Goal: Task Accomplishment & Management: Use online tool/utility

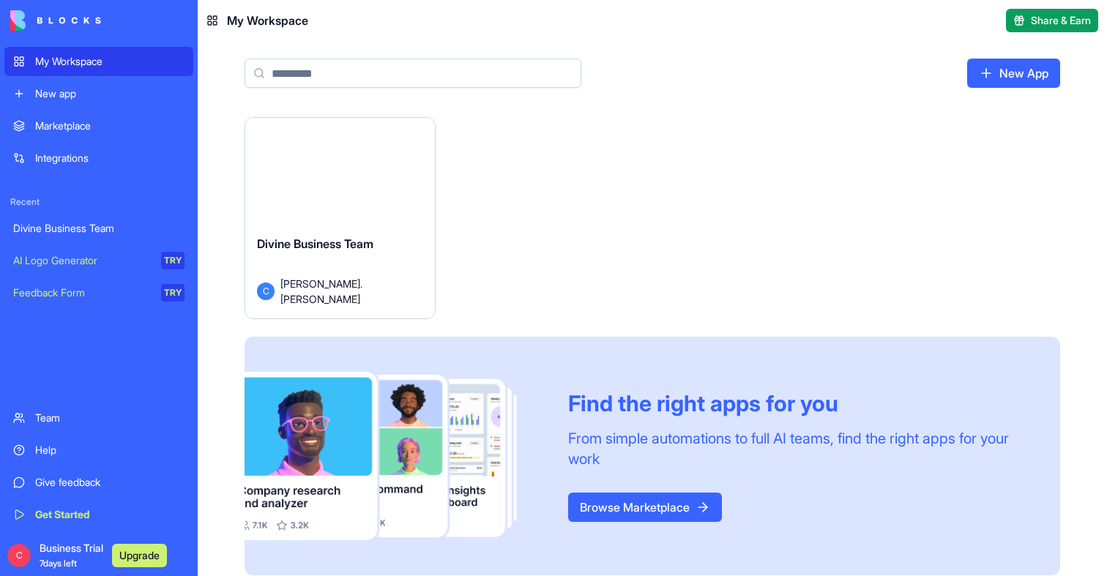
click at [330, 195] on div "Launch" at bounding box center [340, 177] width 190 height 119
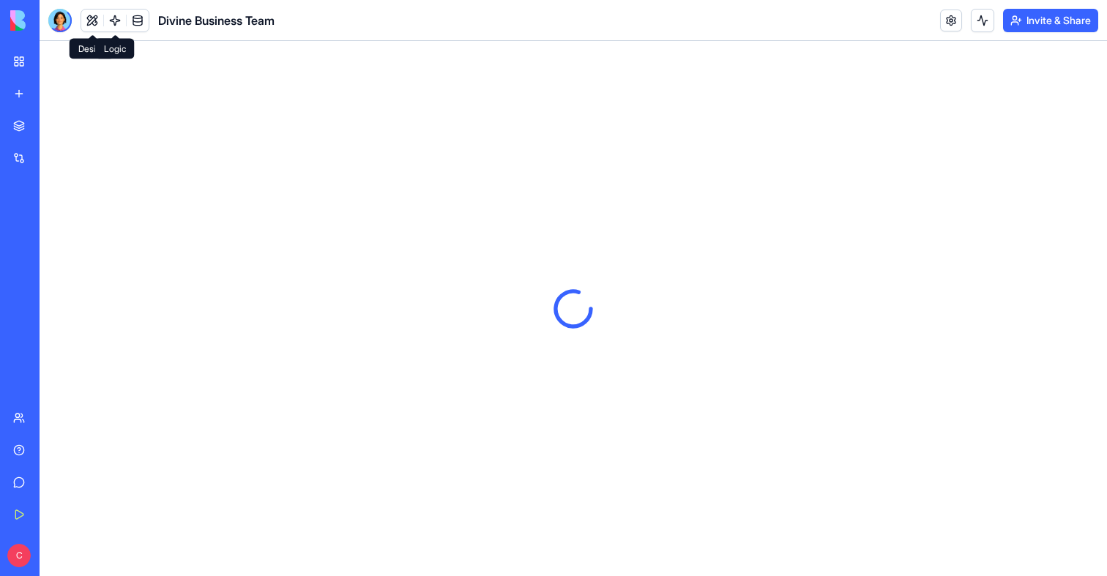
click at [121, 23] on link at bounding box center [115, 21] width 22 height 22
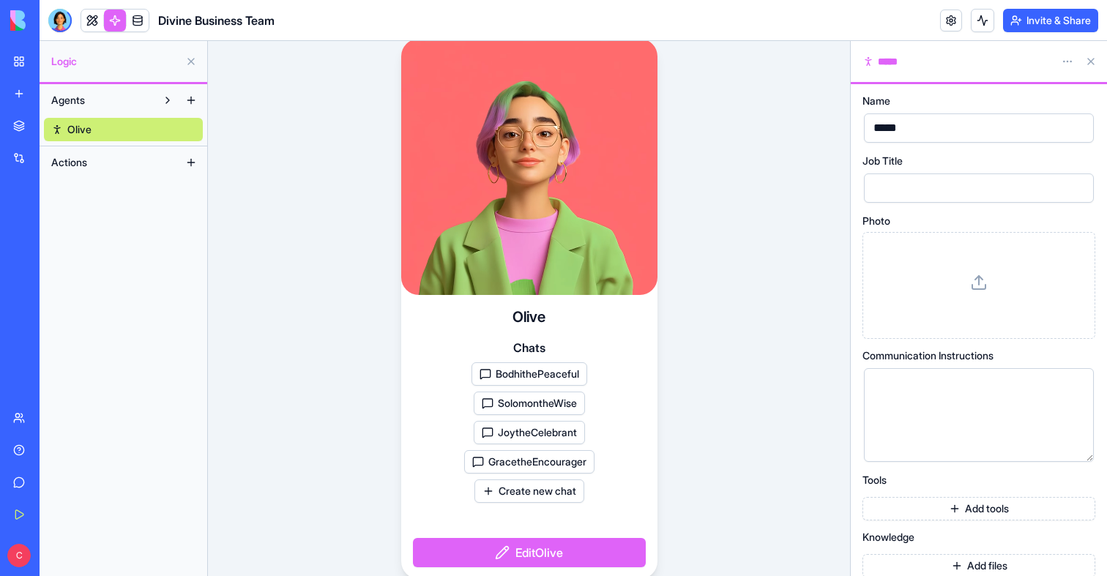
click at [551, 381] on button "BodhithePeaceful" at bounding box center [529, 373] width 116 height 23
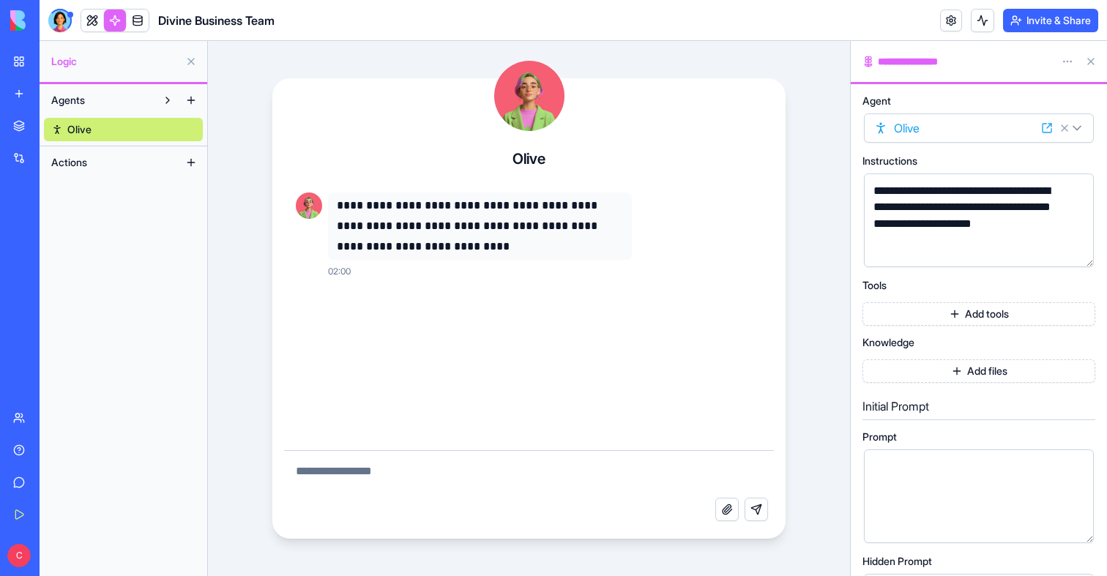
click at [143, 129] on link "Olive" at bounding box center [123, 129] width 159 height 23
click at [91, 16] on link at bounding box center [92, 21] width 22 height 22
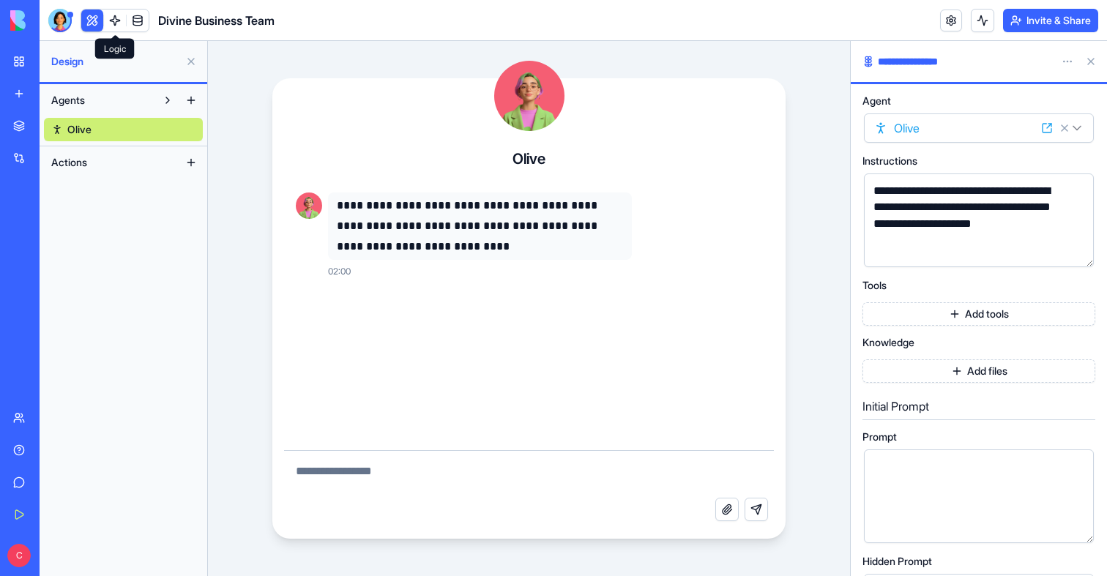
click at [105, 16] on link at bounding box center [115, 21] width 22 height 22
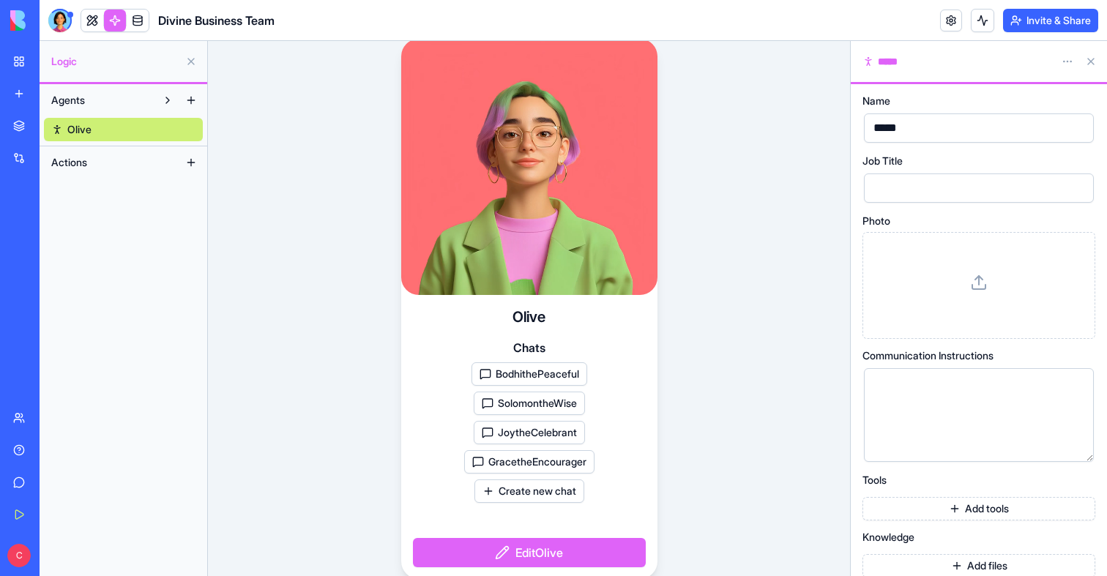
click at [559, 443] on button "JoytheCelebrant" at bounding box center [529, 432] width 111 height 23
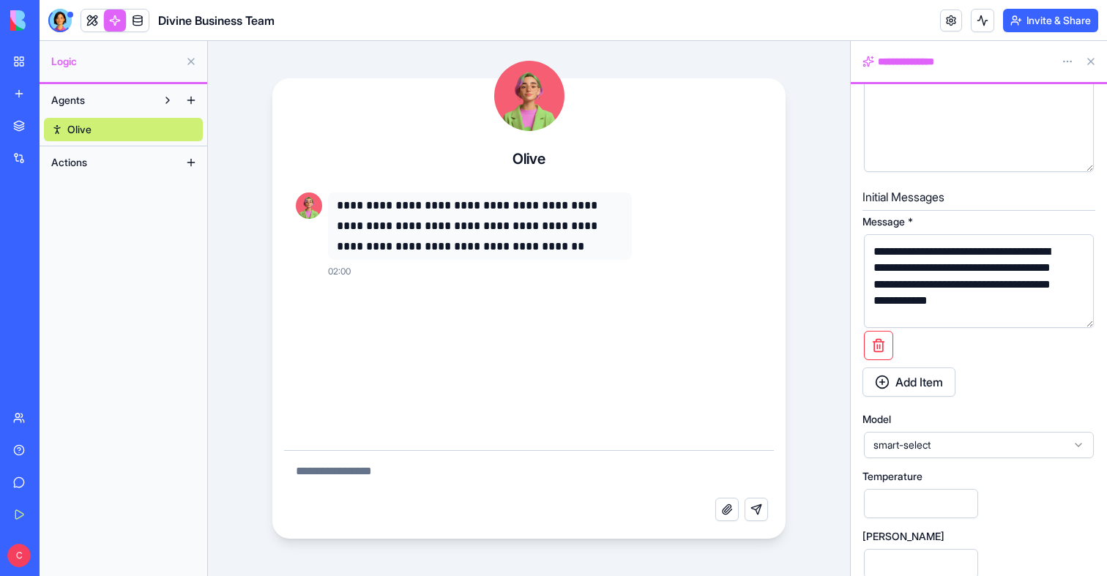
scroll to position [625, 0]
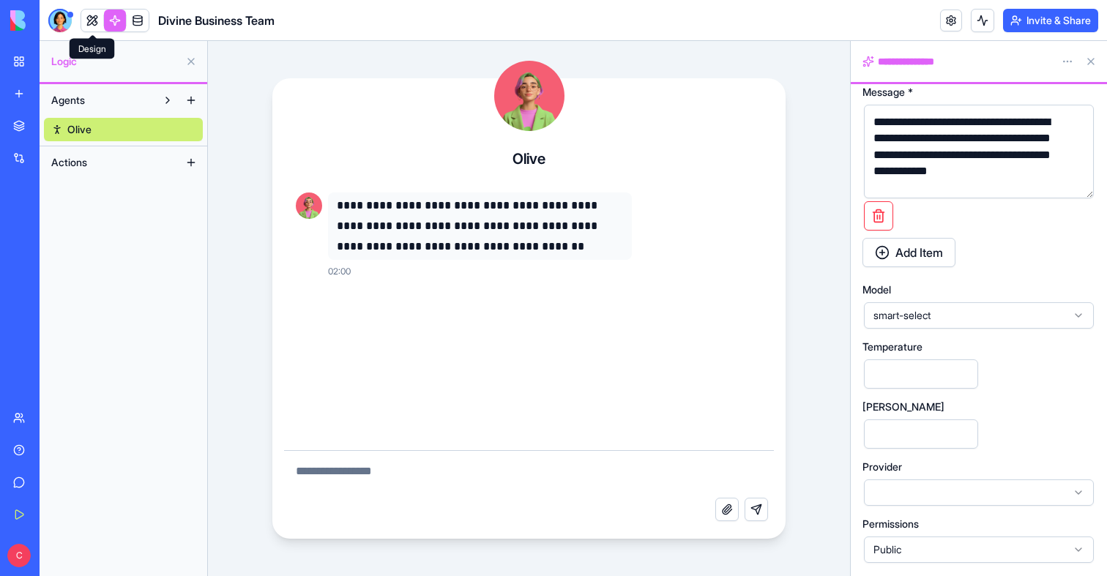
click at [96, 23] on link at bounding box center [92, 21] width 22 height 22
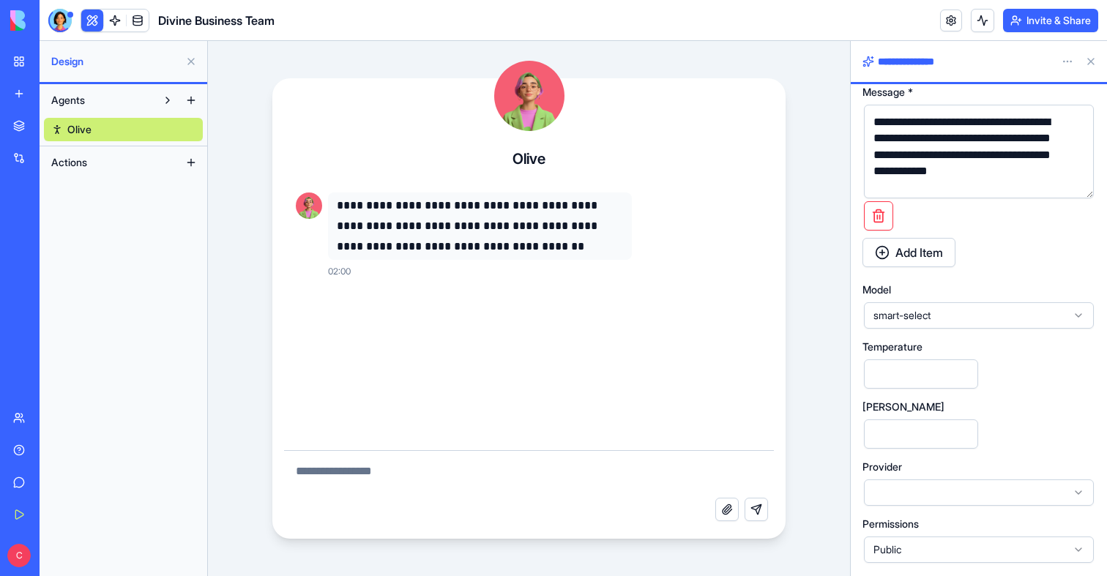
click at [96, 23] on button at bounding box center [92, 21] width 22 height 22
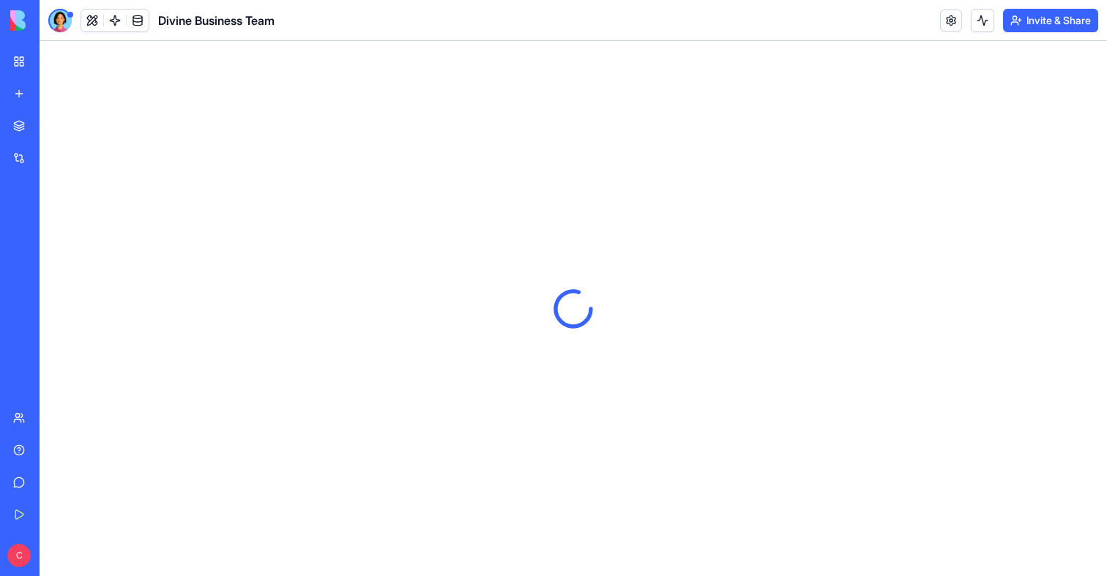
click at [96, 23] on button at bounding box center [92, 21] width 22 height 22
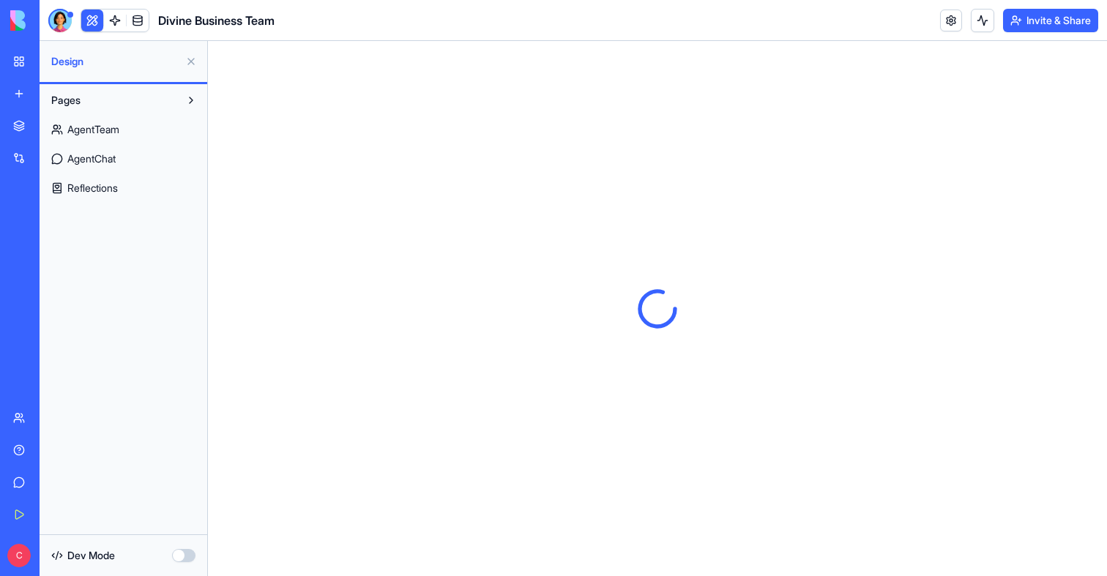
click at [96, 124] on span "AgentTeam" at bounding box center [93, 129] width 52 height 15
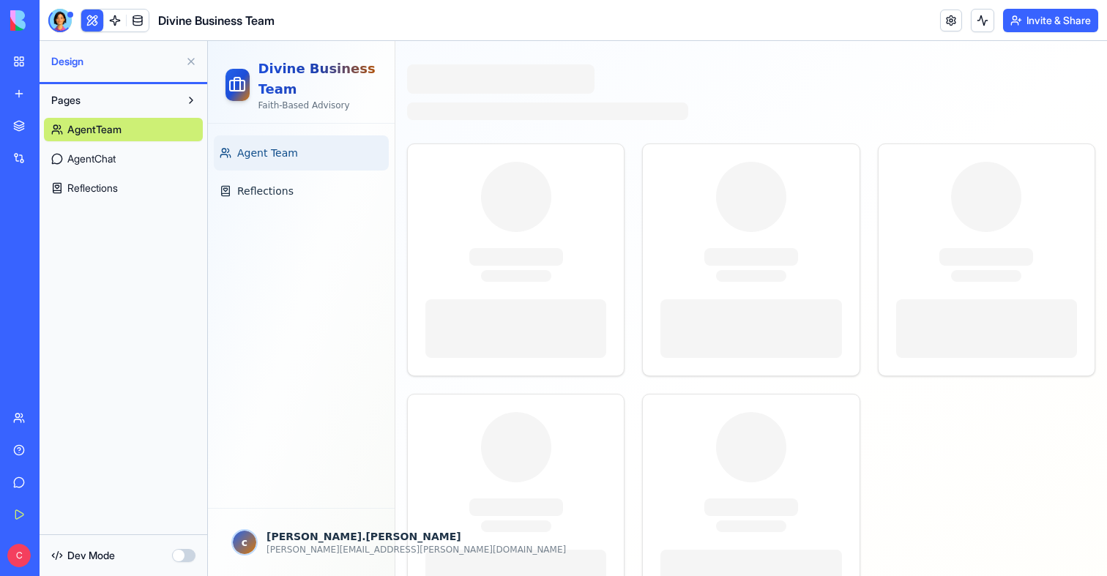
click at [192, 66] on button at bounding box center [190, 61] width 23 height 23
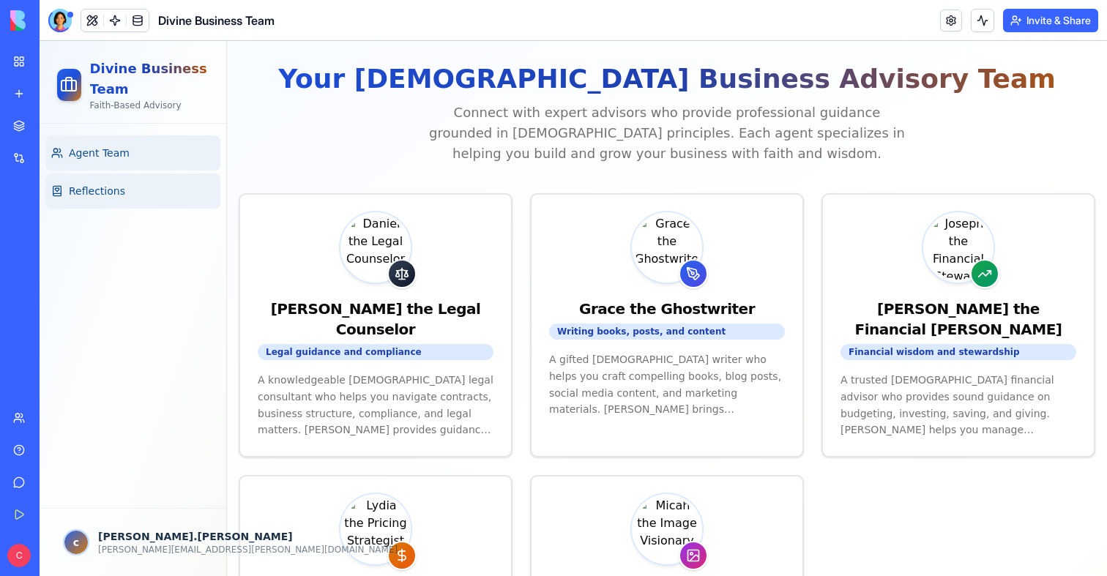
click at [108, 196] on span "Reflections" at bounding box center [97, 191] width 56 height 15
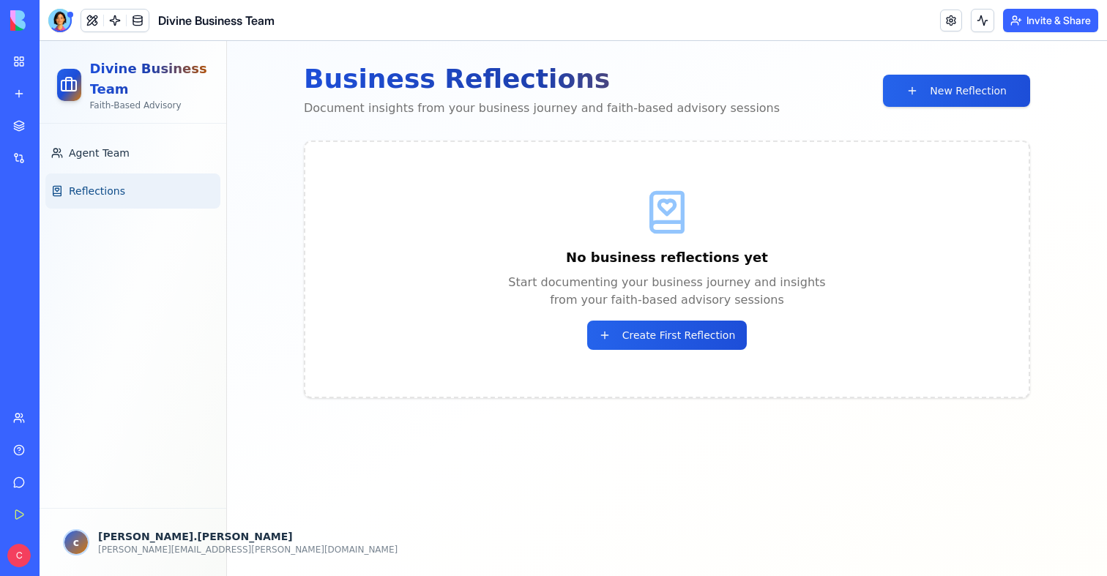
click at [106, 175] on link "Reflections" at bounding box center [132, 190] width 175 height 35
click at [107, 154] on span "Agent Team" at bounding box center [99, 153] width 61 height 15
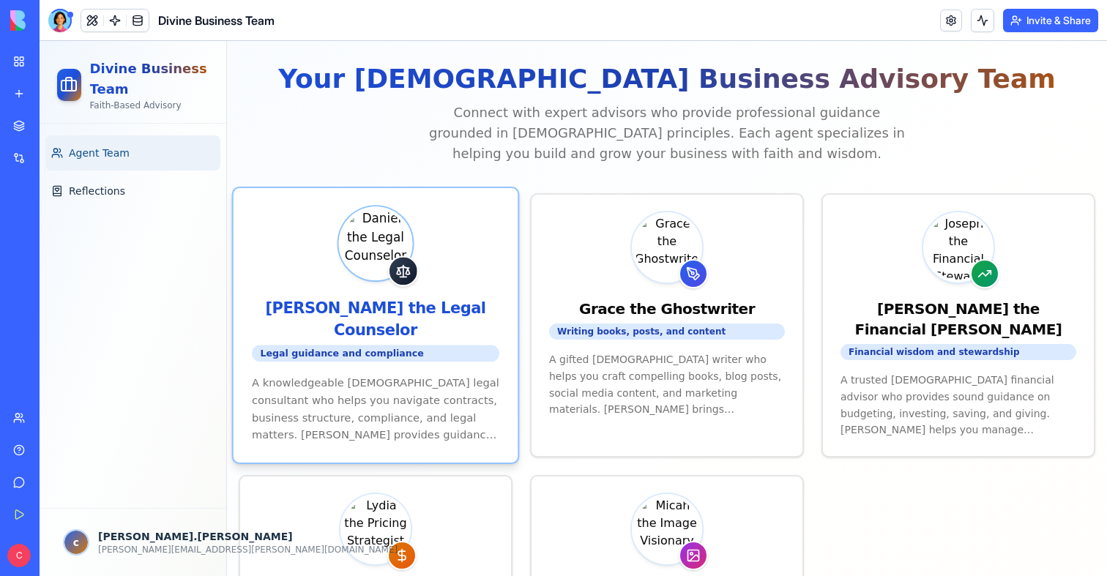
click at [364, 283] on div "Daniel the Legal Counselor Legal guidance and compliance" at bounding box center [375, 281] width 285 height 186
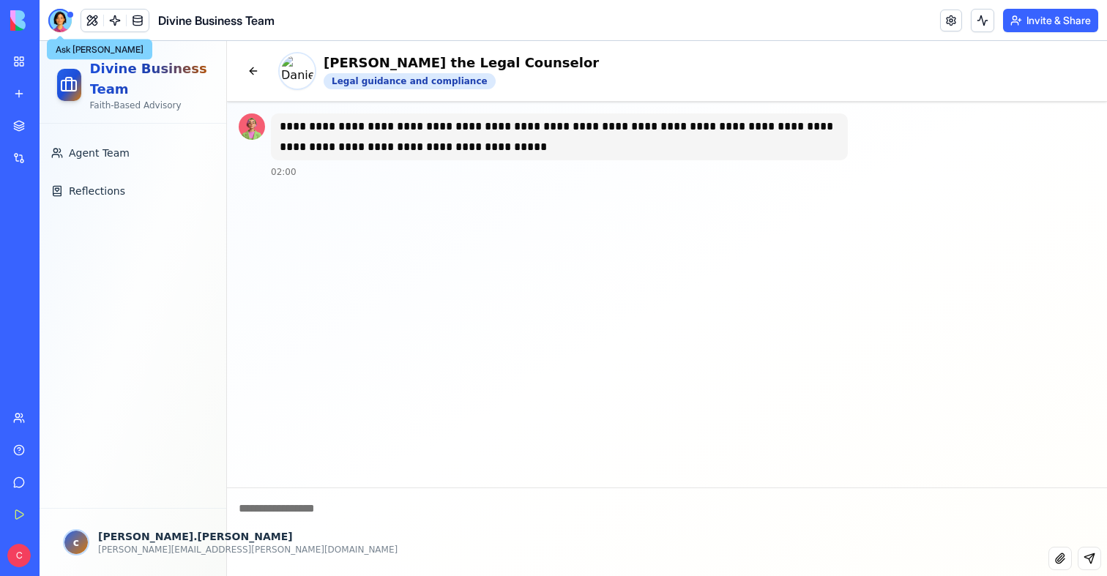
click at [60, 18] on div at bounding box center [59, 20] width 23 height 23
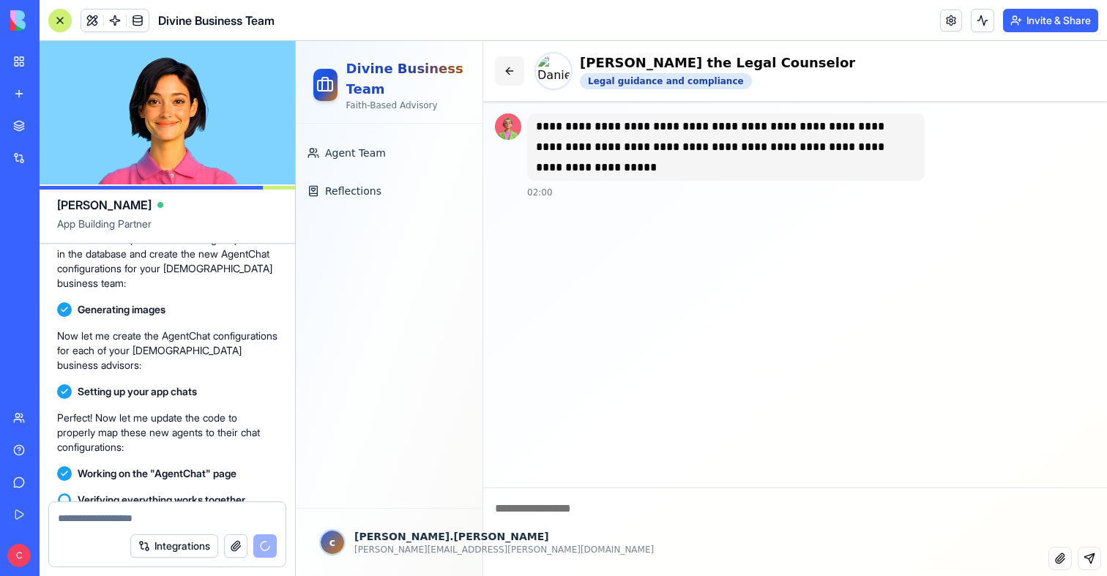
click at [517, 70] on button at bounding box center [509, 70] width 29 height 29
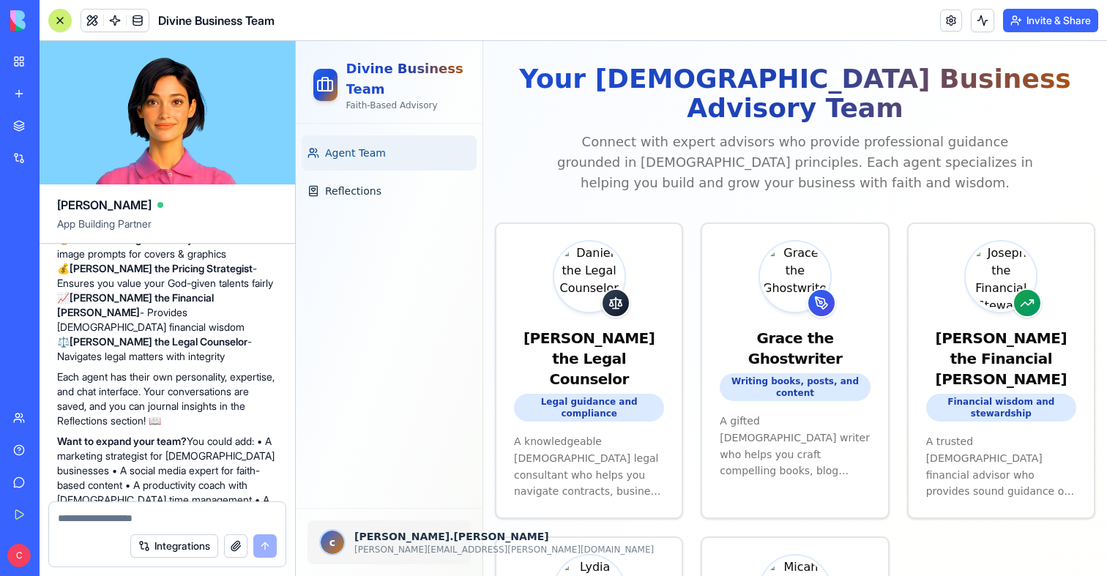
scroll to position [2152, 0]
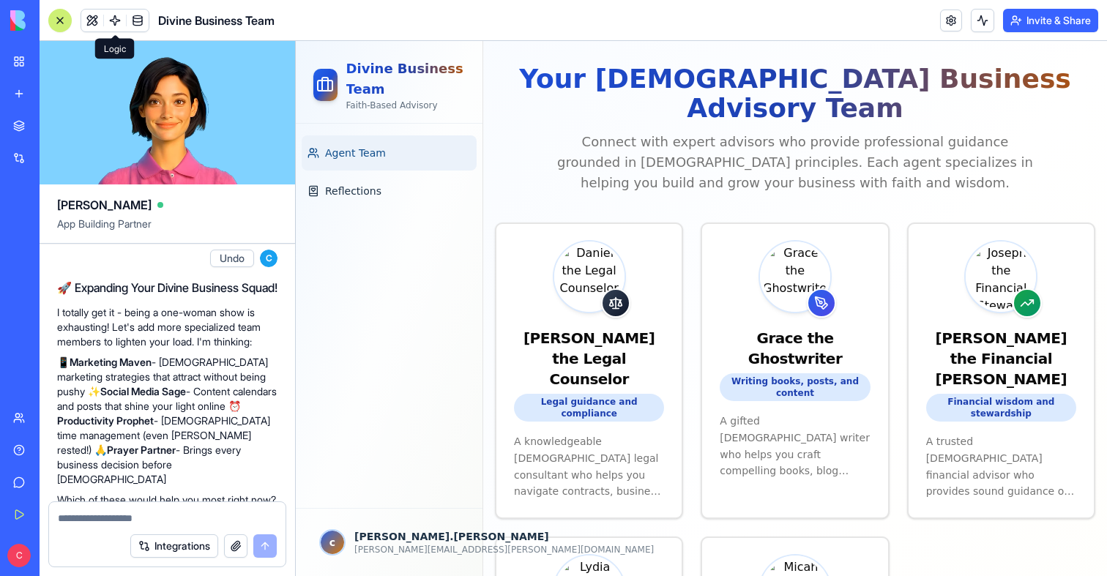
click at [111, 15] on span at bounding box center [114, 20] width 41 height 41
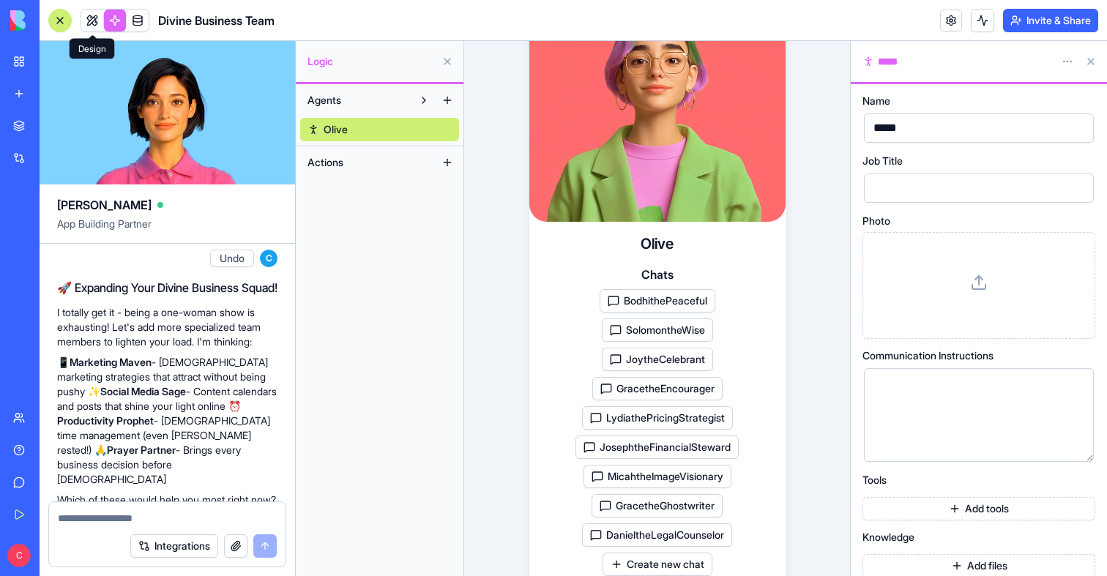
click at [86, 12] on link at bounding box center [92, 21] width 22 height 22
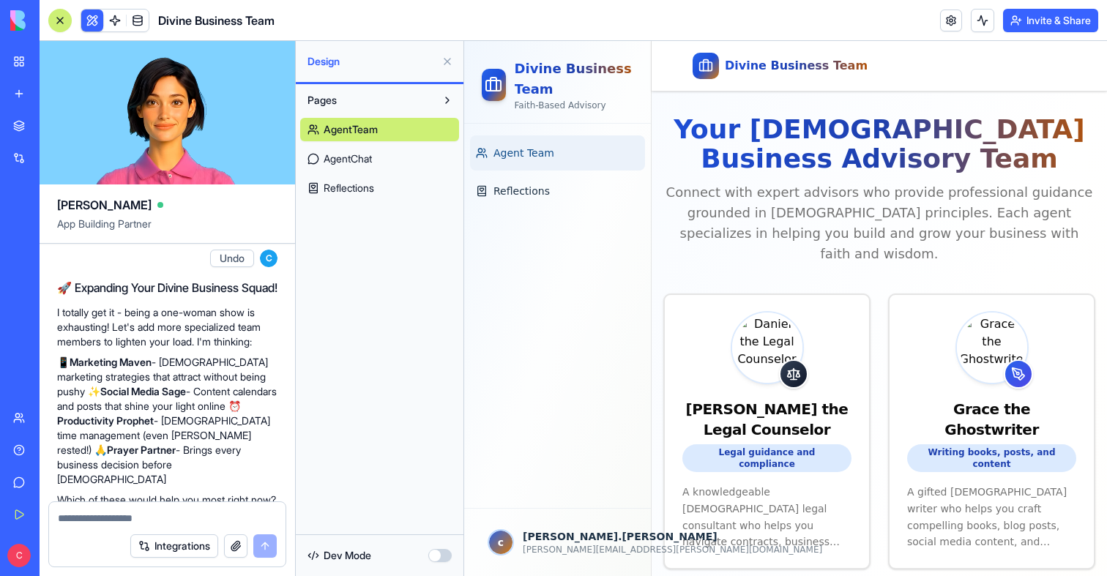
click at [450, 69] on button at bounding box center [446, 61] width 23 height 23
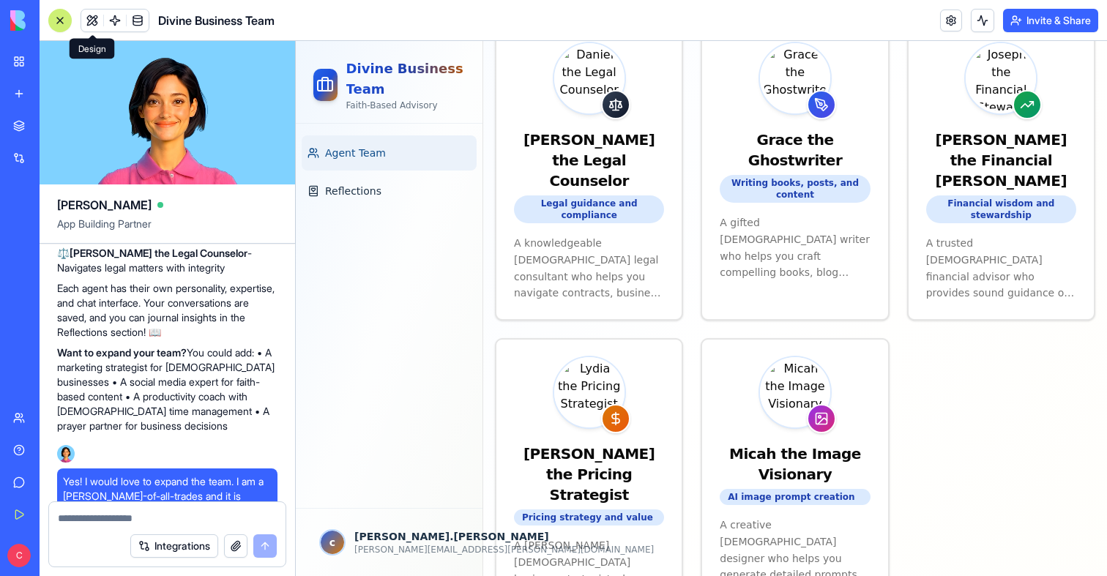
scroll to position [1856, 0]
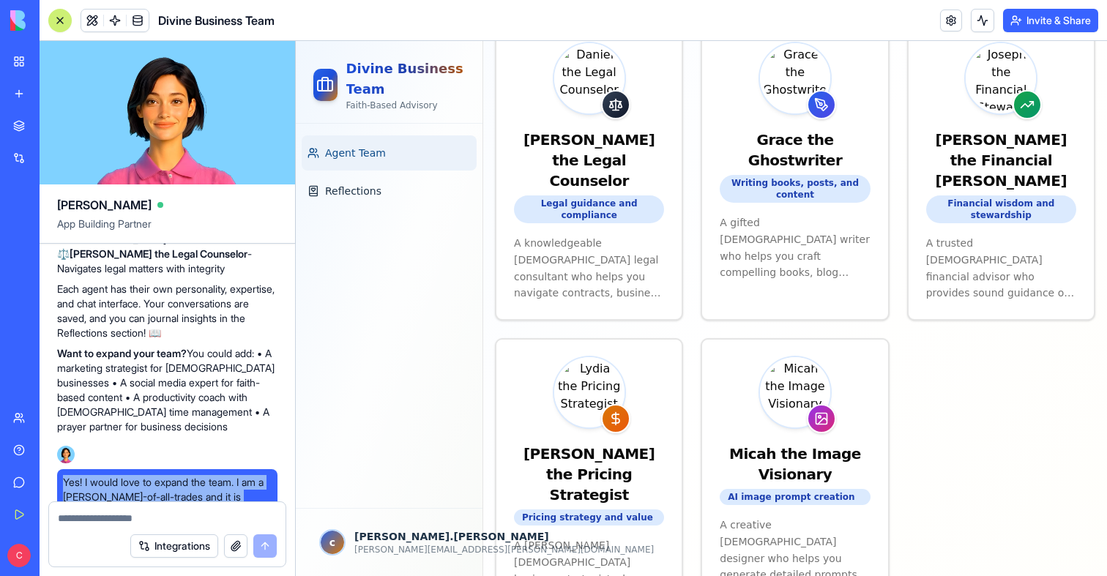
drag, startPoint x: 238, startPoint y: 456, endPoint x: 64, endPoint y: 420, distance: 177.8
click at [64, 475] on span "Yes! I would love to expand the team. I am a Jane-of-all-trades and it is weari…" at bounding box center [167, 504] width 209 height 59
copy span "Yes! I would love to expand the team. I am a Jane-of-all-trades and it is weari…"
click at [141, 346] on p "Want to expand your team? You could add: • A marketing strategist for Christian…" at bounding box center [167, 390] width 220 height 88
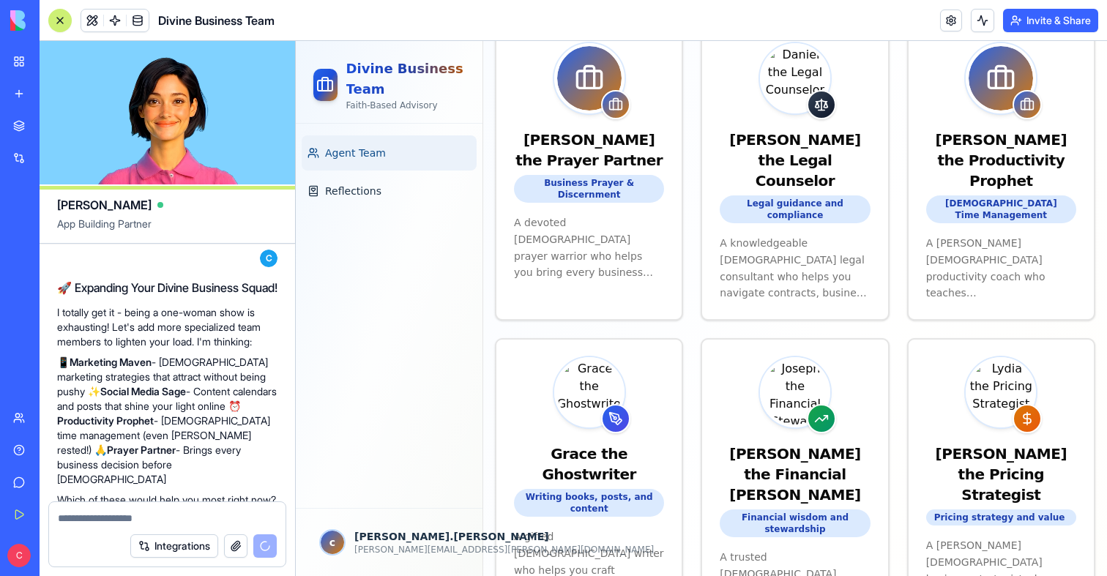
scroll to position [2567, 0]
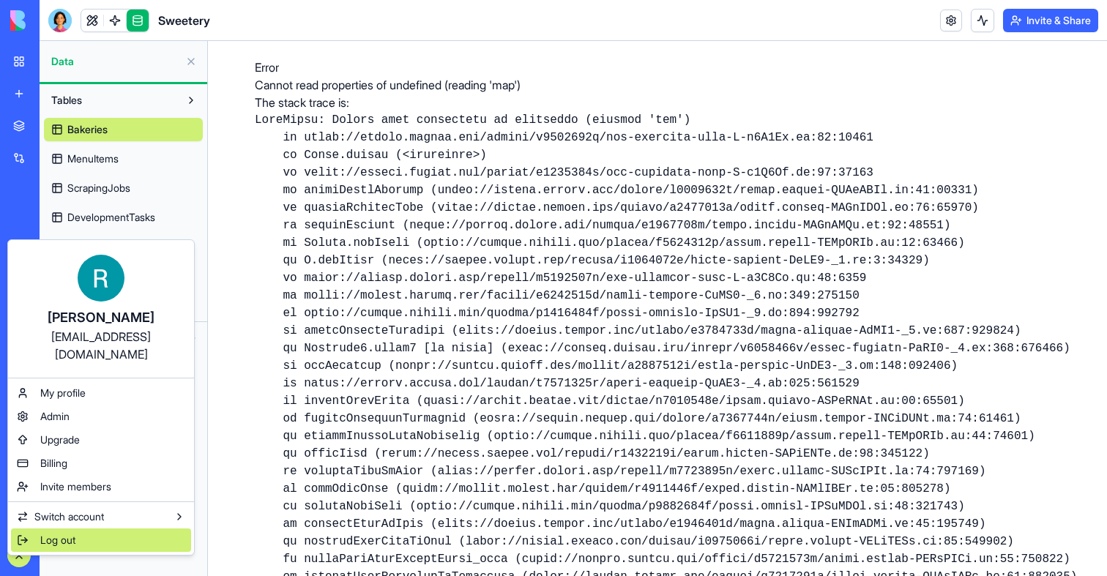
click at [55, 533] on span "Log out" at bounding box center [57, 540] width 35 height 15
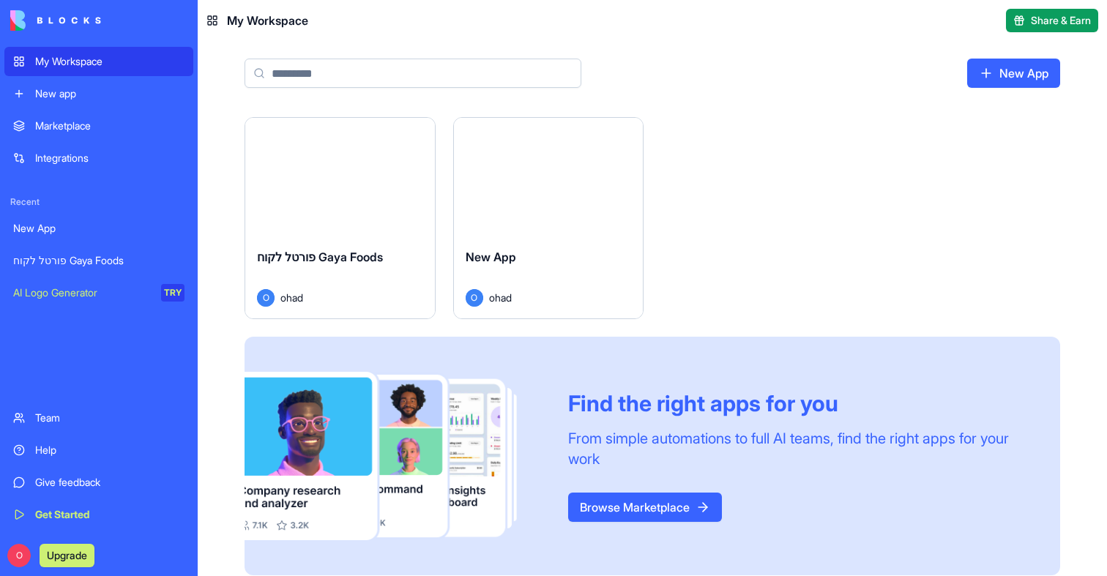
click at [11, 571] on div "O Upgrade" at bounding box center [98, 555] width 189 height 41
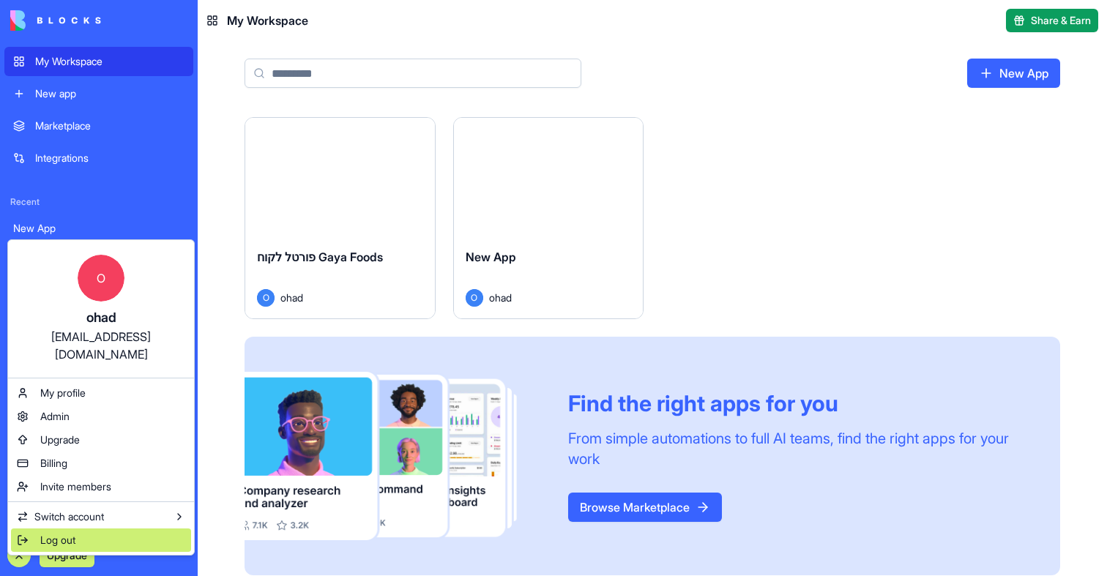
click at [65, 533] on span "Log out" at bounding box center [57, 540] width 35 height 15
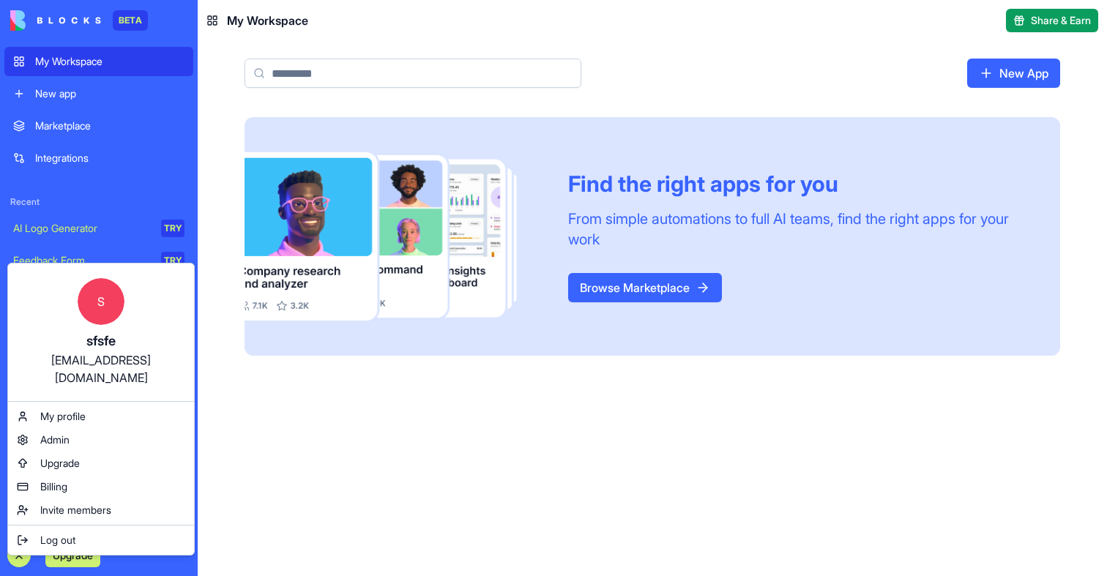
click at [318, 534] on html "BETA My Workspace New app Marketplace Integrations Recent AI Logo Generator TRY…" at bounding box center [553, 288] width 1107 height 576
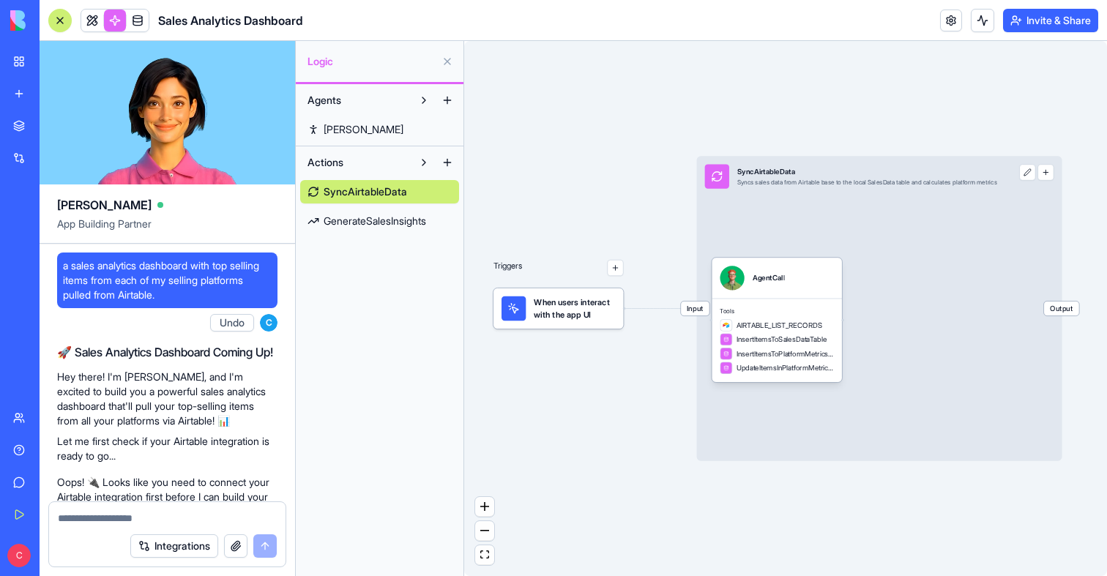
scroll to position [1565, 0]
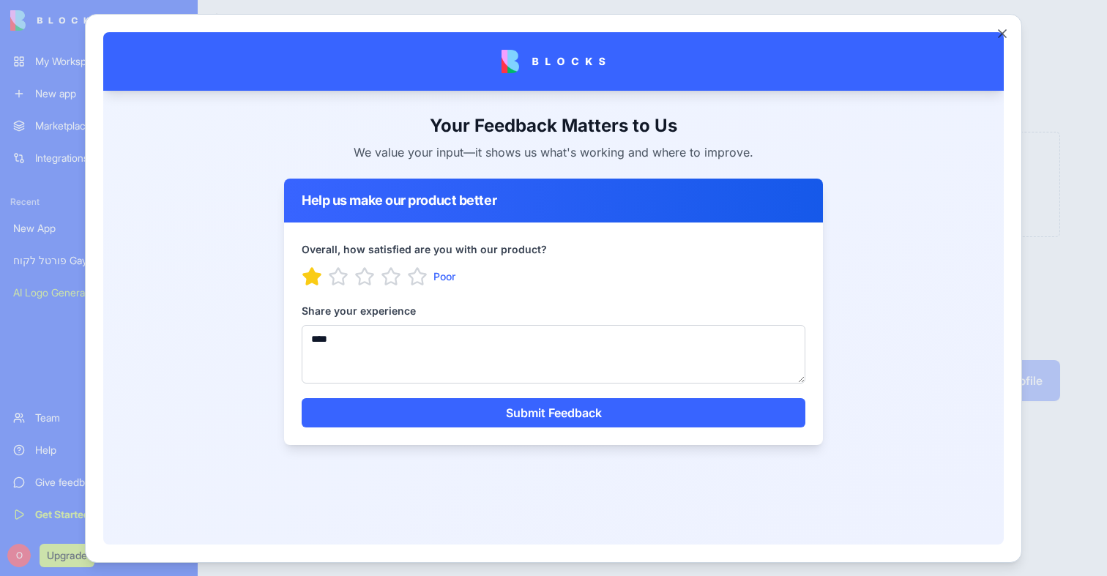
click at [1000, 34] on button "Close" at bounding box center [1002, 33] width 15 height 15
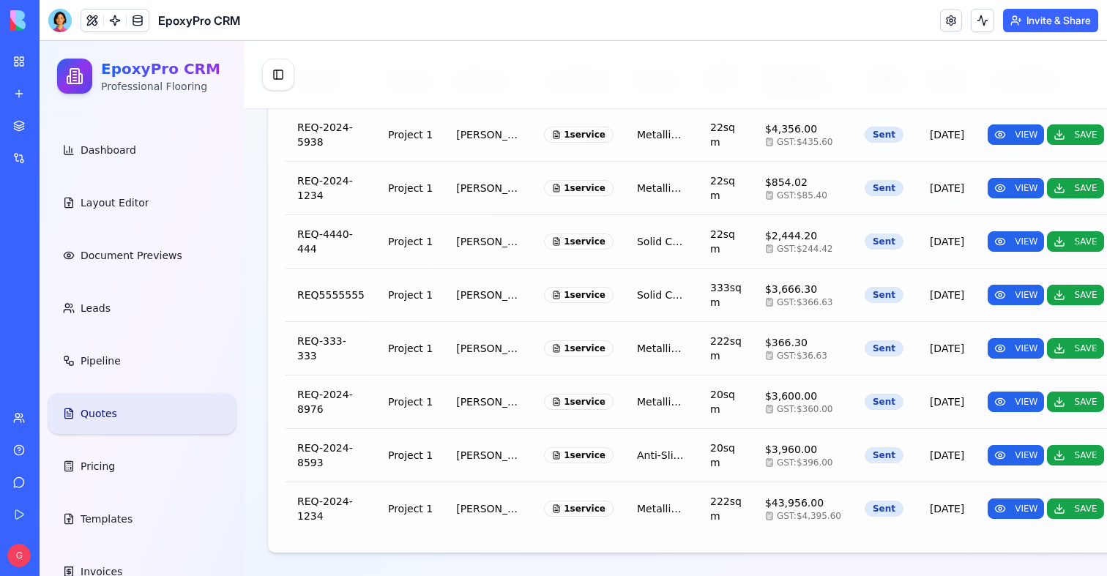
click at [113, 411] on span "Quotes" at bounding box center [99, 413] width 37 height 15
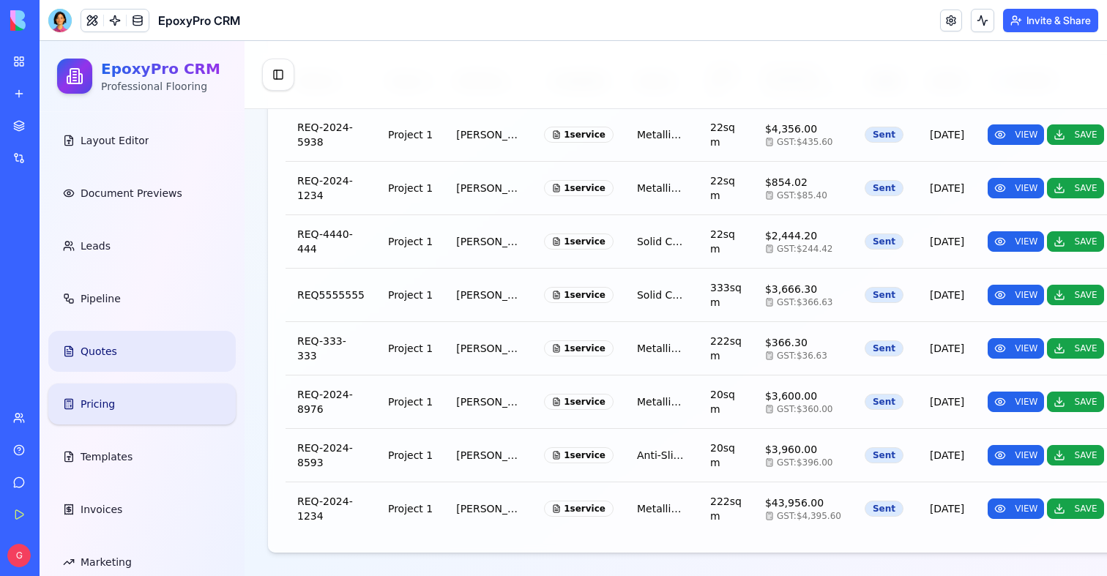
scroll to position [86, 0]
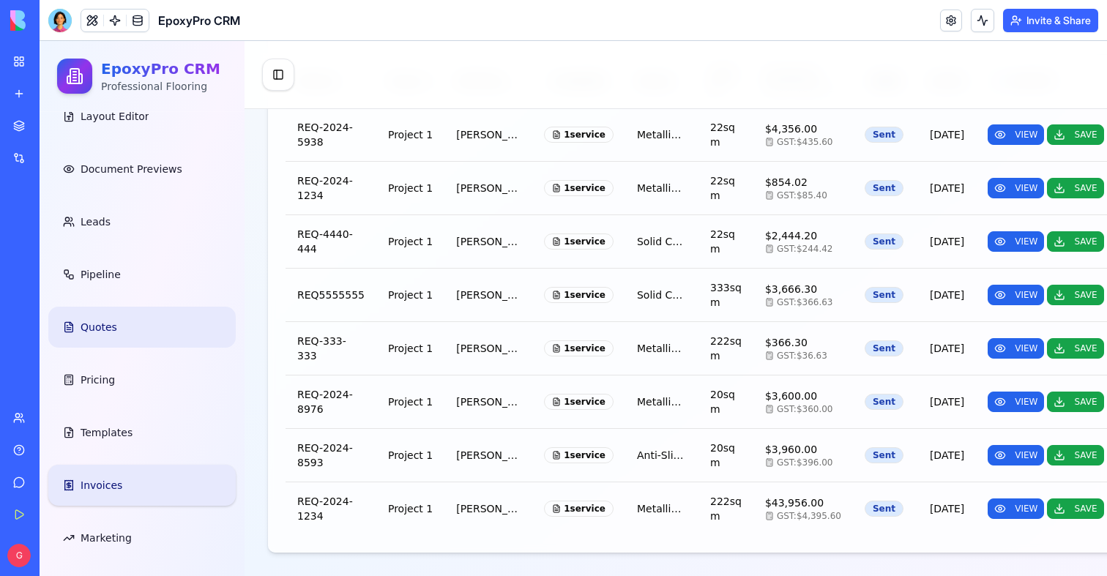
click at [119, 479] on span "Invoices" at bounding box center [102, 485] width 42 height 15
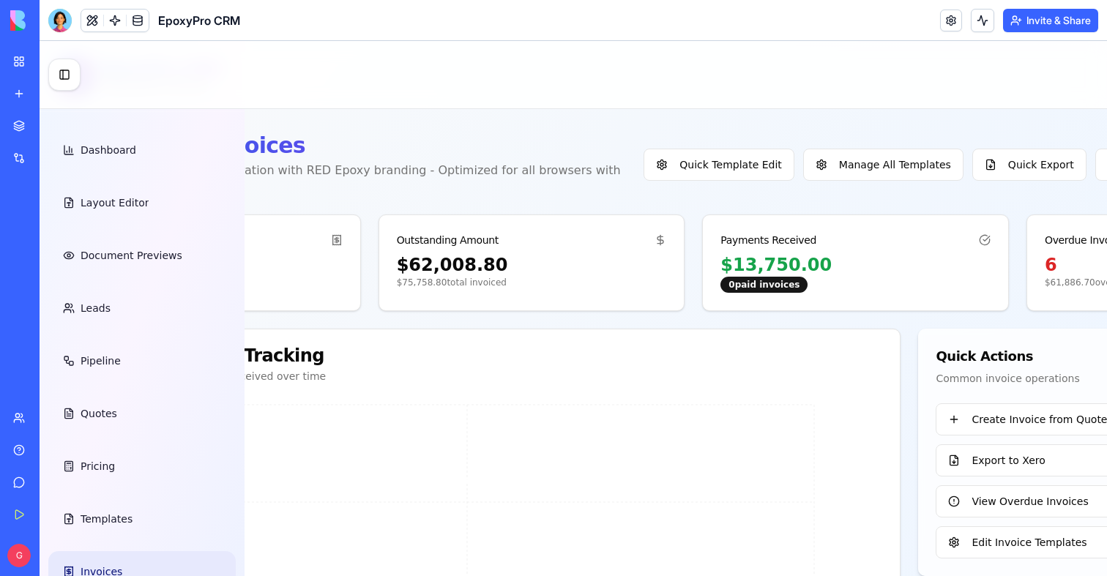
scroll to position [0, 365]
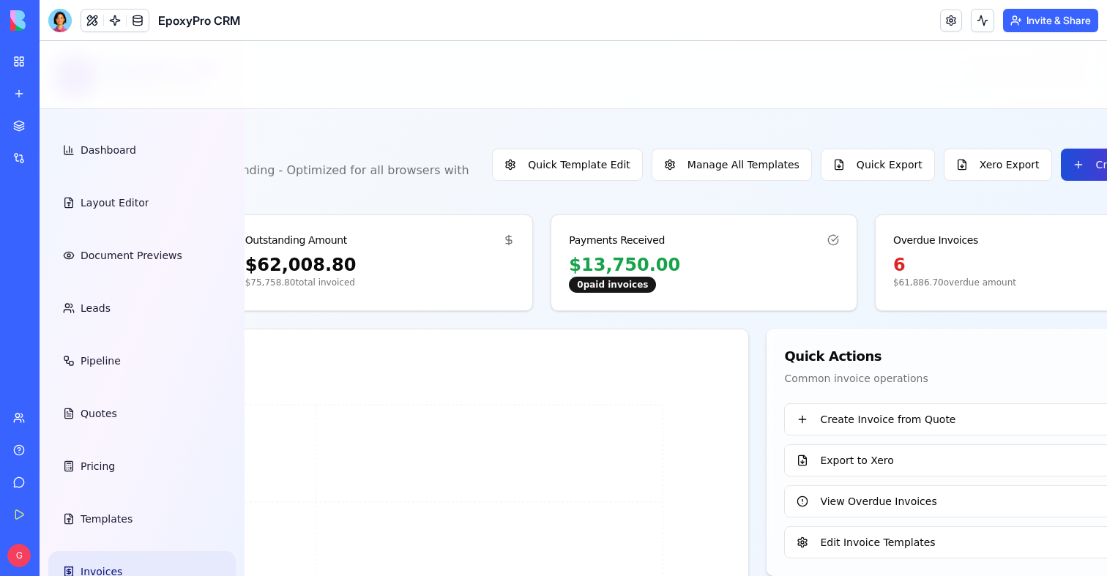
click at [1060, 170] on button "Create Invoice" at bounding box center [1120, 165] width 121 height 32
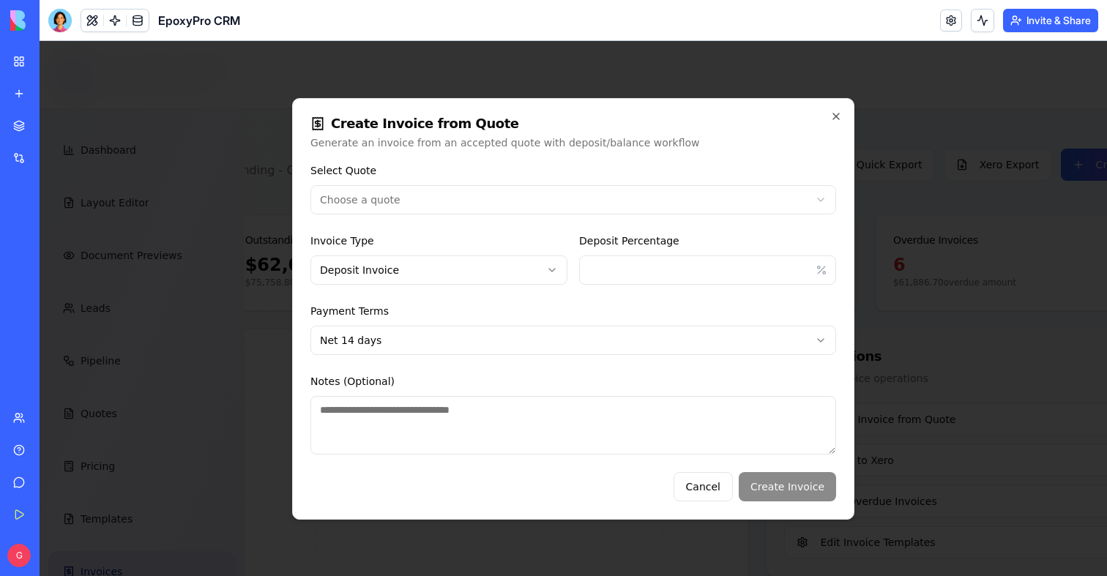
click at [433, 184] on div "**********" at bounding box center [572, 188] width 525 height 53
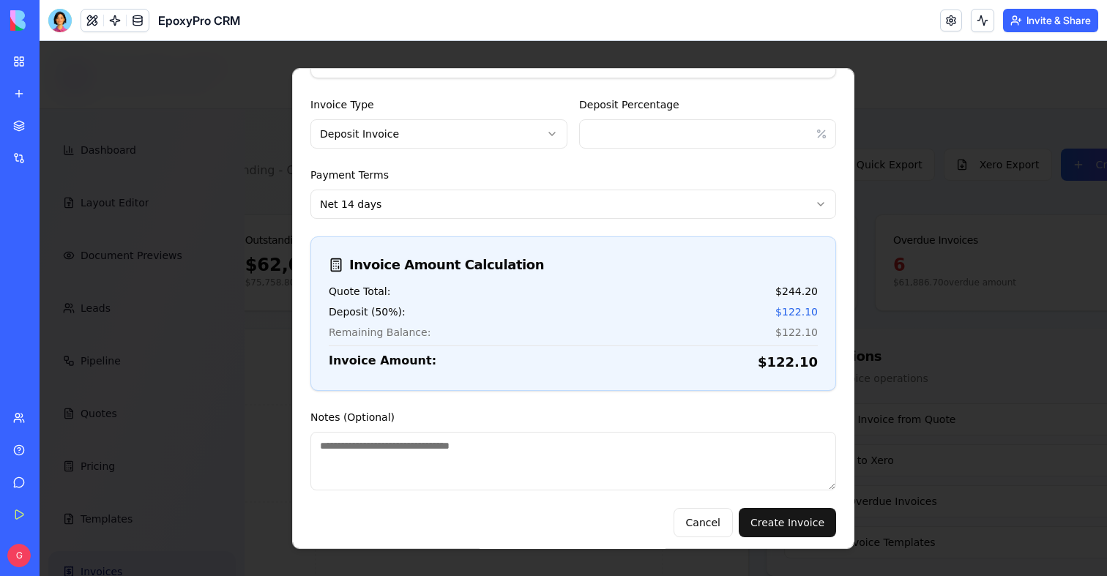
scroll to position [291, 0]
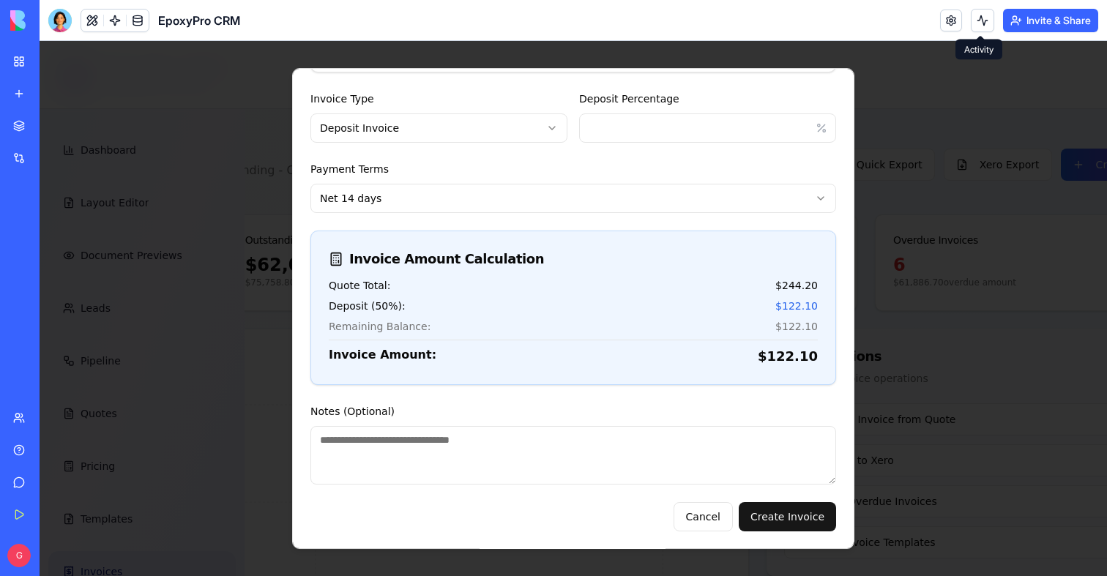
click at [978, 17] on button at bounding box center [981, 20] width 23 height 23
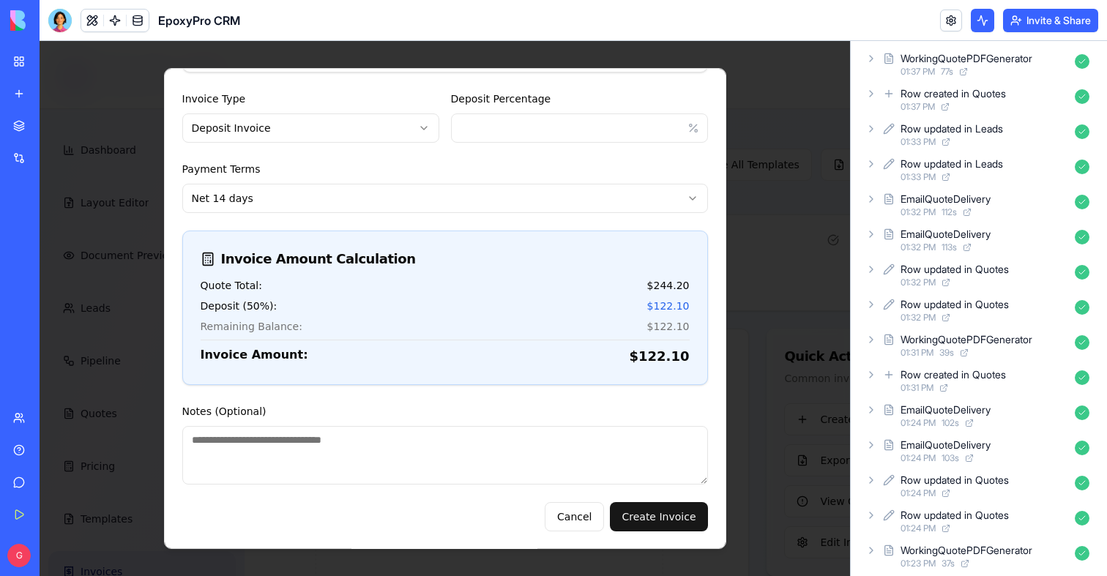
scroll to position [299, 0]
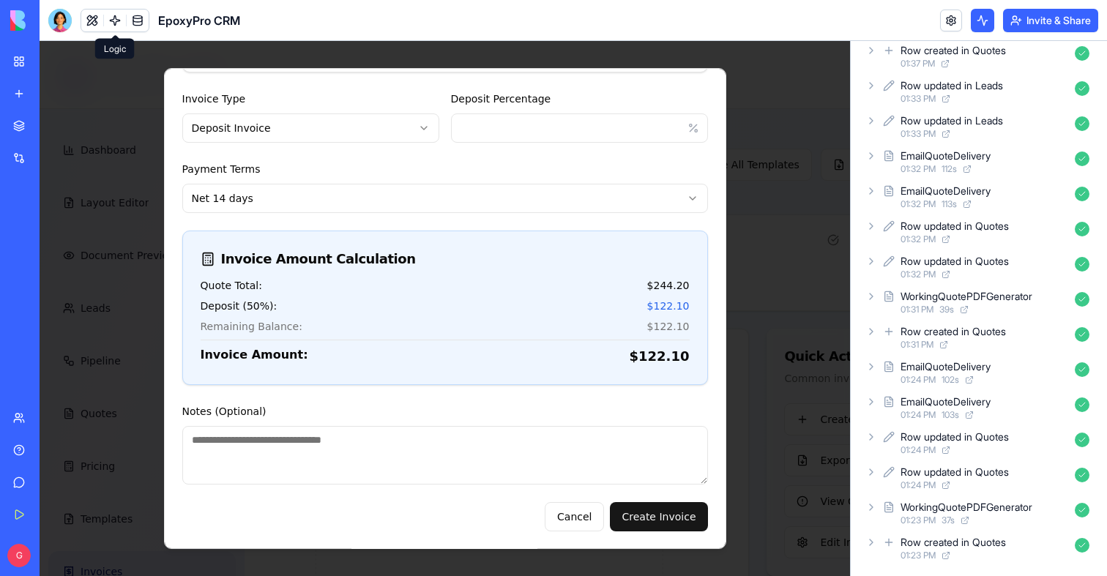
click at [111, 17] on link at bounding box center [115, 21] width 22 height 22
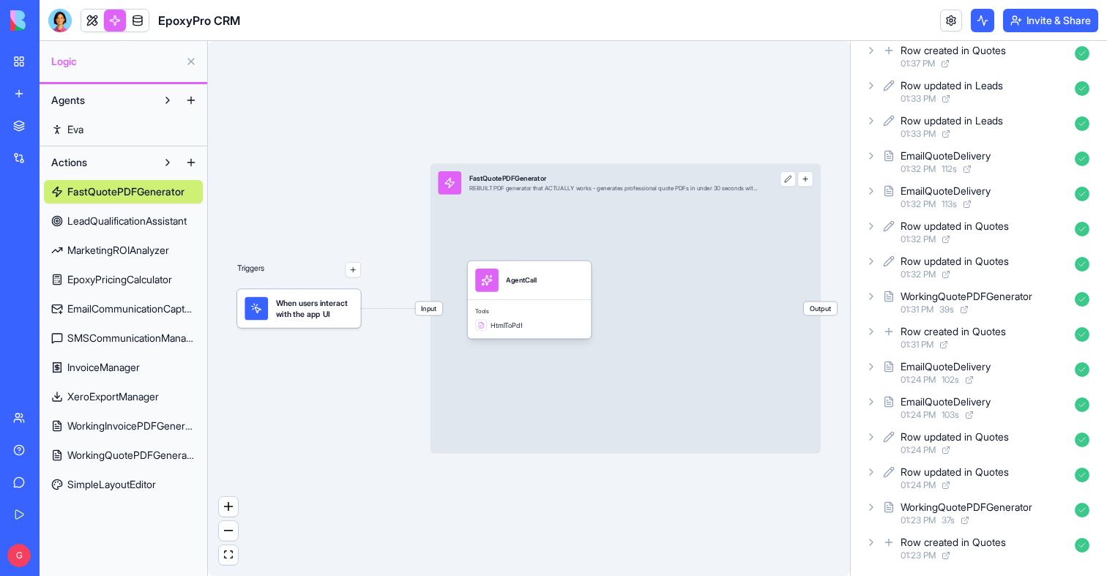
click at [140, 429] on span "WorkingInvoicePDFGenerator" at bounding box center [131, 426] width 128 height 15
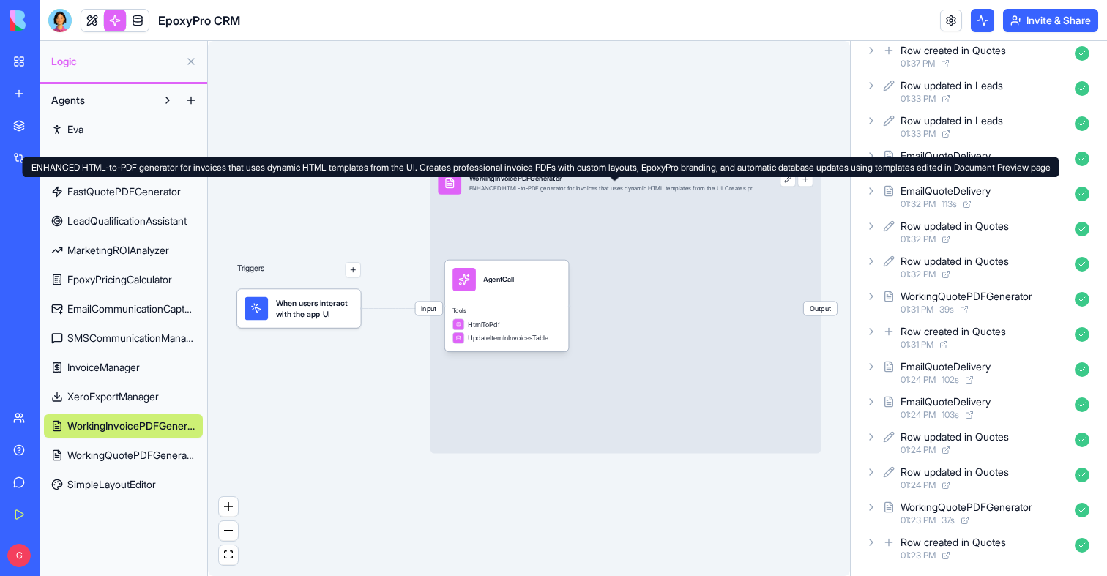
click at [533, 176] on div "ENHANCED HTML-to-PDF generator for invoices that uses dynamic HTML templates fr…" at bounding box center [541, 167] width 1036 height 20
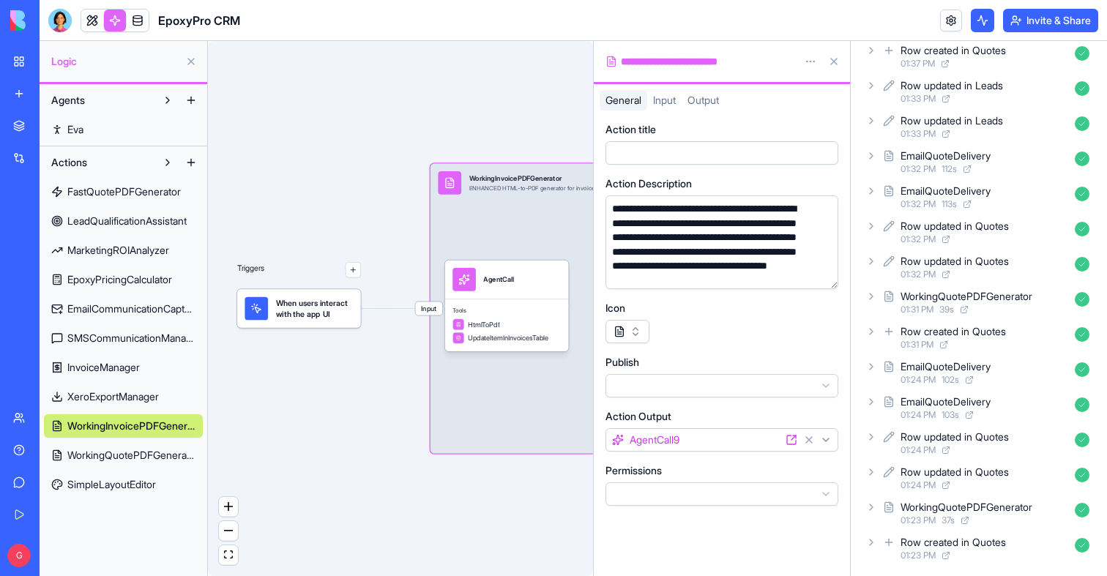
click at [538, 217] on div "Input WorkingInvoicePDFGenerator ENHANCED HTML-to-PDF generator for invoices th…" at bounding box center [625, 309] width 390 height 290
click at [644, 62] on div "**********" at bounding box center [698, 61] width 187 height 15
copy div "**********"
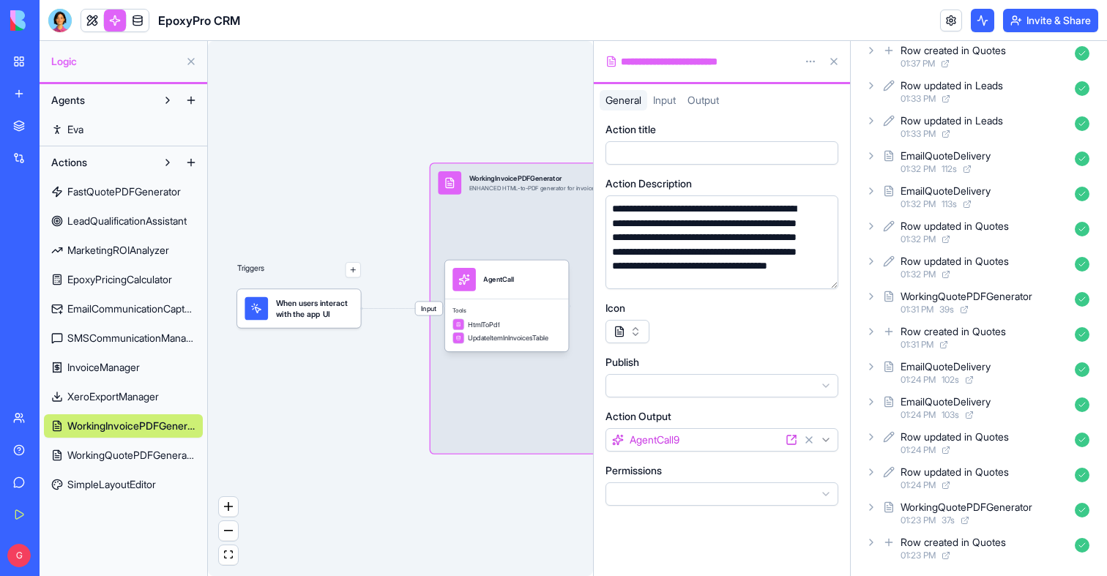
click at [73, 16] on div "EpoxyPro CRM" at bounding box center [144, 20] width 192 height 23
click at [71, 16] on div at bounding box center [59, 20] width 23 height 23
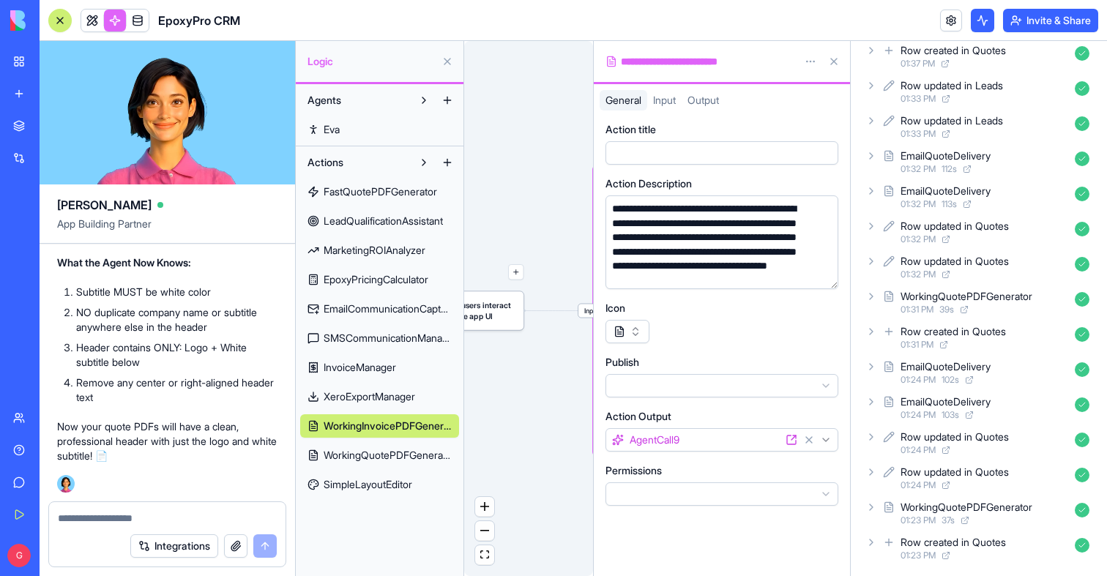
click at [585, 312] on span "Input" at bounding box center [591, 310] width 27 height 13
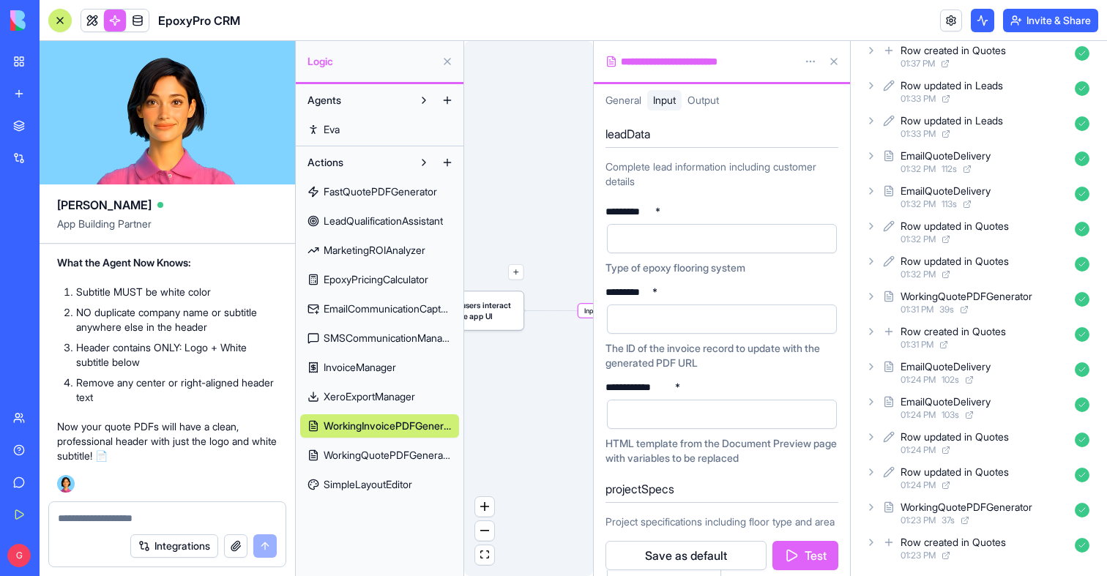
click at [157, 512] on textarea at bounding box center [167, 518] width 219 height 15
click at [147, 520] on textarea "**********" at bounding box center [167, 518] width 219 height 15
click at [245, 513] on textarea "**********" at bounding box center [167, 518] width 219 height 15
paste textarea "**********"
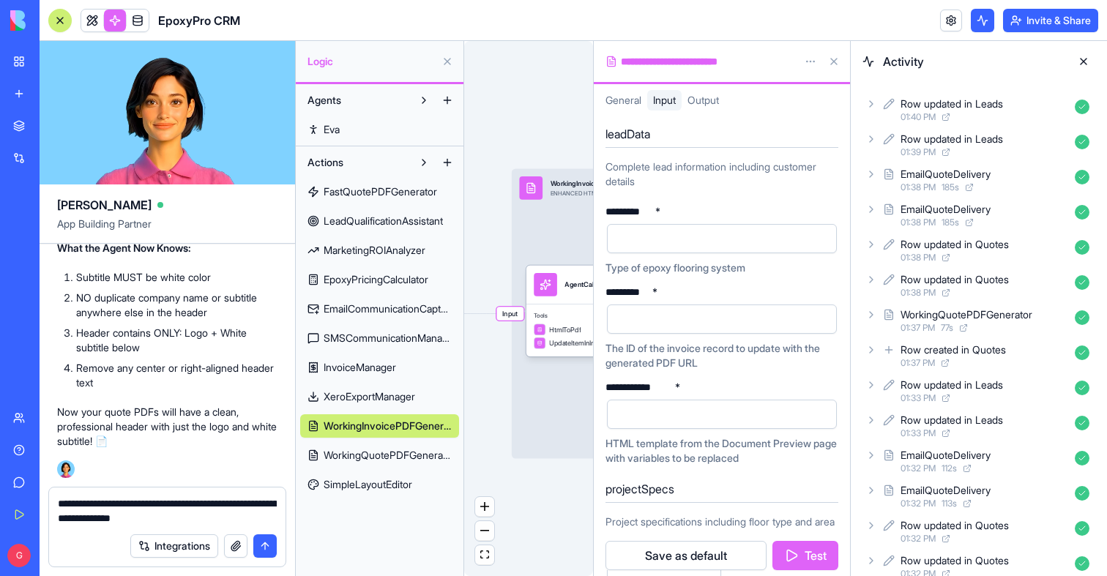
click at [377, 370] on span "InvoiceManager" at bounding box center [359, 367] width 72 height 15
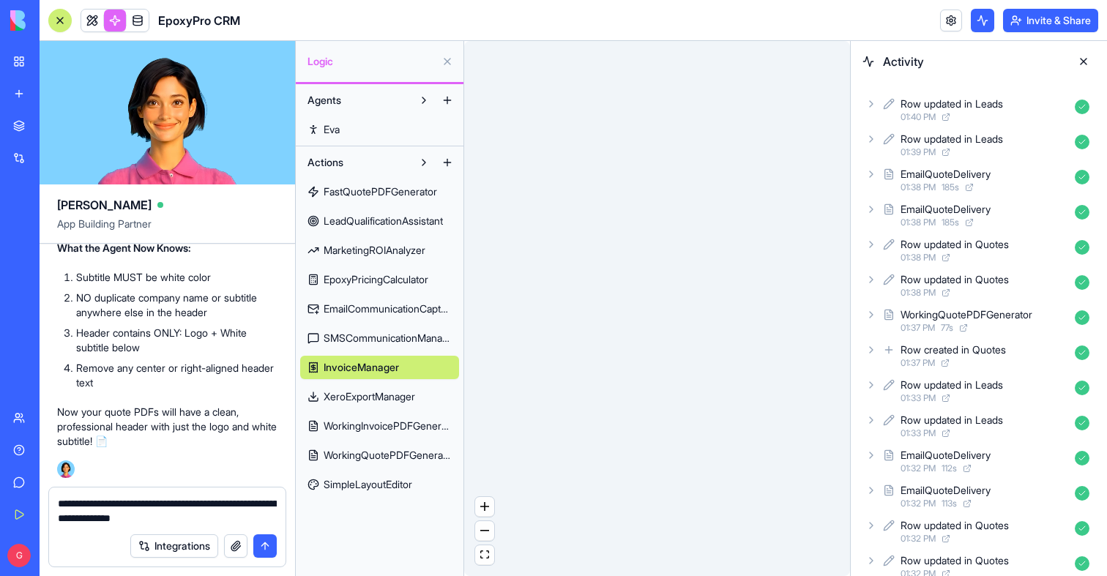
drag, startPoint x: 711, startPoint y: 269, endPoint x: 636, endPoint y: 459, distance: 204.4
click at [511, 0] on html "My Workspace New app Marketplace Integrations Recent EpoxyPro CRM AI Logo Gener…" at bounding box center [553, 288] width 1107 height 576
click at [607, 423] on div "Triggers When users interact with the app UI Input InvoiceManager Manages invoi…" at bounding box center [657, 308] width 386 height 535
click at [266, 515] on textarea "**********" at bounding box center [167, 510] width 219 height 29
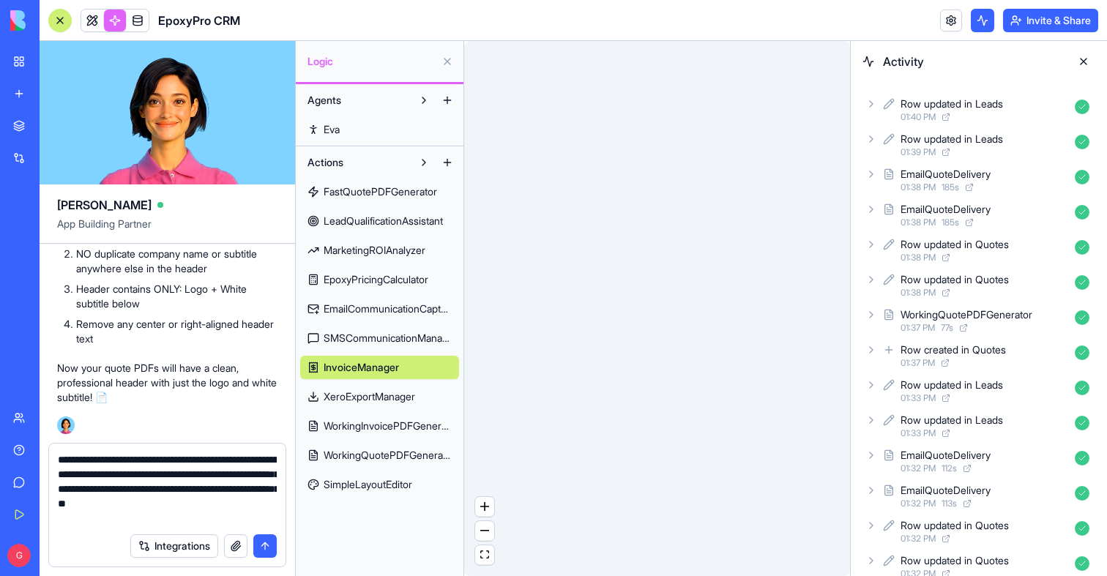
type textarea "**********"
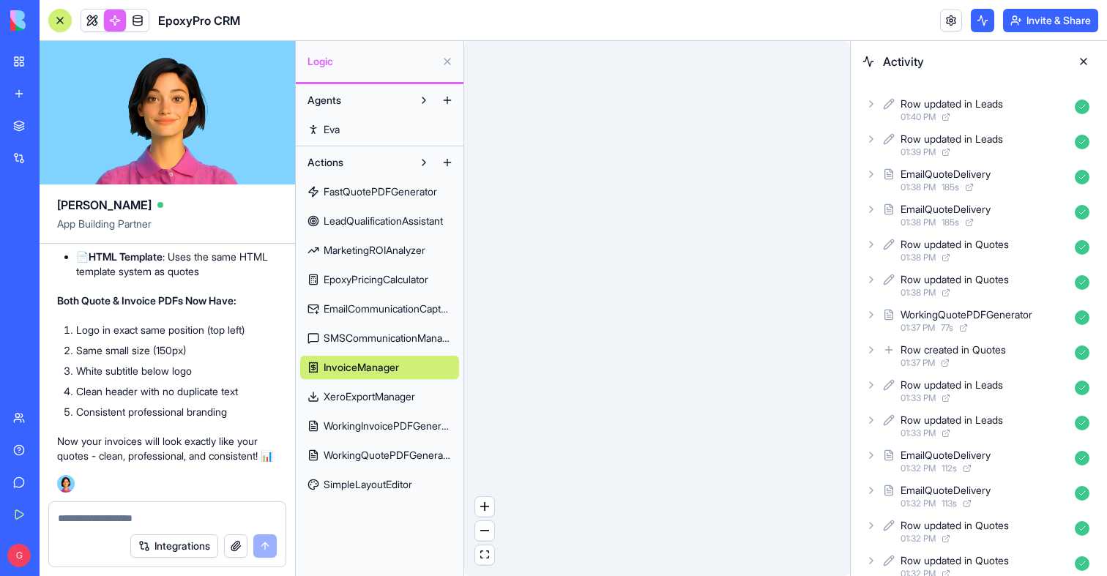
scroll to position [140555, 0]
click at [97, 24] on link at bounding box center [92, 21] width 22 height 22
click at [97, 24] on button at bounding box center [92, 21] width 22 height 22
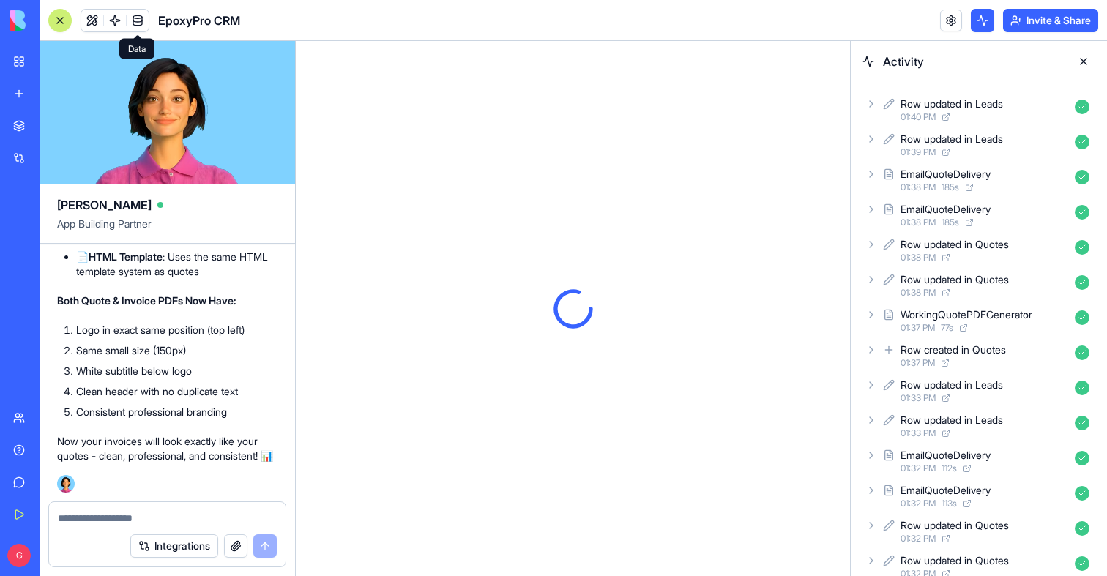
click at [1080, 56] on button at bounding box center [1082, 61] width 23 height 23
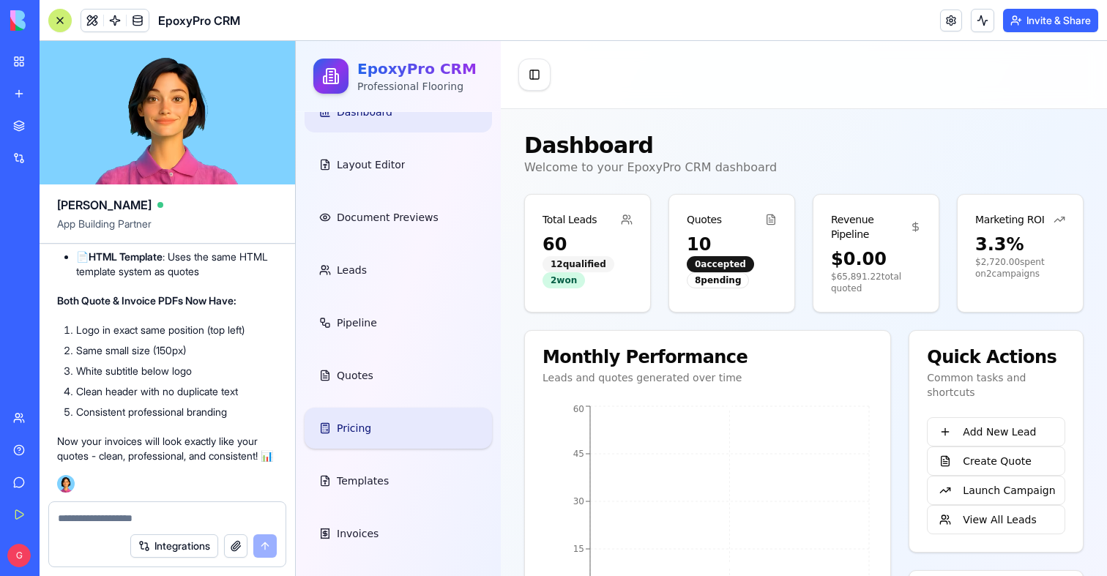
scroll to position [86, 0]
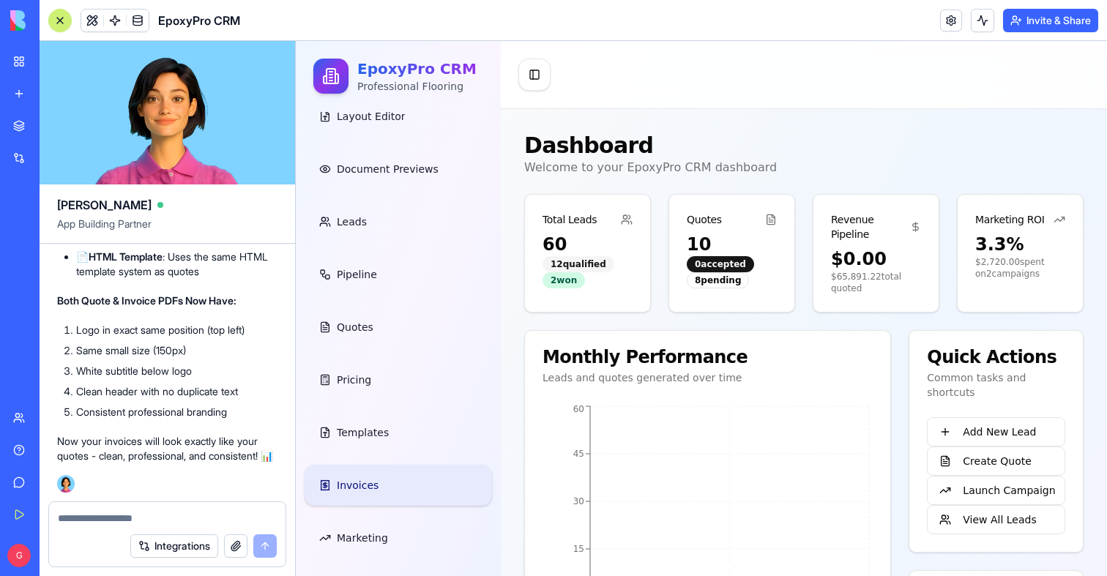
click at [364, 473] on link "Invoices" at bounding box center [397, 485] width 187 height 41
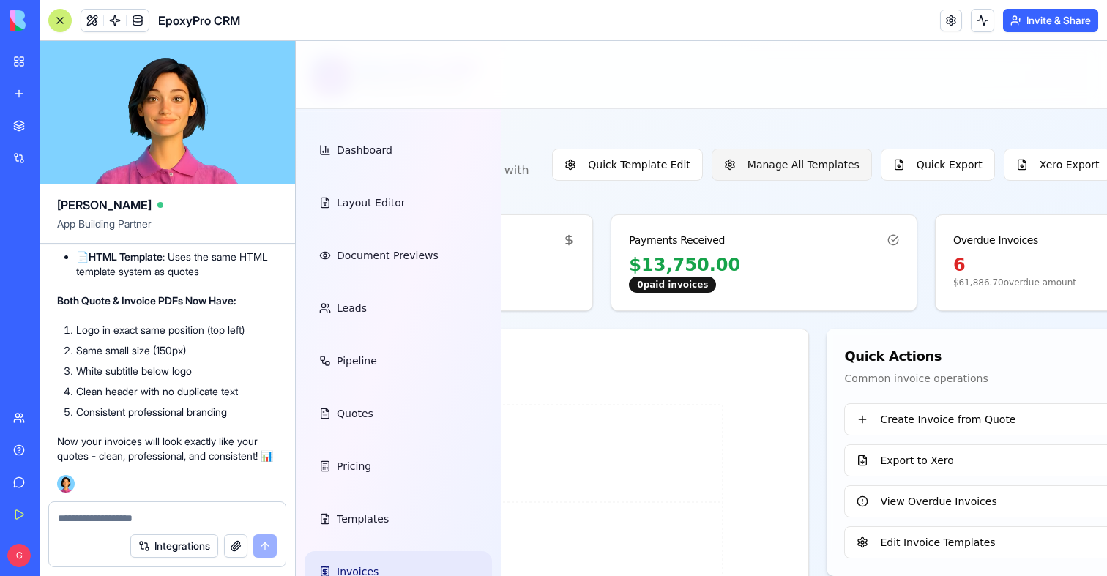
scroll to position [0, 621]
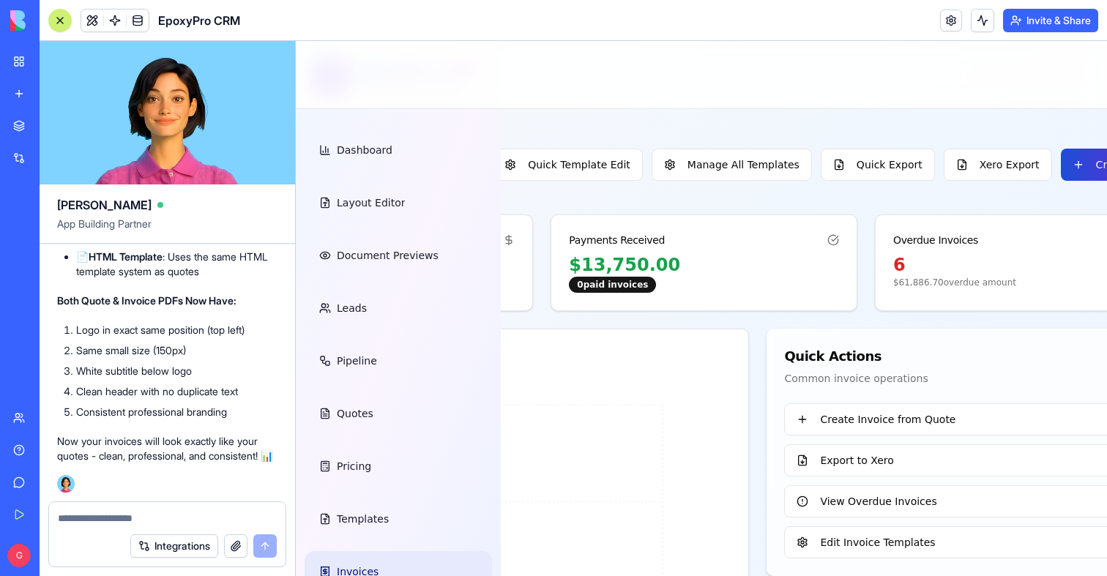
click at [1060, 160] on button "Create Invoice" at bounding box center [1120, 165] width 121 height 32
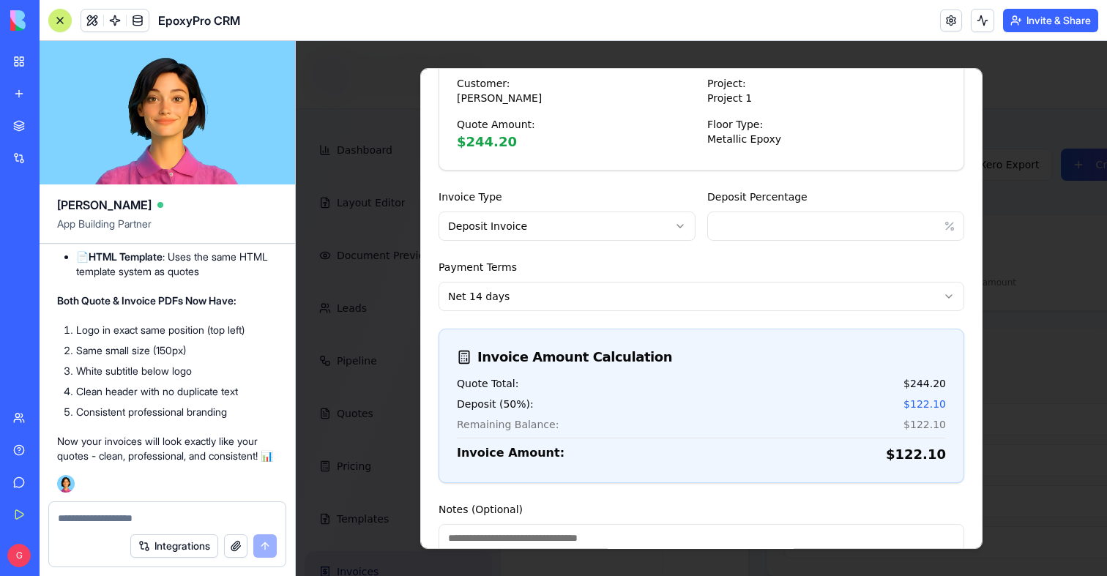
scroll to position [230, 0]
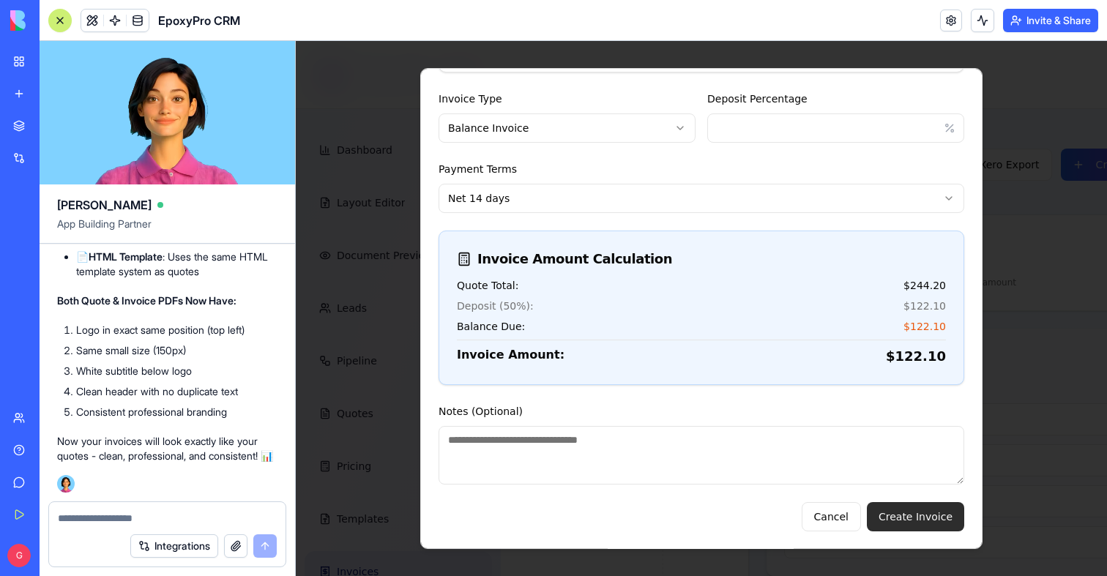
click at [895, 526] on button "Create Invoice" at bounding box center [915, 516] width 97 height 29
click at [976, 26] on button at bounding box center [981, 20] width 23 height 23
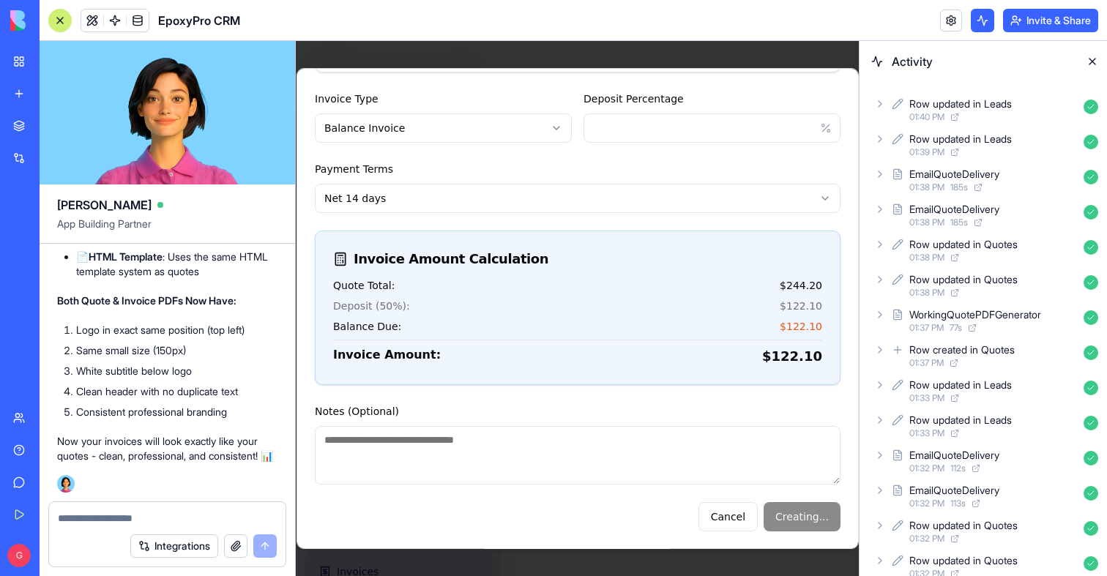
scroll to position [0, 0]
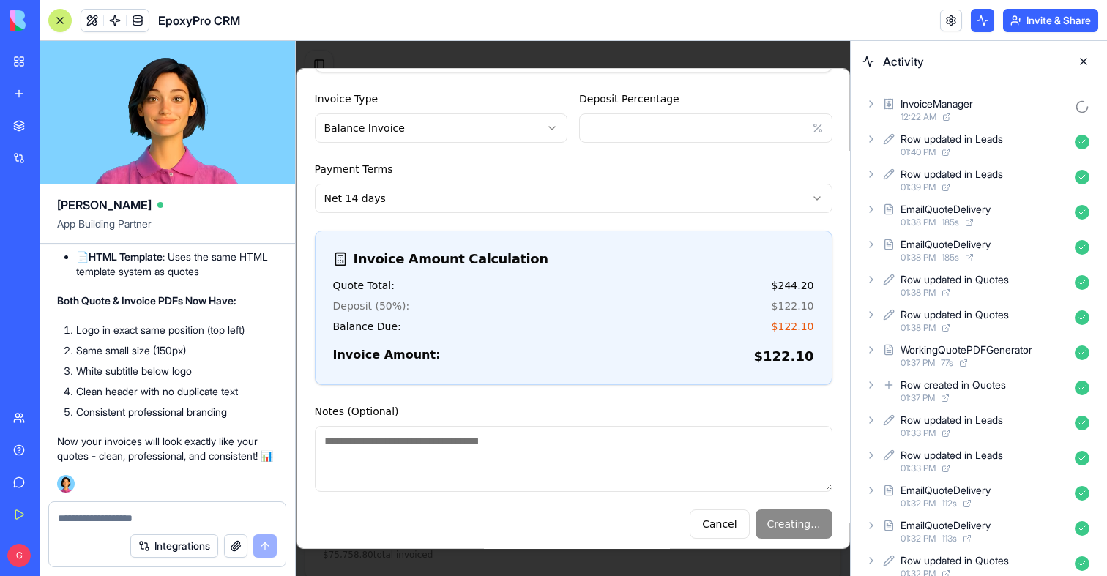
click at [70, 520] on textarea at bounding box center [167, 518] width 219 height 15
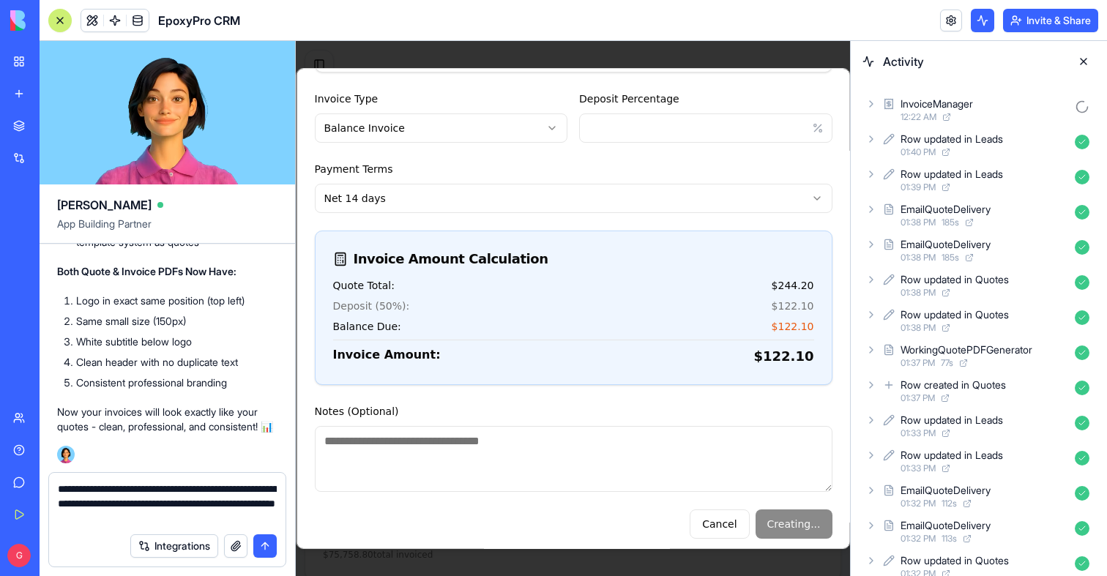
type textarea "**********"
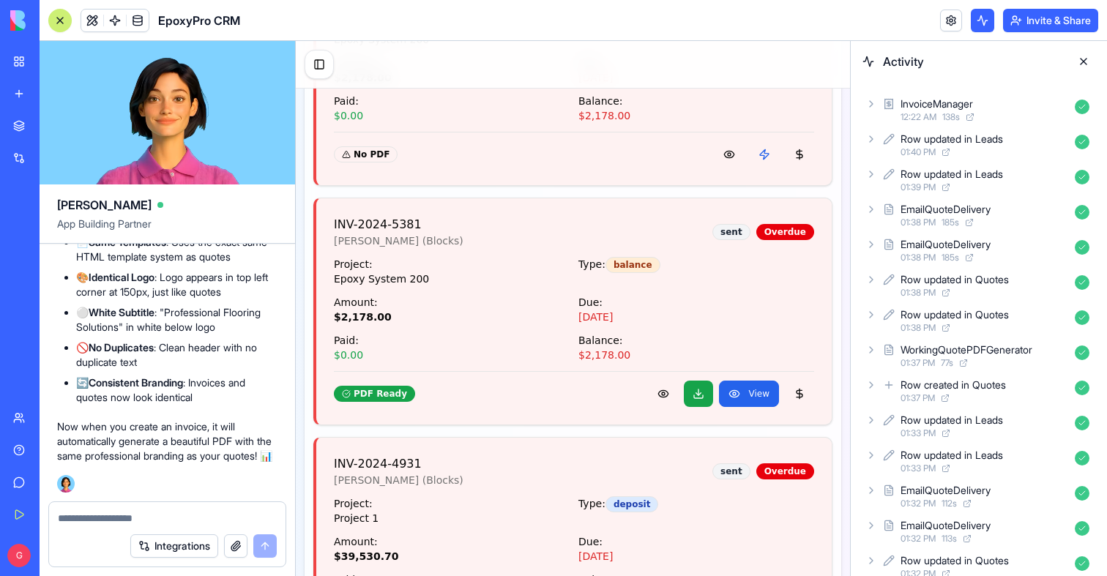
scroll to position [4098, 0]
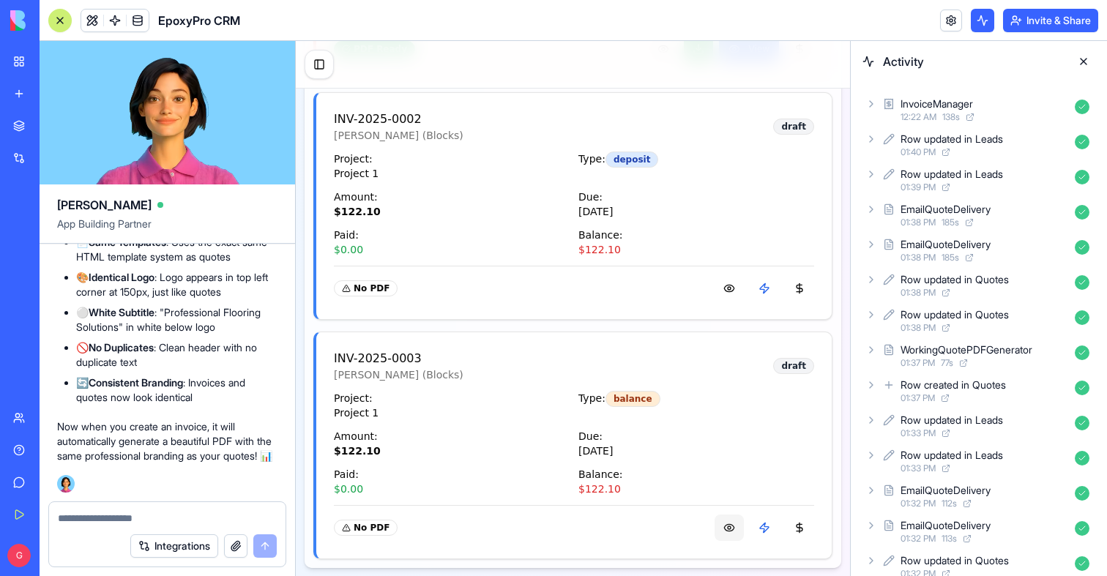
click at [734, 536] on button at bounding box center [728, 527] width 29 height 26
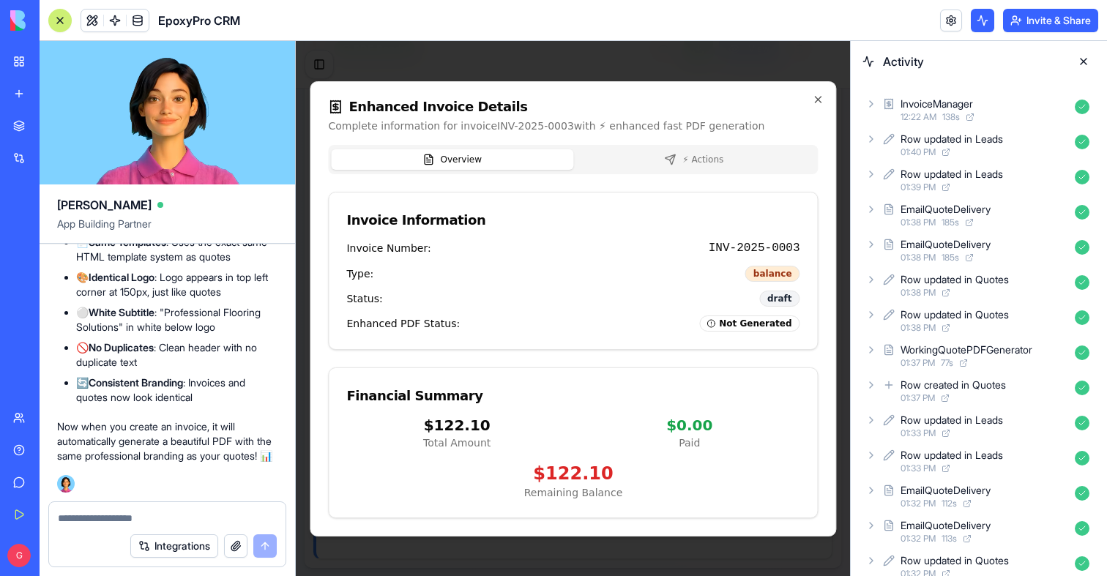
click at [703, 94] on div "Enhanced Invoice Details Complete information for invoice INV-2025-0003 with ⚡ …" at bounding box center [573, 308] width 526 height 455
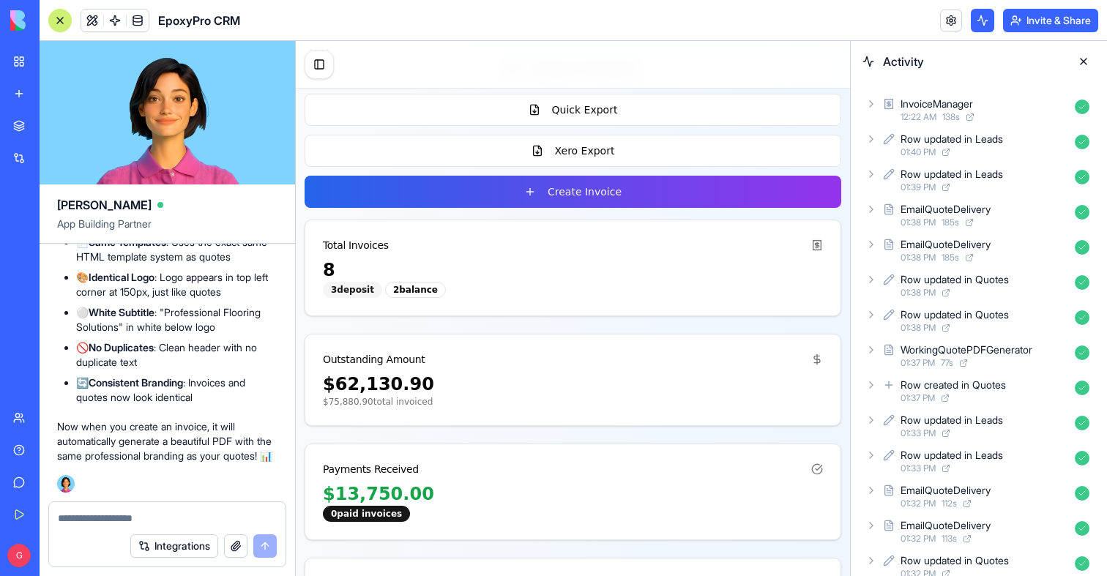
scroll to position [0, 0]
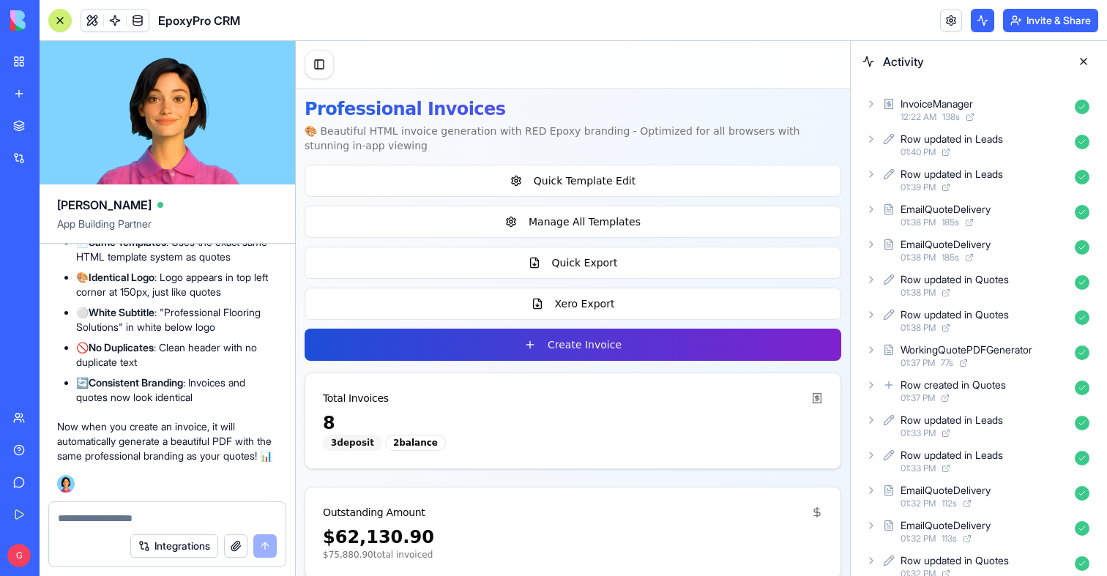
click at [586, 344] on button "Create Invoice" at bounding box center [572, 345] width 536 height 32
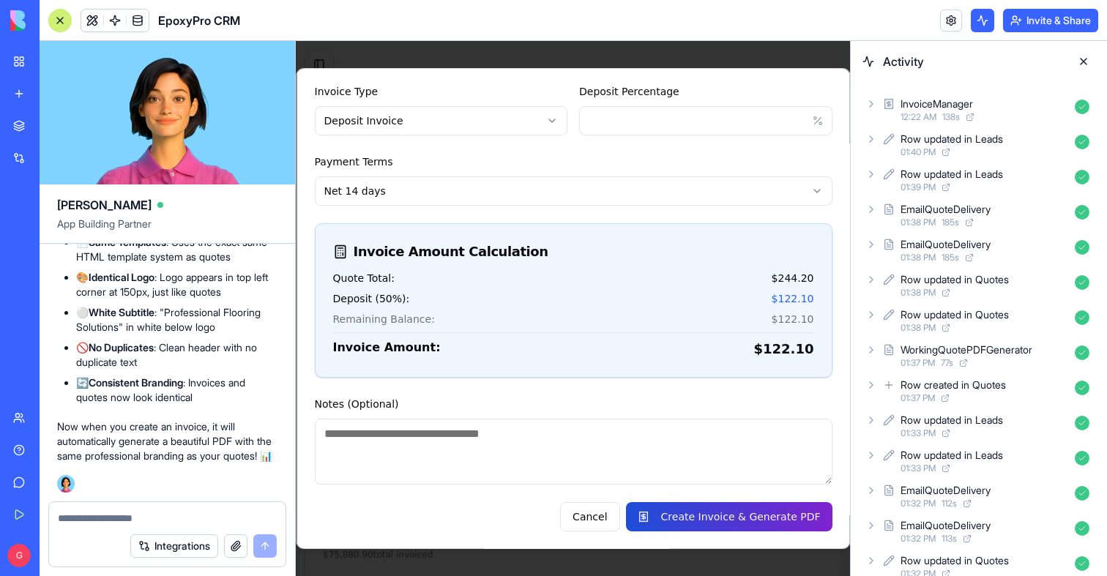
click at [764, 525] on button "Create Invoice & Generate PDF" at bounding box center [728, 516] width 206 height 29
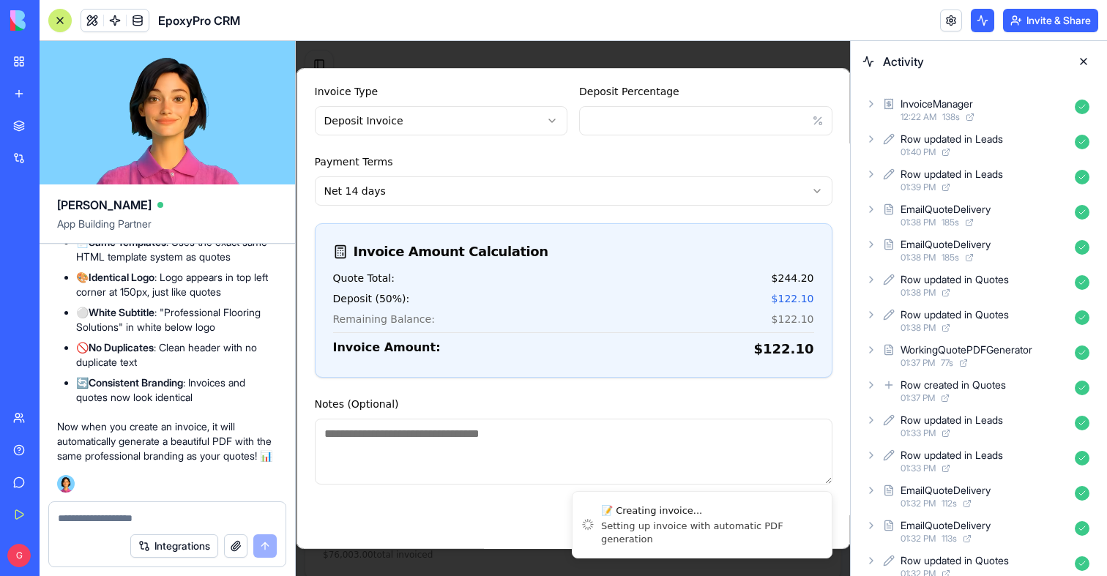
scroll to position [367, 0]
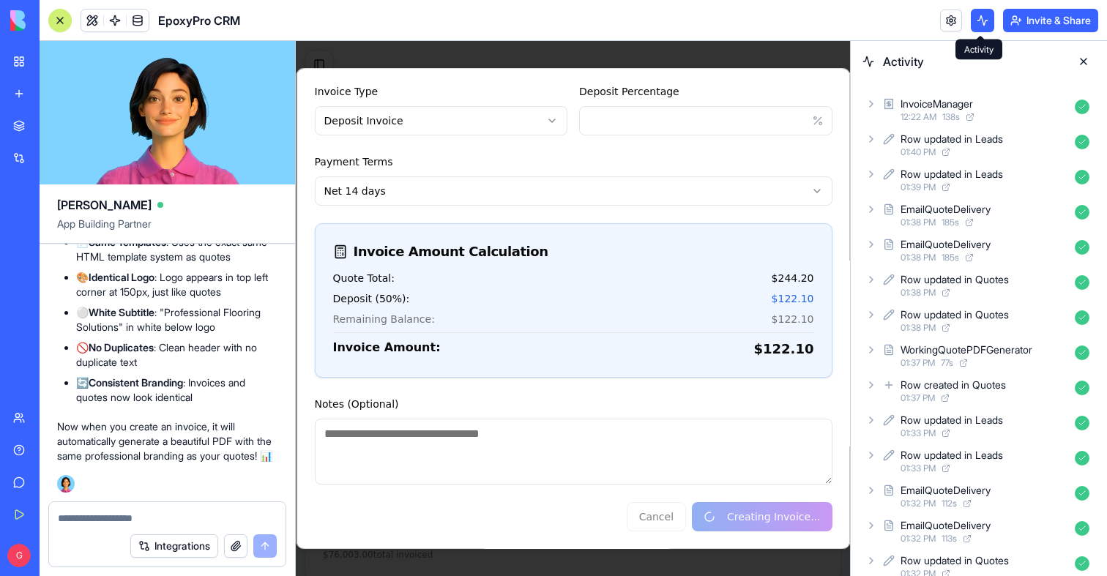
click at [984, 28] on button at bounding box center [981, 20] width 23 height 23
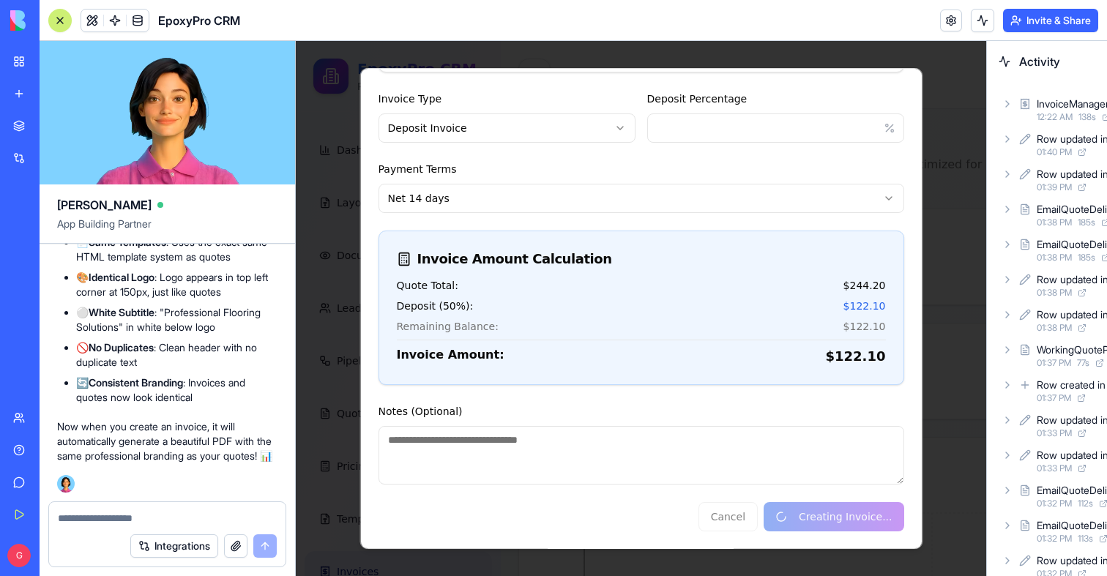
click at [984, 28] on button at bounding box center [981, 20] width 23 height 23
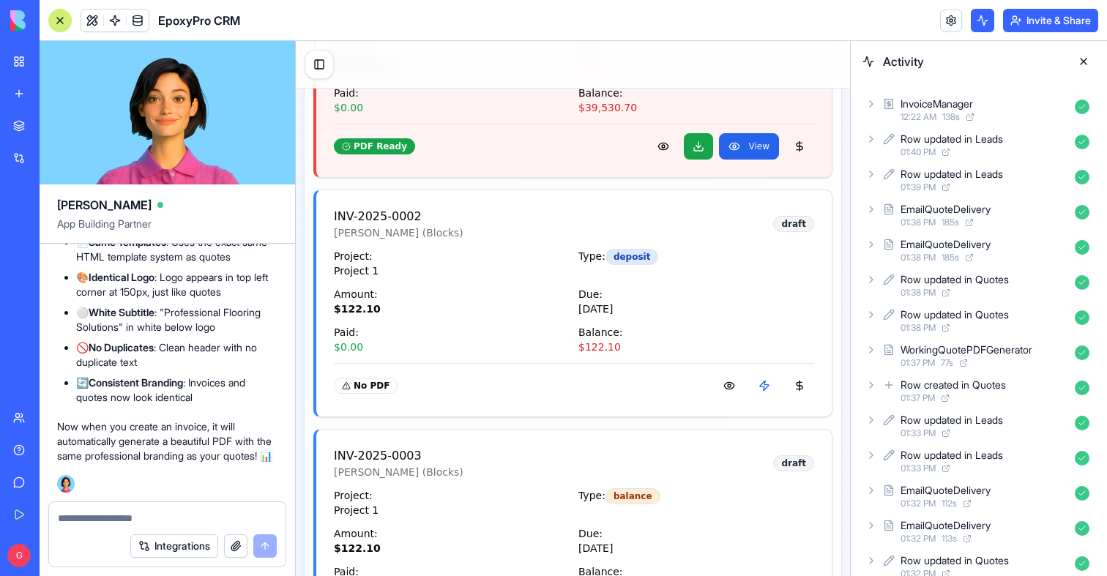
scroll to position [4338, 0]
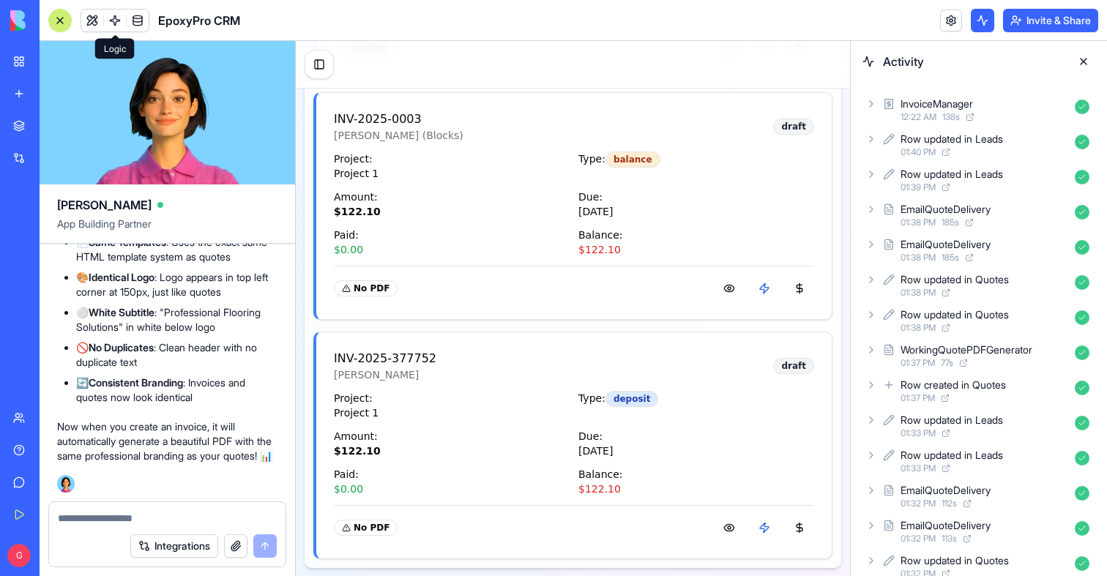
click at [108, 20] on link at bounding box center [115, 21] width 22 height 22
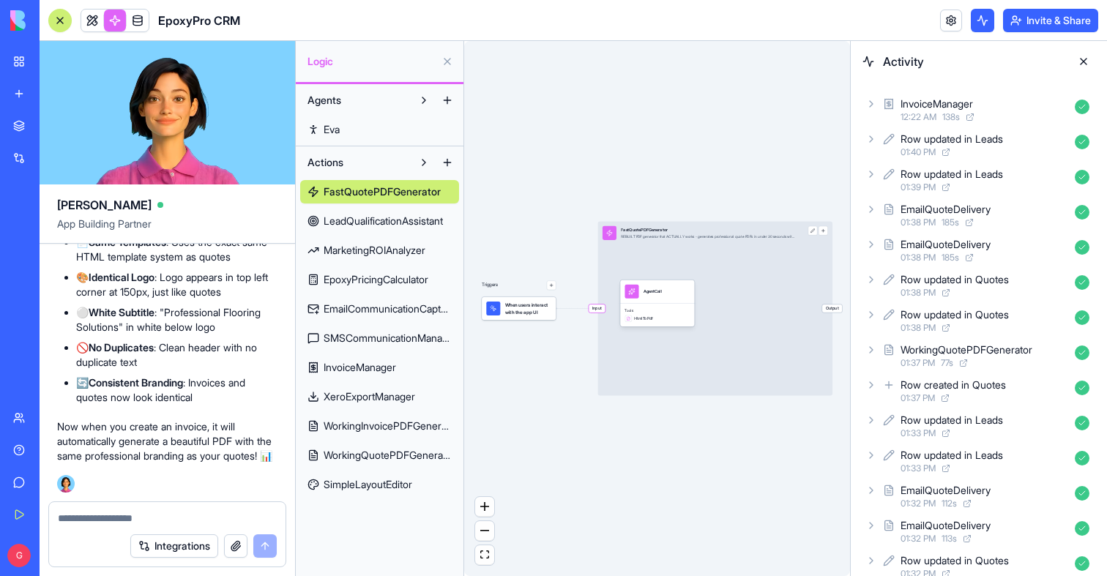
click at [380, 429] on span "WorkingInvoicePDFGenerator" at bounding box center [387, 426] width 128 height 15
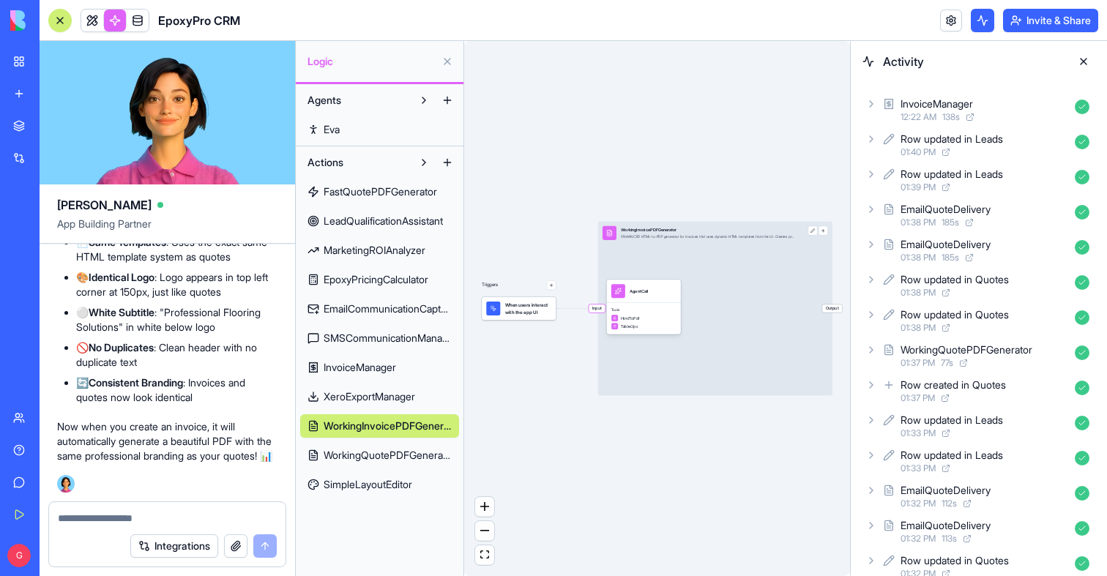
click at [522, 300] on div "When users interact with the app UI" at bounding box center [519, 308] width 75 height 23
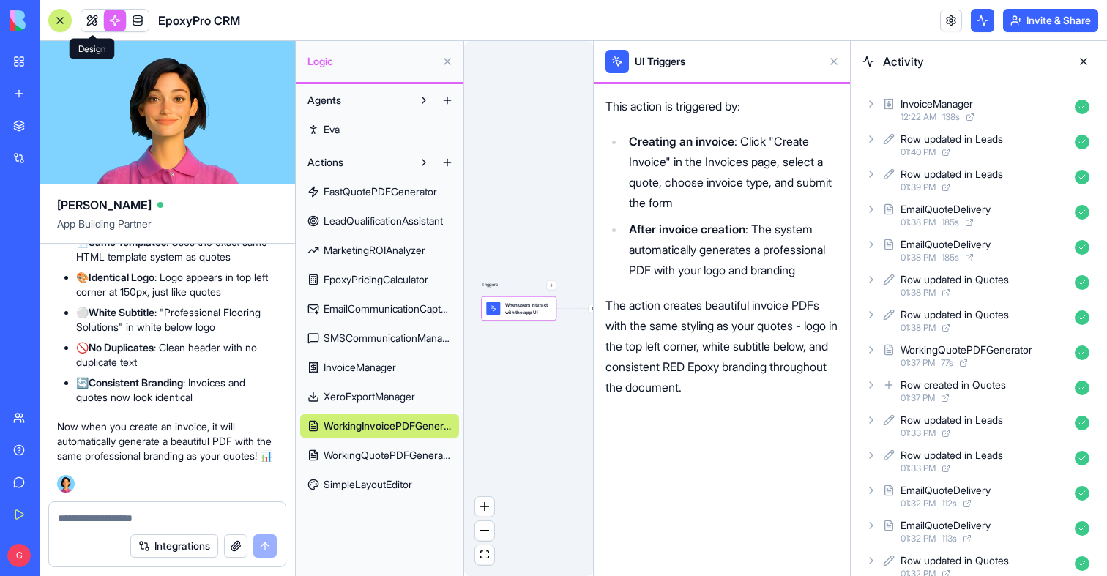
click at [64, 18] on div at bounding box center [60, 21] width 12 height 12
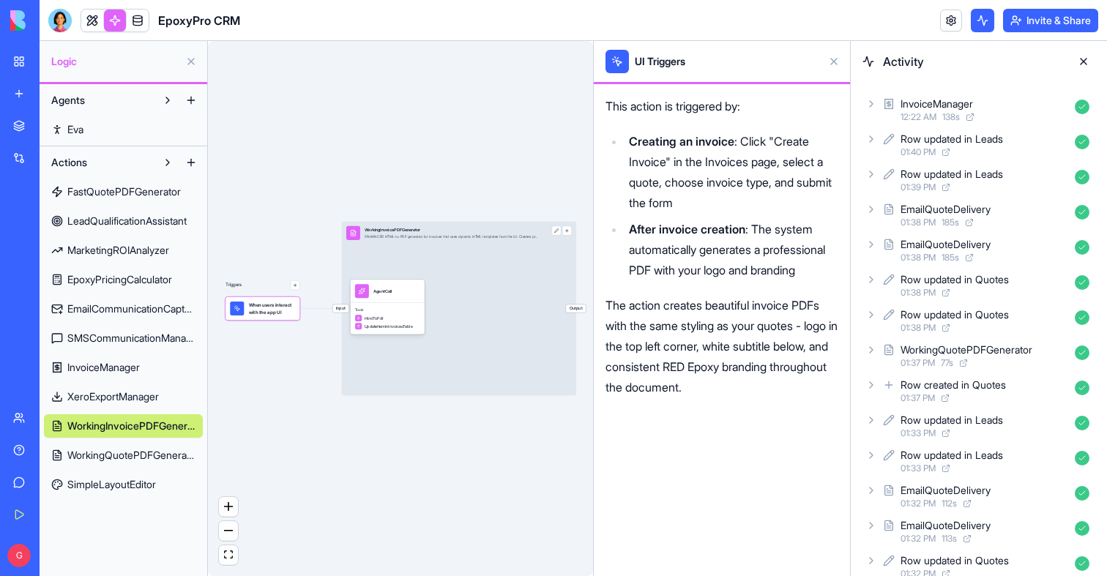
click at [86, 18] on link at bounding box center [92, 21] width 22 height 22
click at [86, 18] on button at bounding box center [92, 21] width 22 height 22
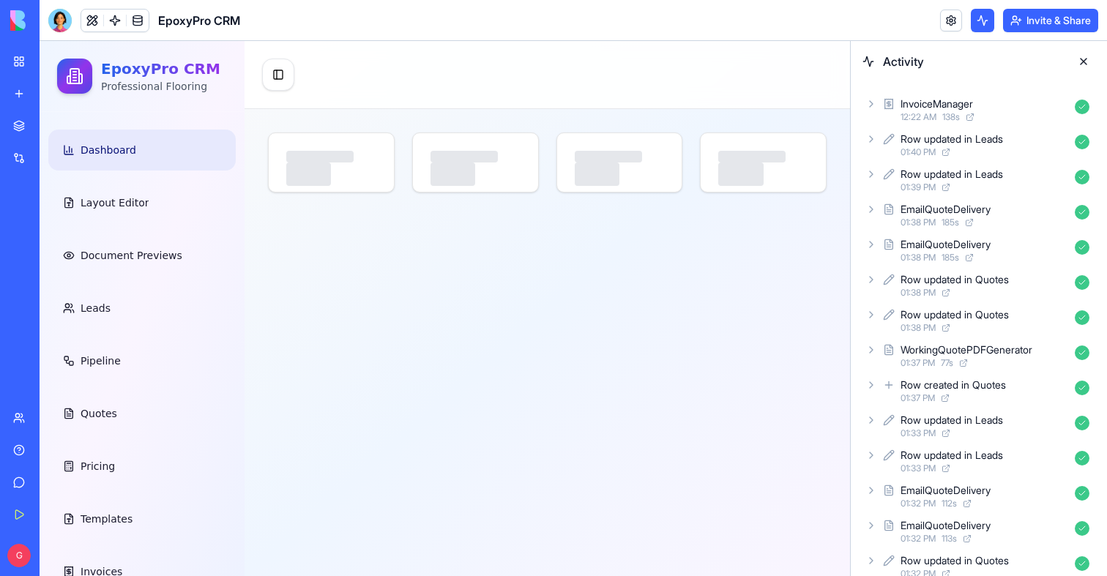
click at [1084, 59] on button at bounding box center [1082, 61] width 23 height 23
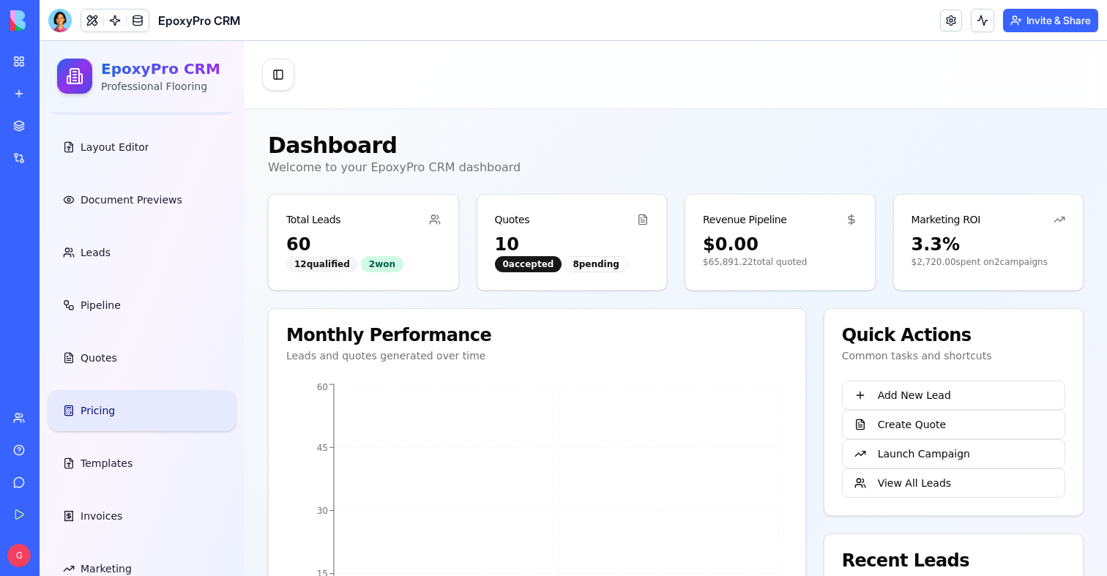
scroll to position [86, 0]
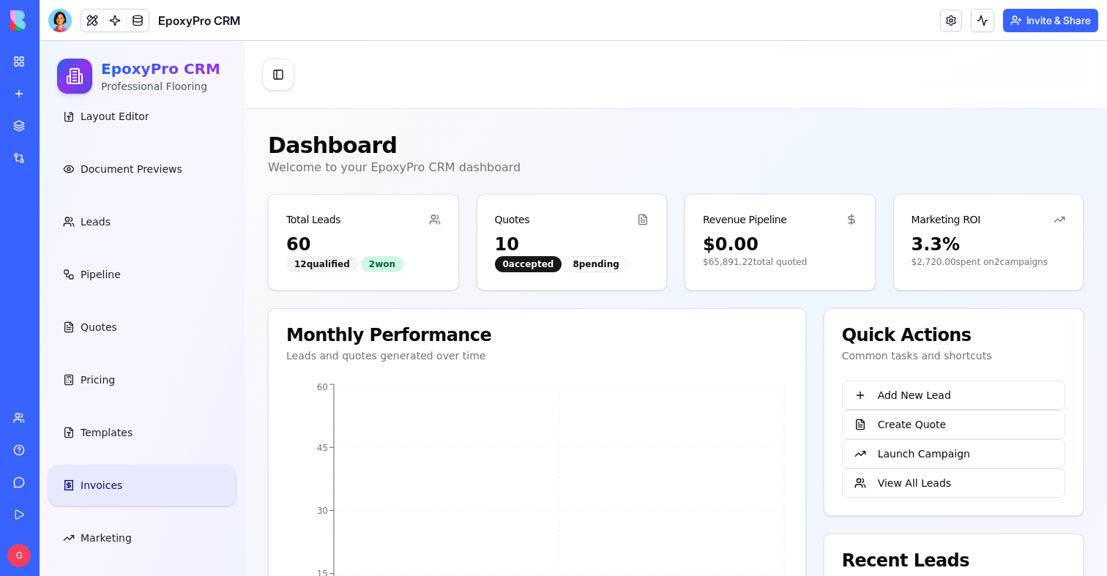
click at [115, 491] on span "Invoices" at bounding box center [102, 485] width 42 height 15
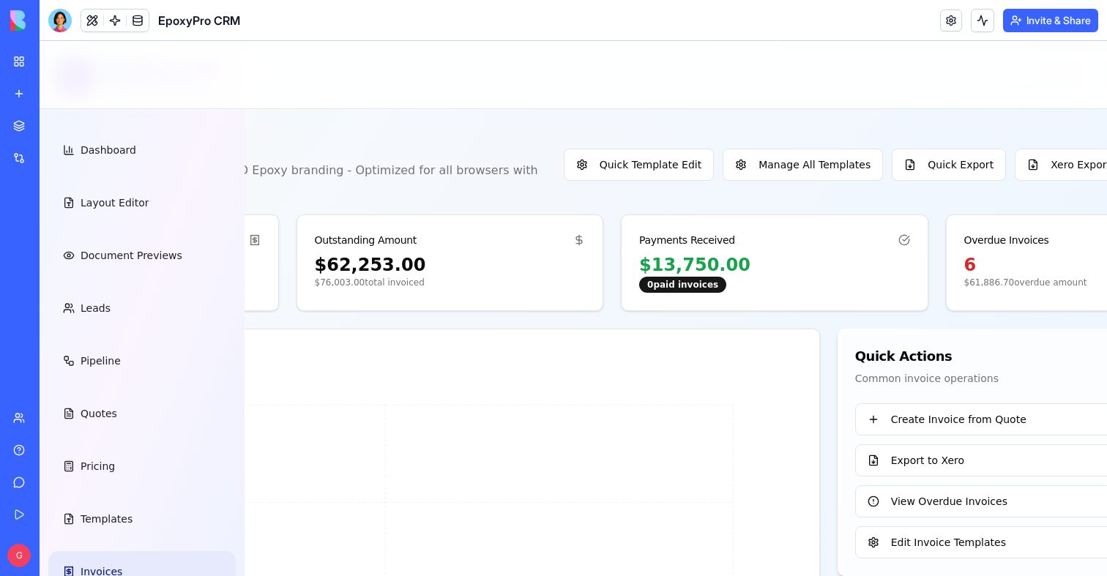
scroll to position [0, 368]
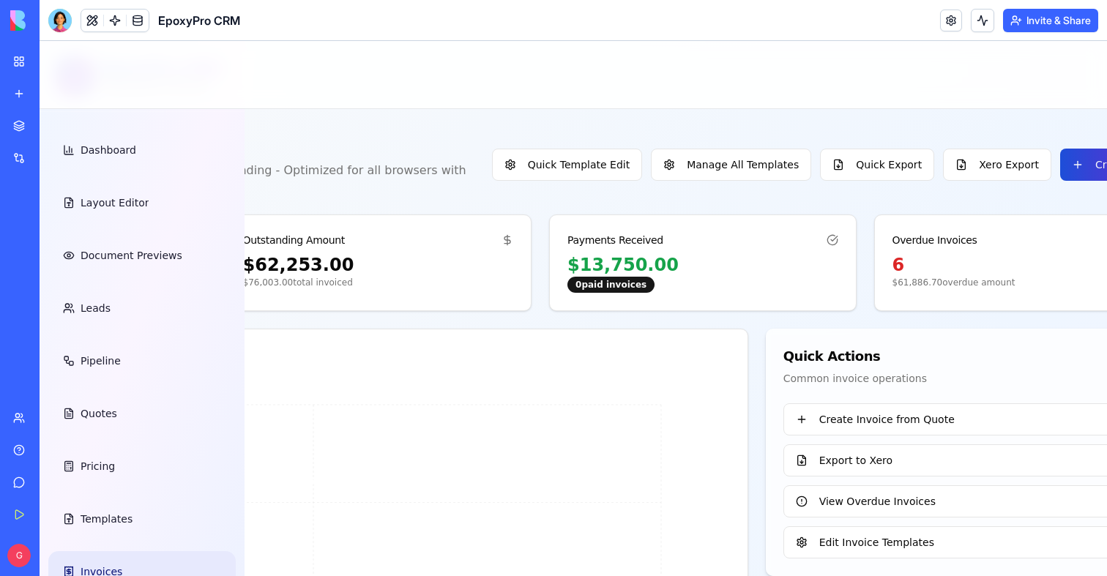
click at [1060, 149] on button "Create Invoice" at bounding box center [1120, 165] width 121 height 32
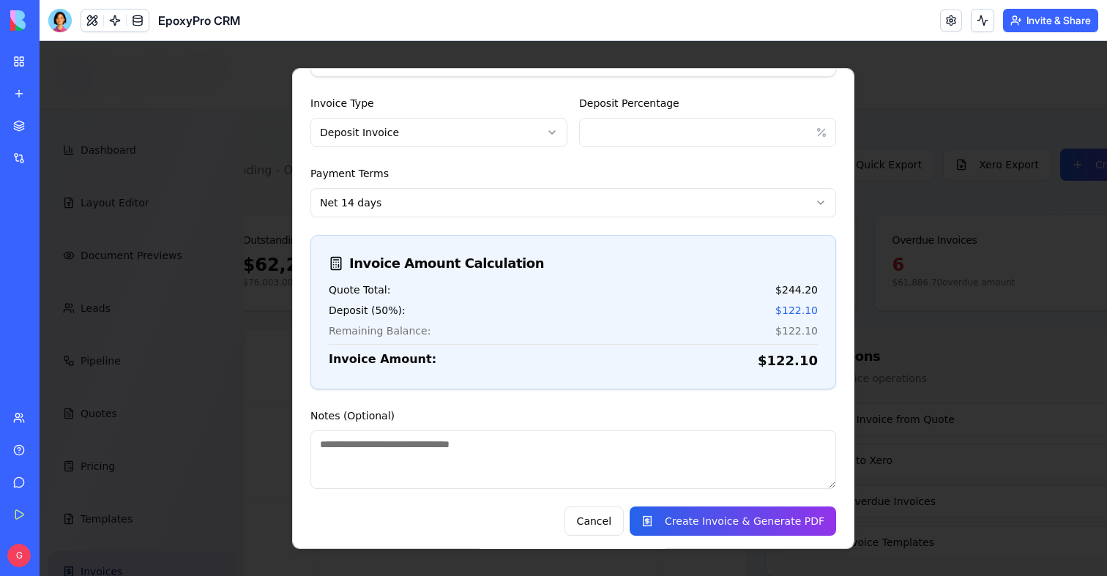
scroll to position [291, 0]
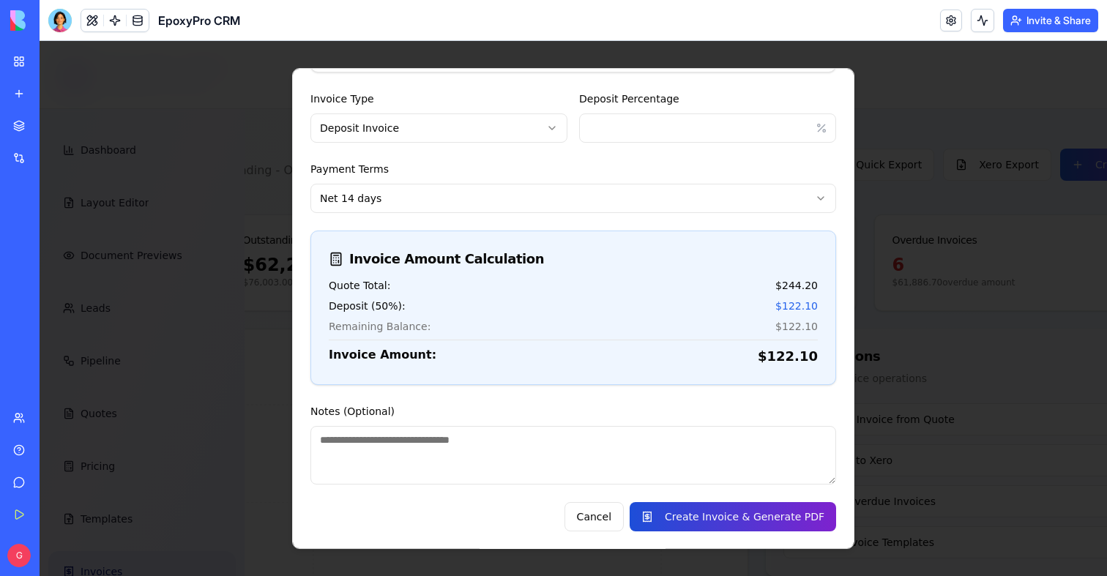
click at [724, 511] on button "Create Invoice & Generate PDF" at bounding box center [732, 516] width 206 height 29
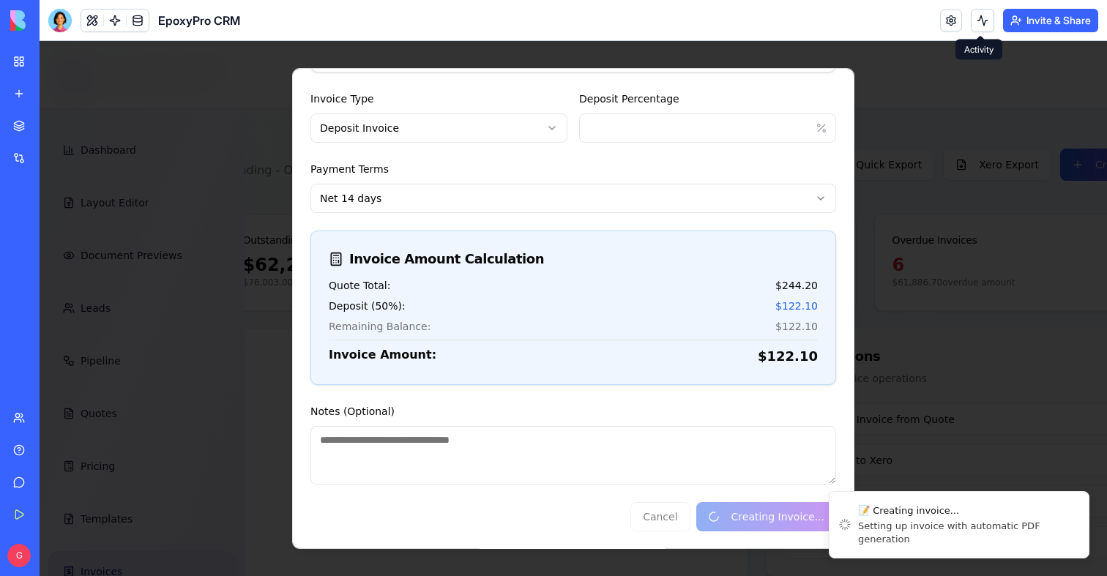
click at [981, 20] on button at bounding box center [981, 20] width 23 height 23
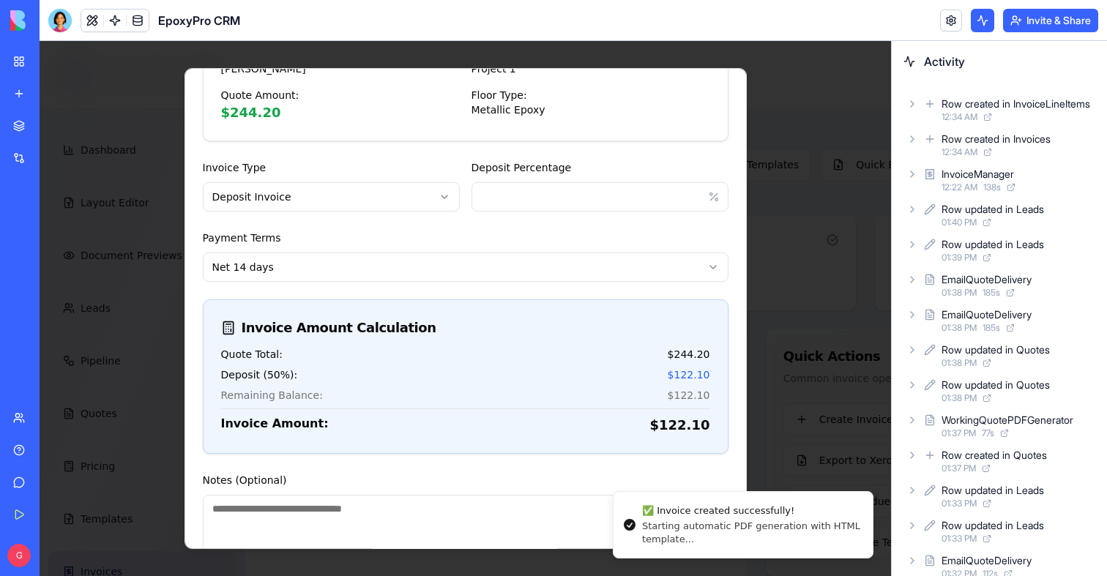
scroll to position [359, 0]
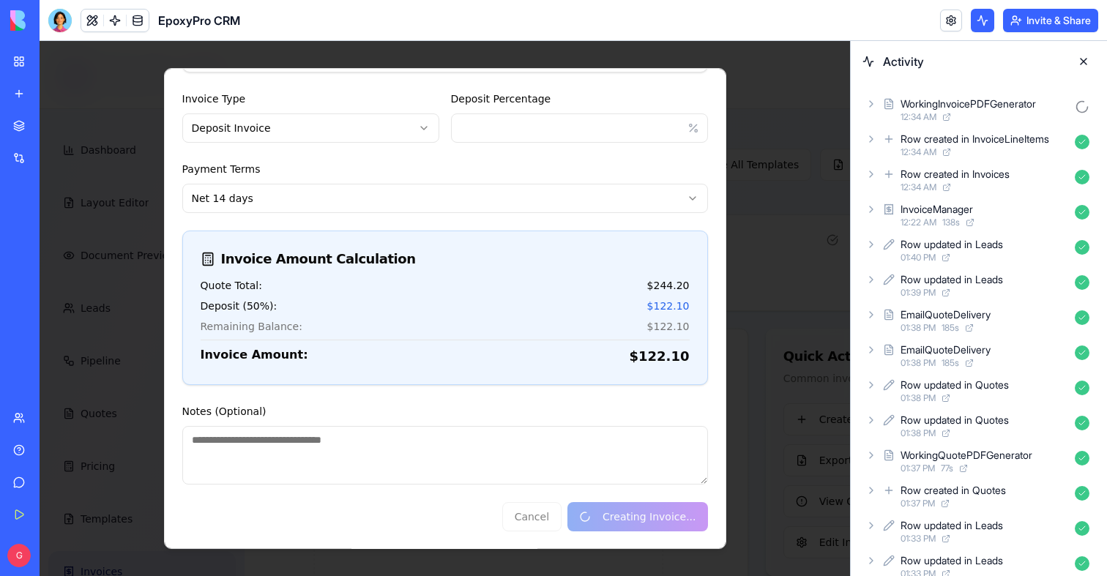
click at [964, 114] on div "12:34 AM" at bounding box center [984, 117] width 168 height 12
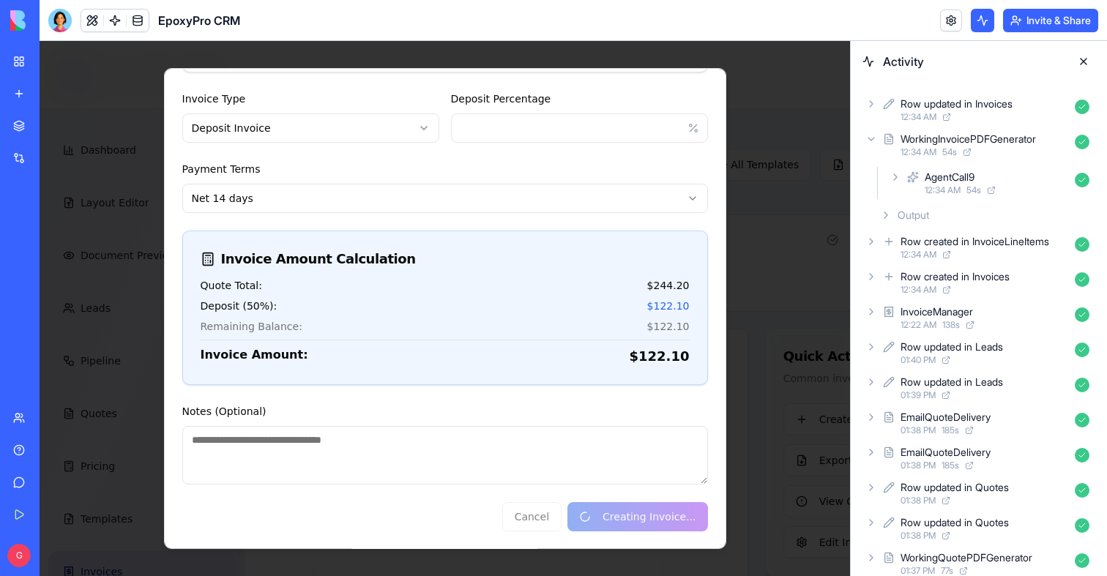
scroll to position [0, 0]
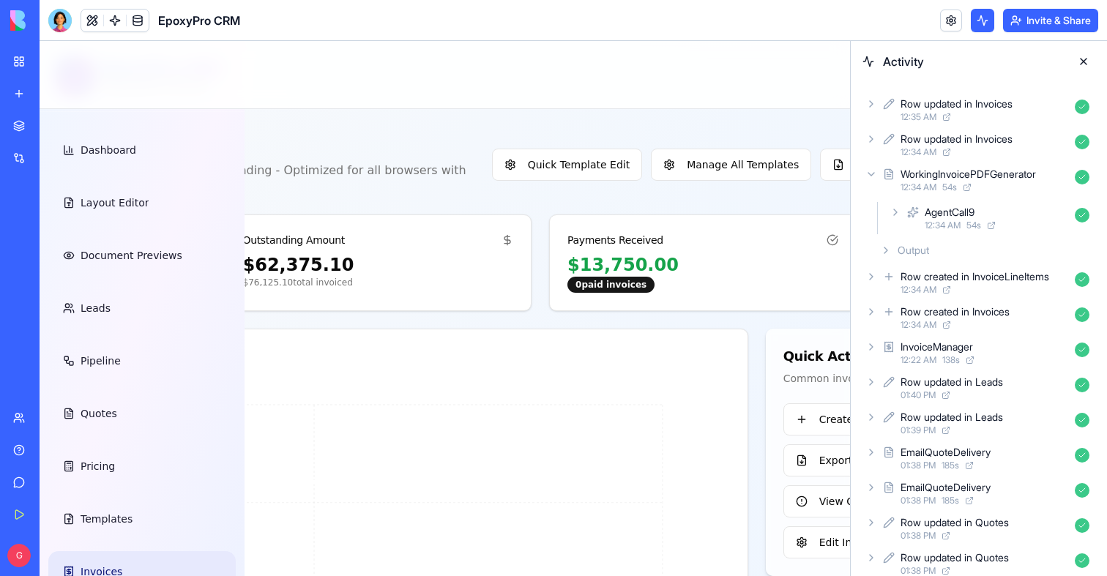
click at [964, 114] on div "12:35 AM" at bounding box center [984, 117] width 168 height 12
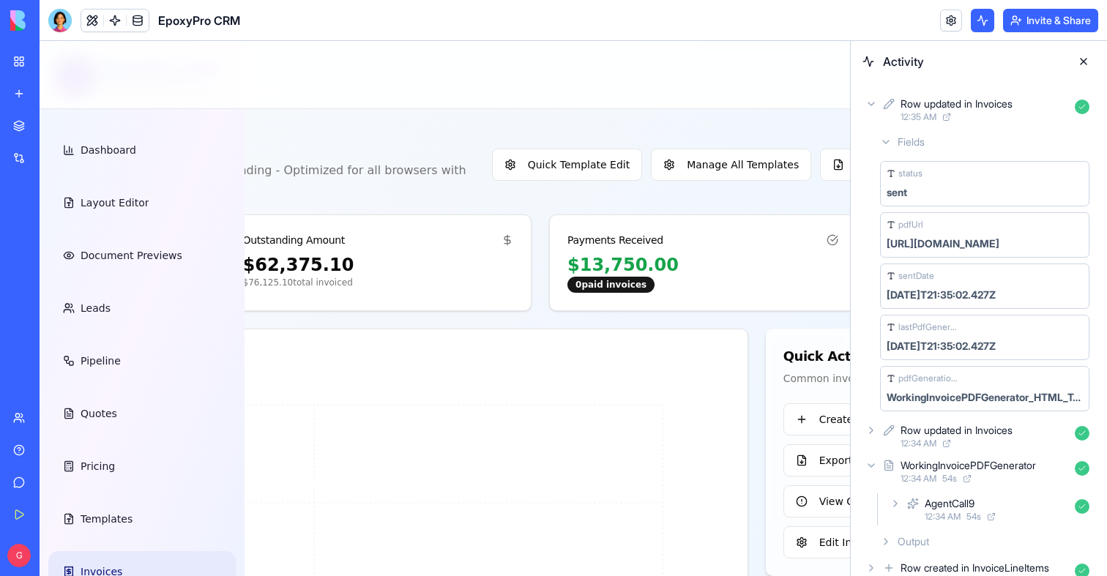
click at [567, 244] on div "Payments Received" at bounding box center [615, 240] width 96 height 15
click at [1079, 63] on button at bounding box center [1082, 61] width 23 height 23
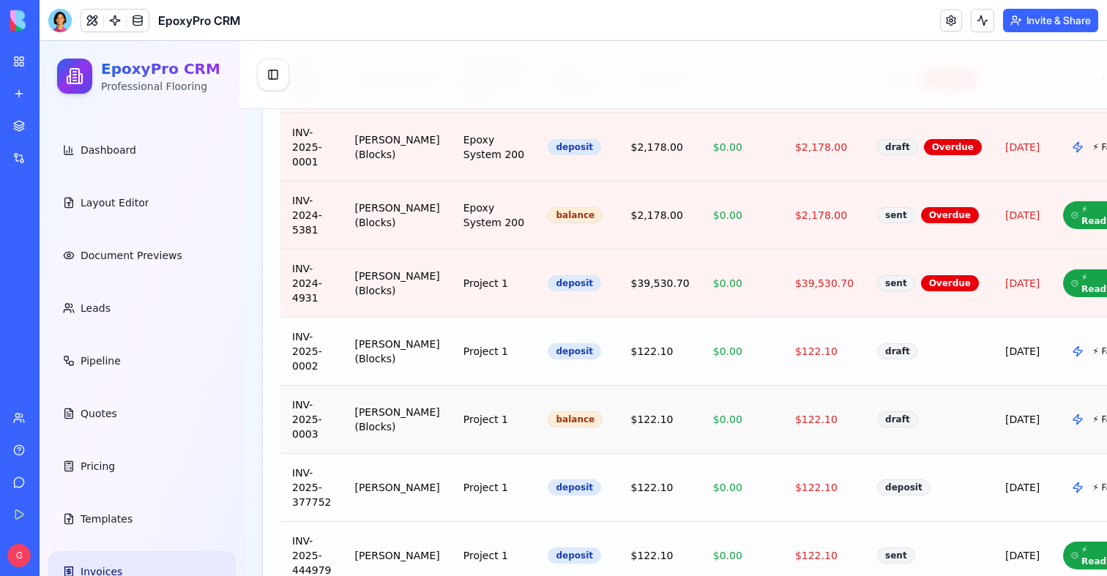
scroll to position [1556, 114]
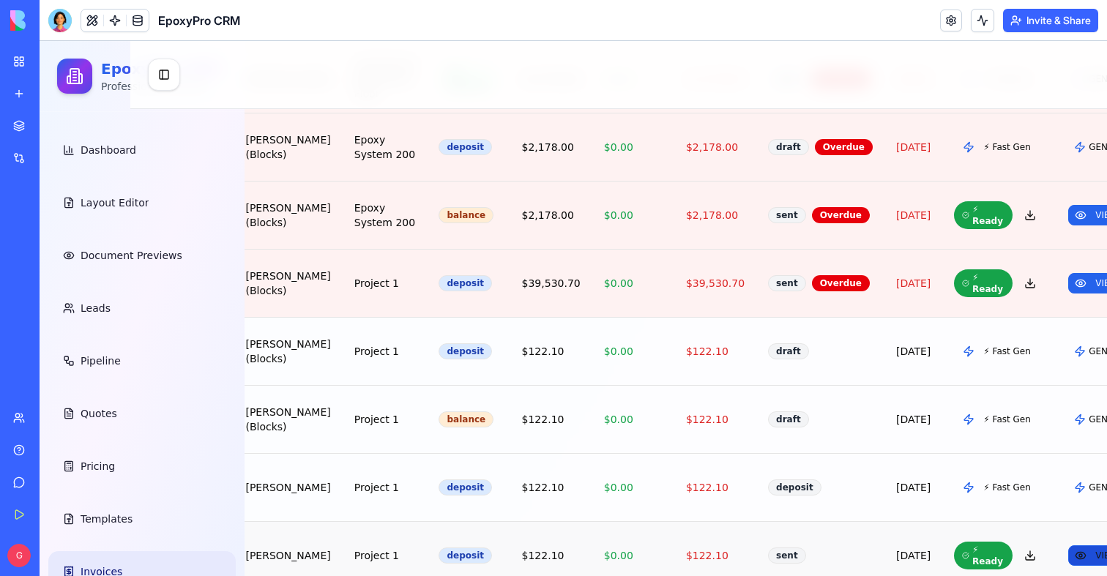
click at [1068, 545] on button "VIEW" at bounding box center [1096, 555] width 56 height 20
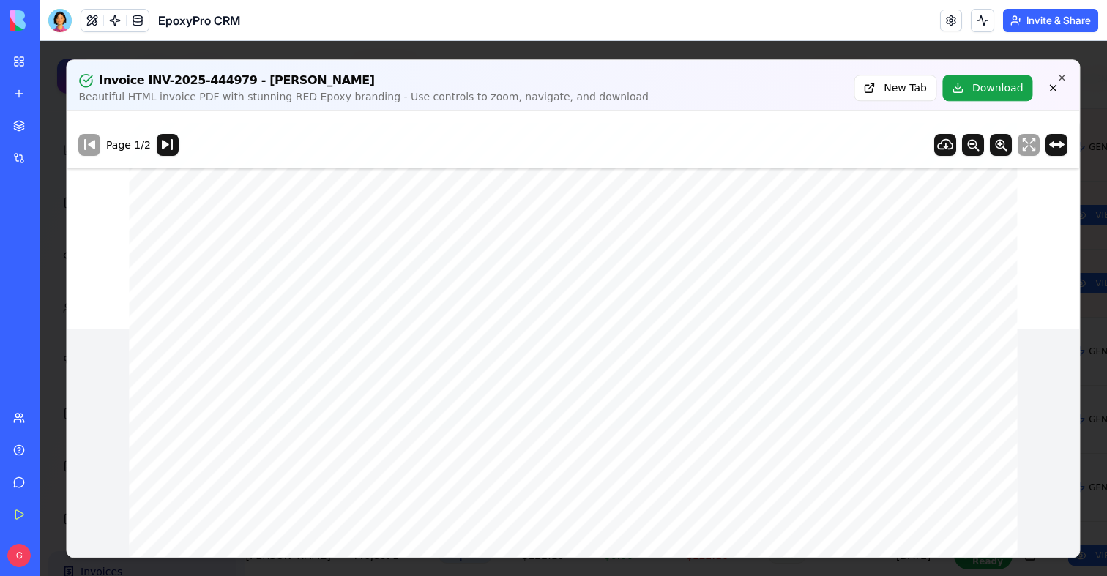
scroll to position [0, 0]
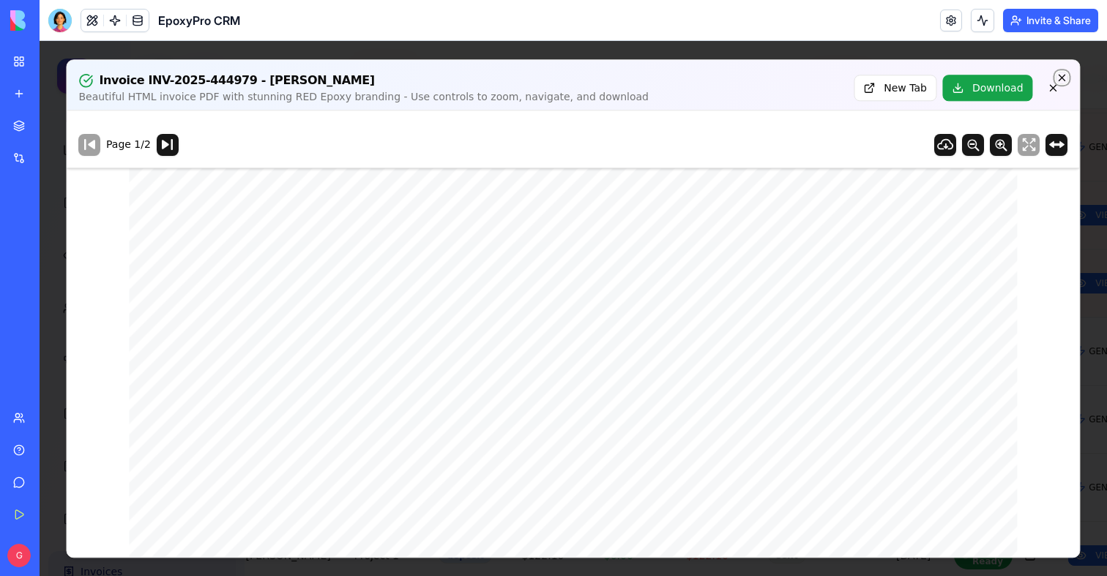
click at [1058, 78] on icon "button" at bounding box center [1062, 78] width 12 height 12
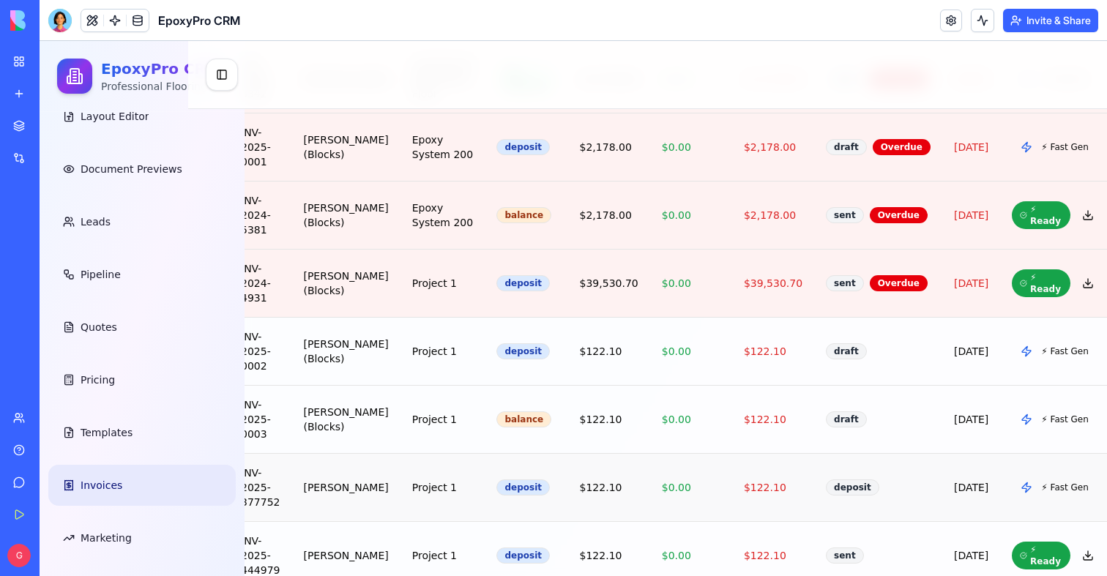
scroll to position [1556, 0]
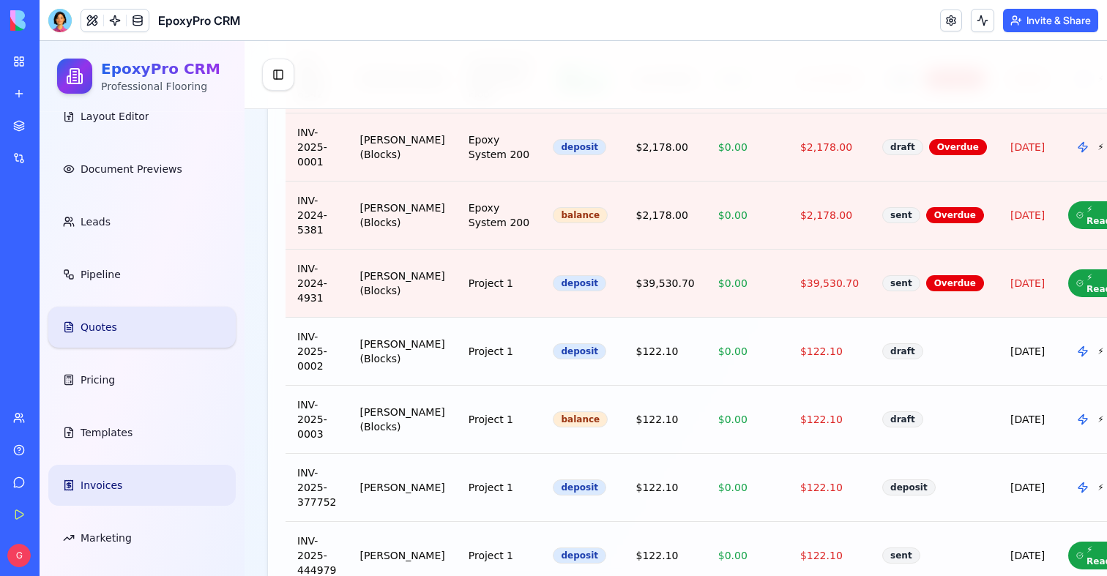
click at [107, 321] on span "Quotes" at bounding box center [99, 327] width 37 height 15
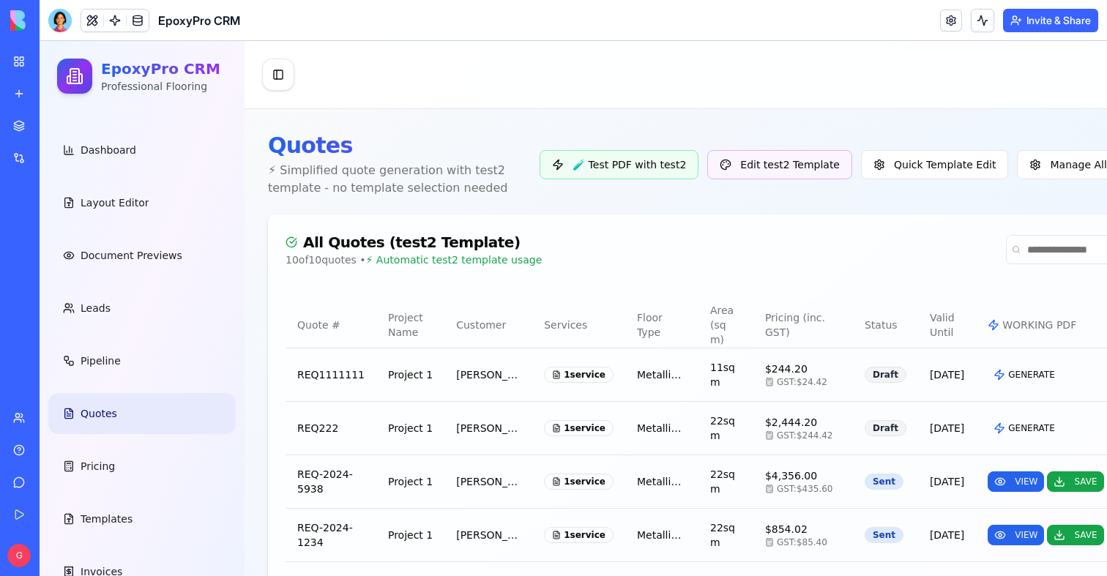
scroll to position [493, 0]
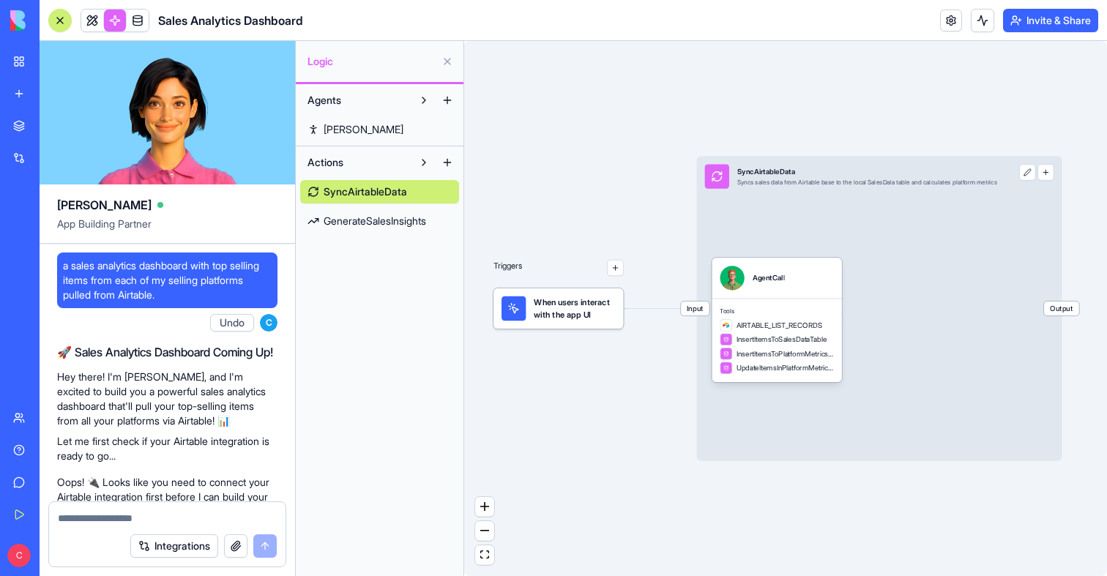
scroll to position [1565, 0]
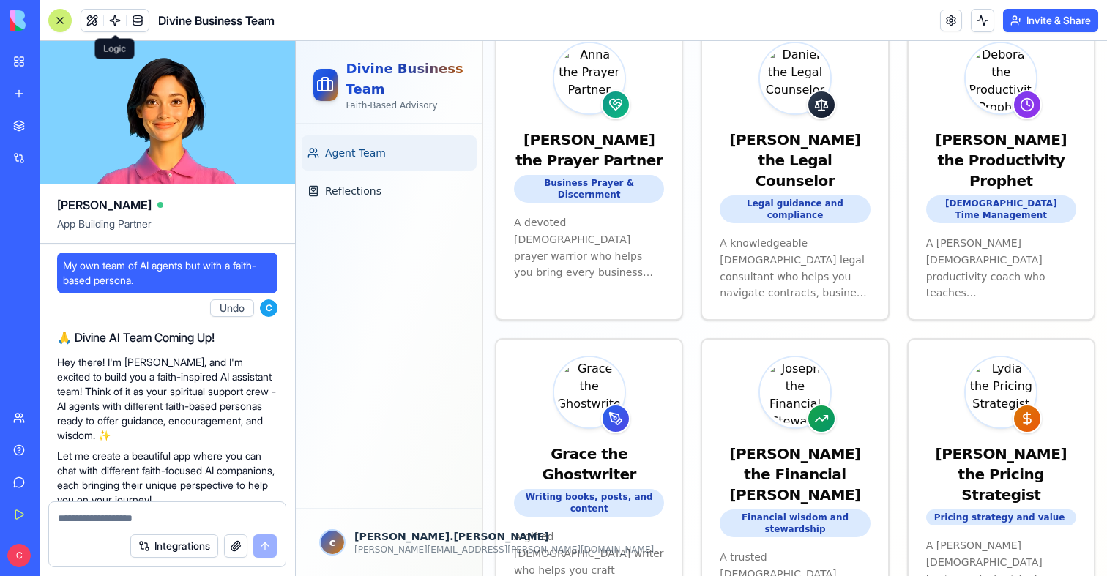
scroll to position [5753, 0]
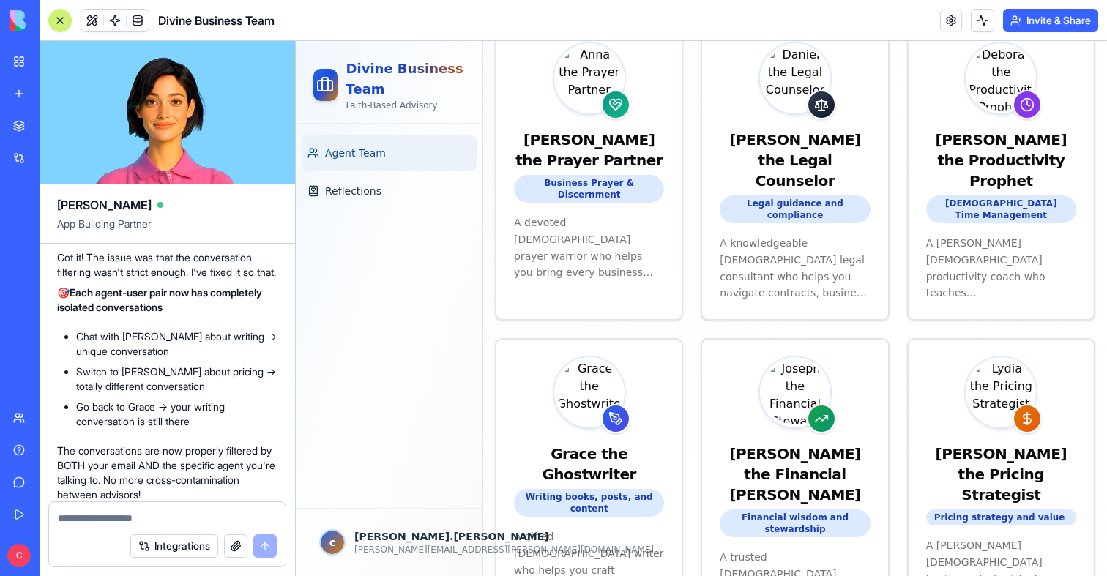
click at [59, 23] on div at bounding box center [60, 21] width 12 height 12
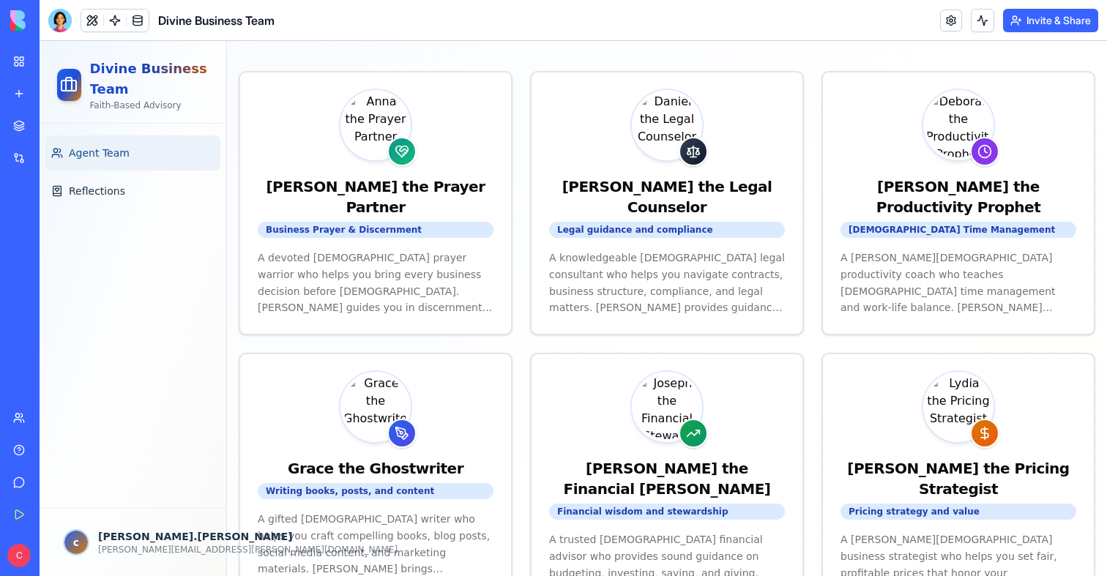
scroll to position [0, 0]
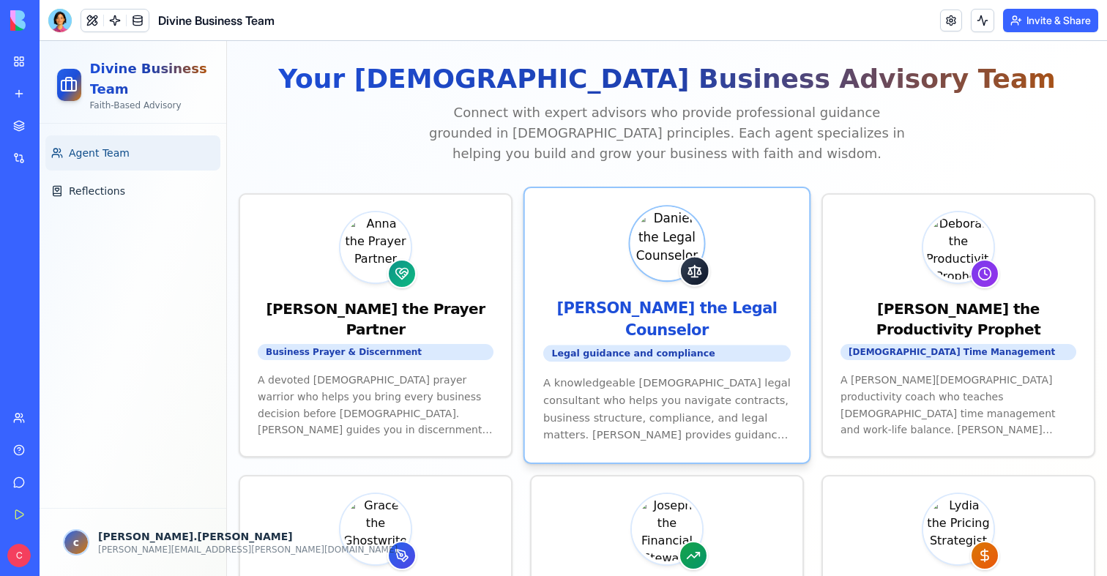
click at [680, 283] on div "[PERSON_NAME] the Legal Counselor Legal guidance and compliance" at bounding box center [667, 281] width 285 height 186
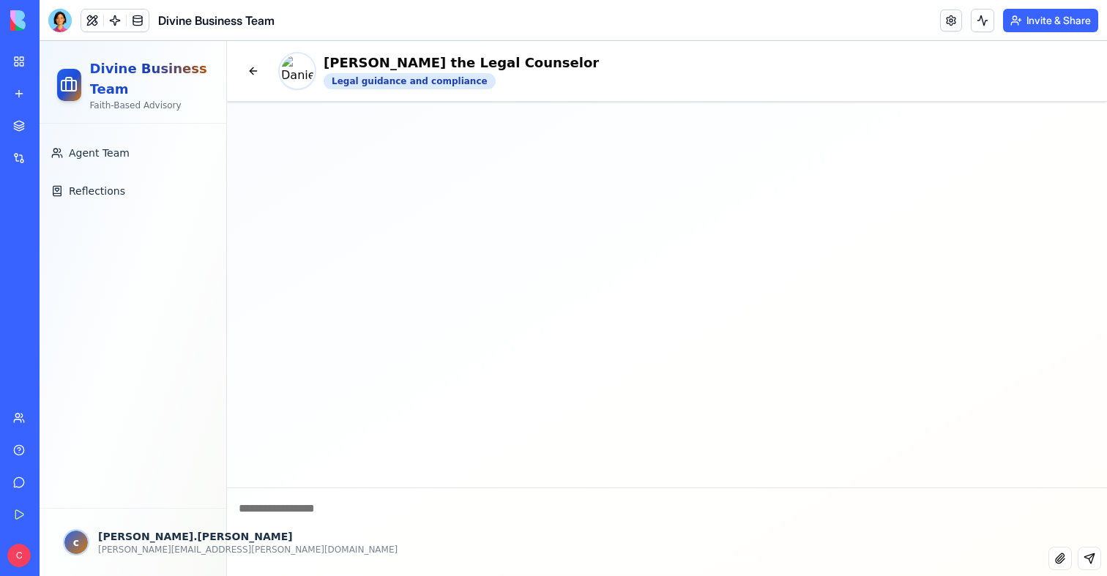
click at [367, 527] on textarea at bounding box center [667, 517] width 880 height 59
click at [253, 67] on button at bounding box center [253, 70] width 29 height 29
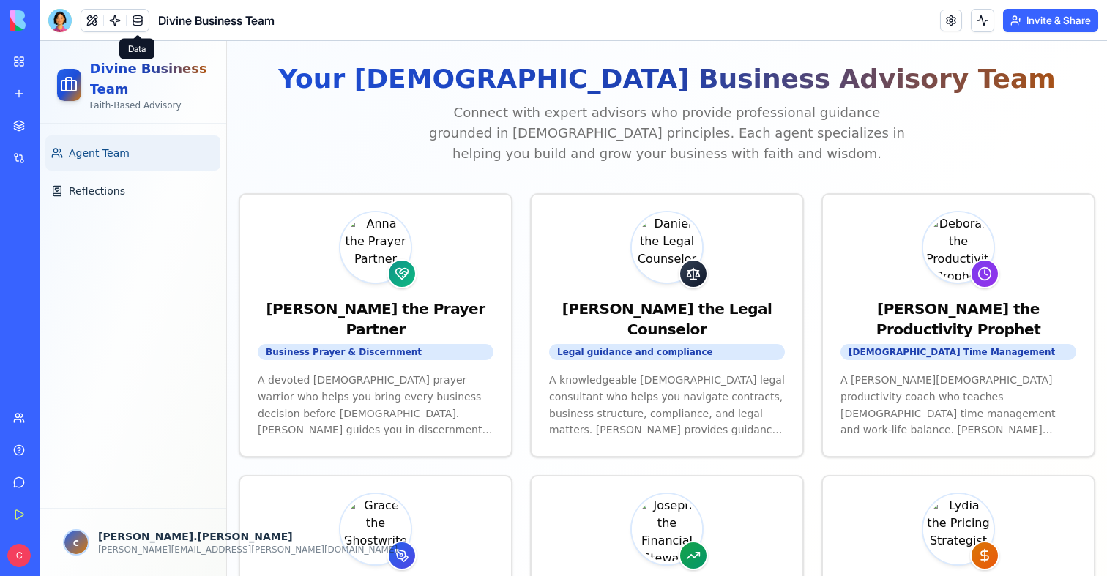
click at [120, 14] on span at bounding box center [114, 20] width 41 height 41
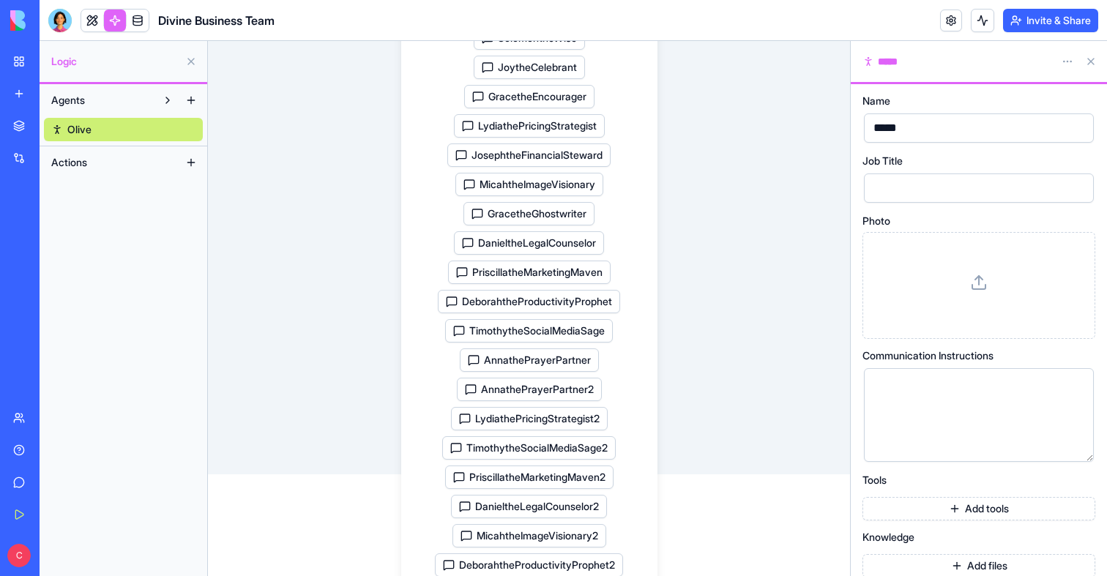
scroll to position [266, 0]
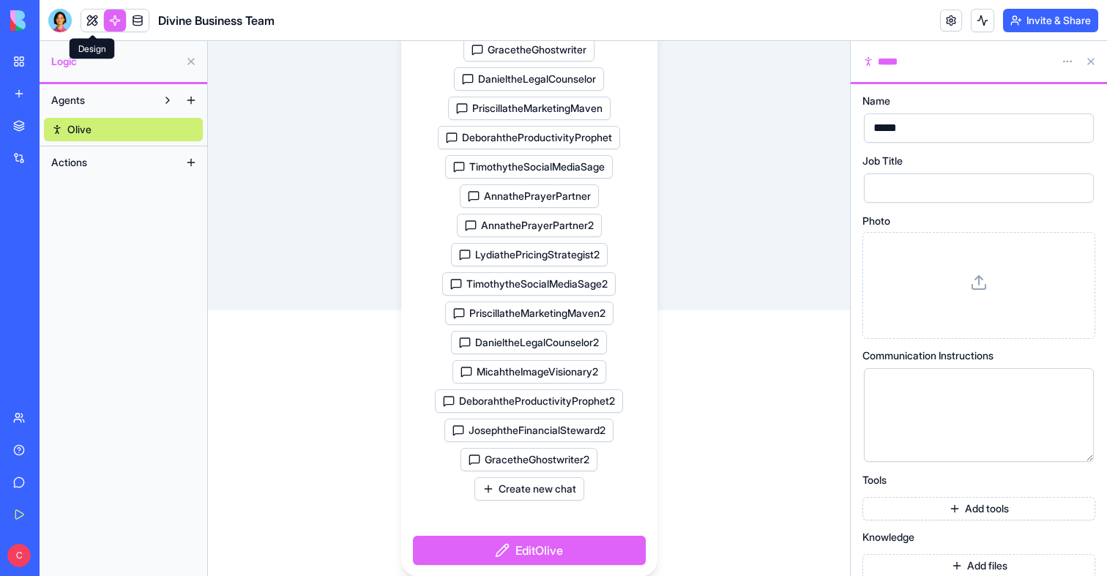
click at [86, 19] on link at bounding box center [92, 21] width 22 height 22
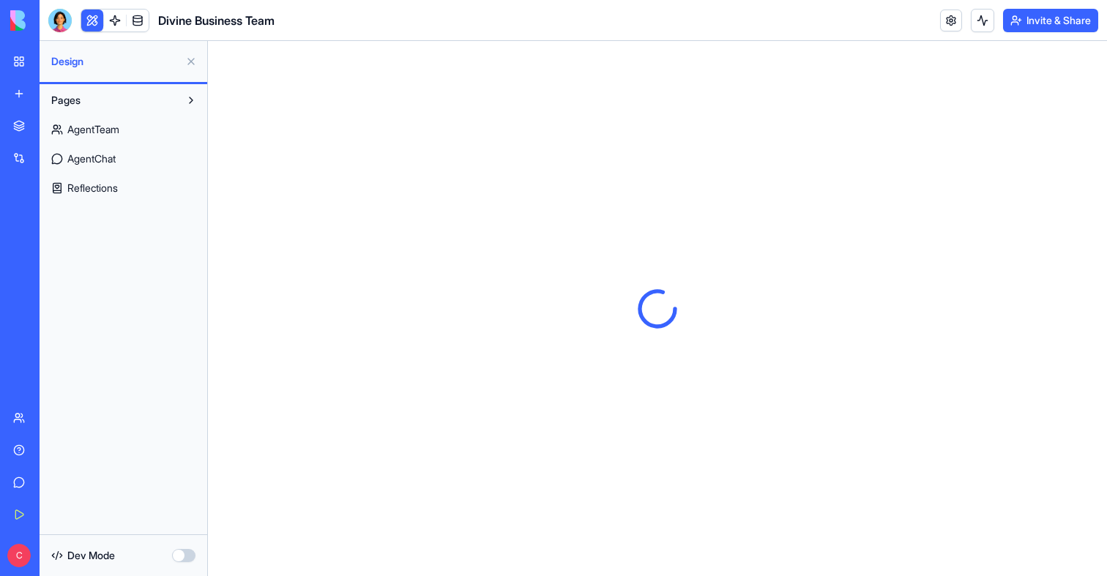
click at [89, 19] on button at bounding box center [92, 21] width 22 height 22
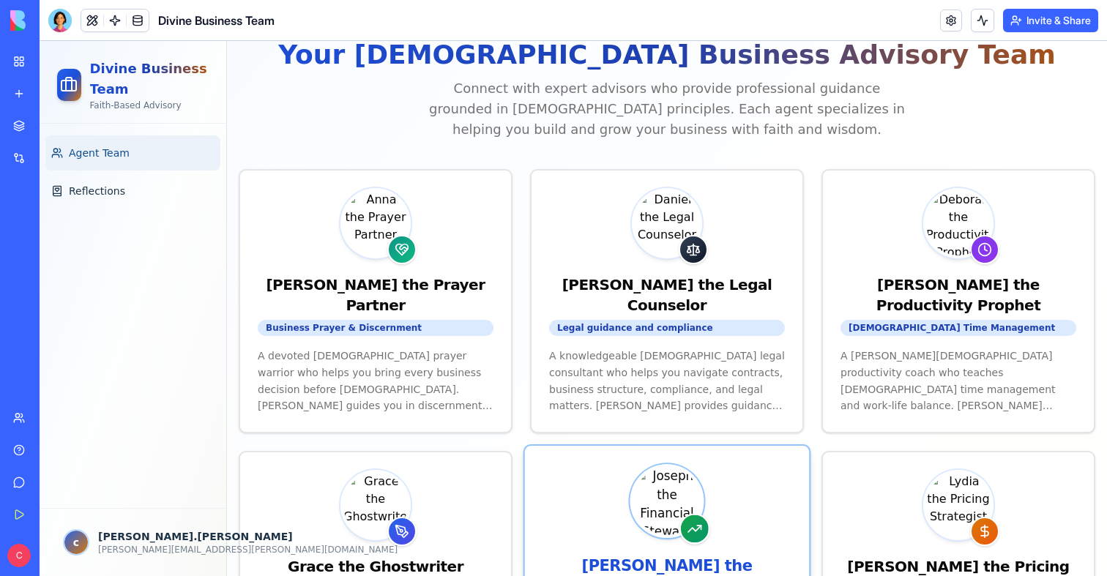
scroll to position [407, 0]
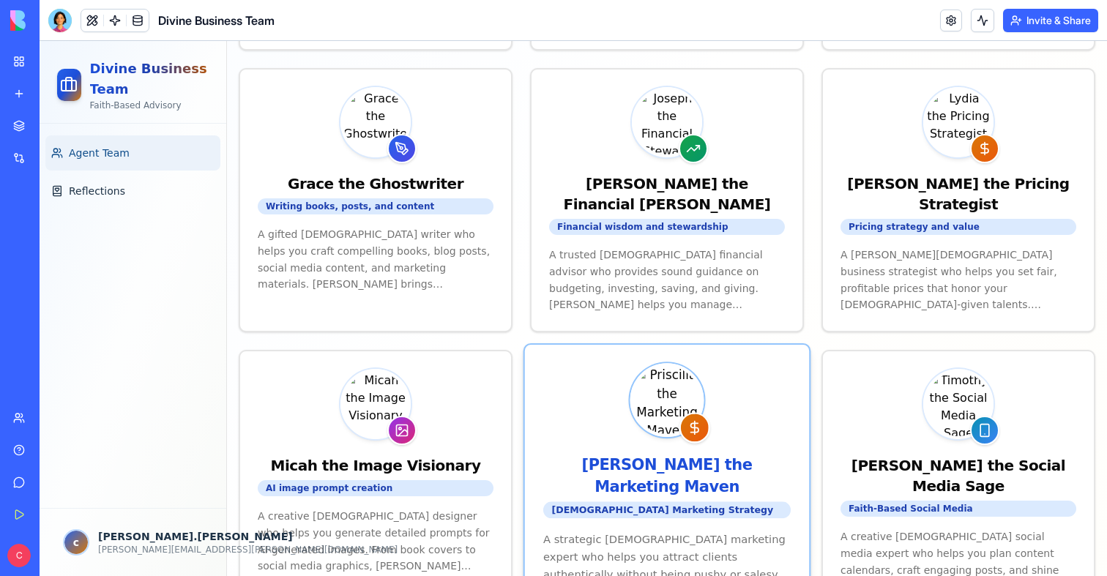
click at [635, 454] on div "Priscilla the Marketing Maven" at bounding box center [666, 475] width 247 height 43
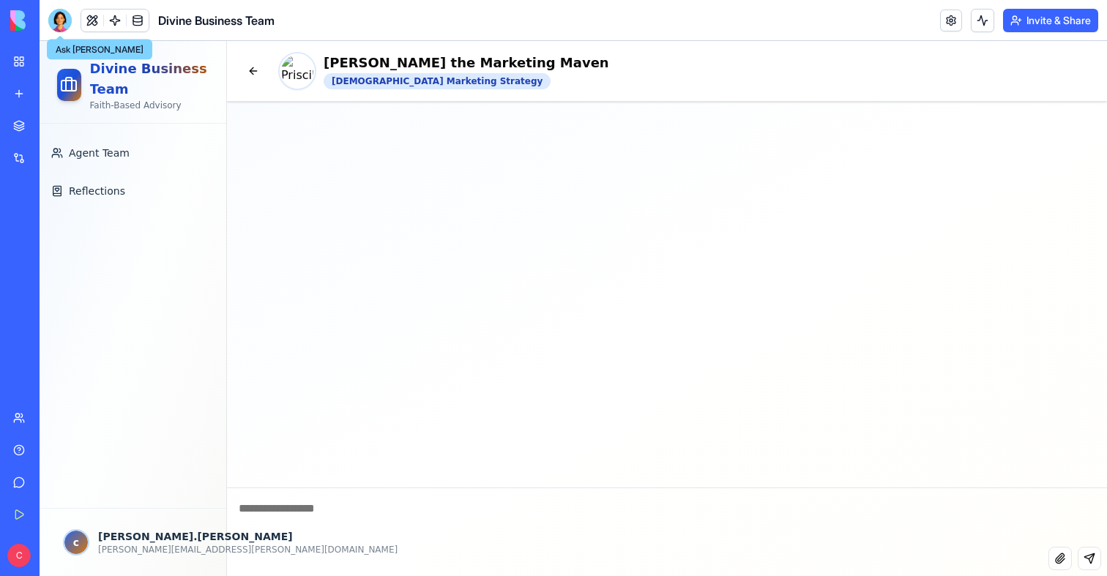
click at [60, 21] on div at bounding box center [59, 20] width 23 height 23
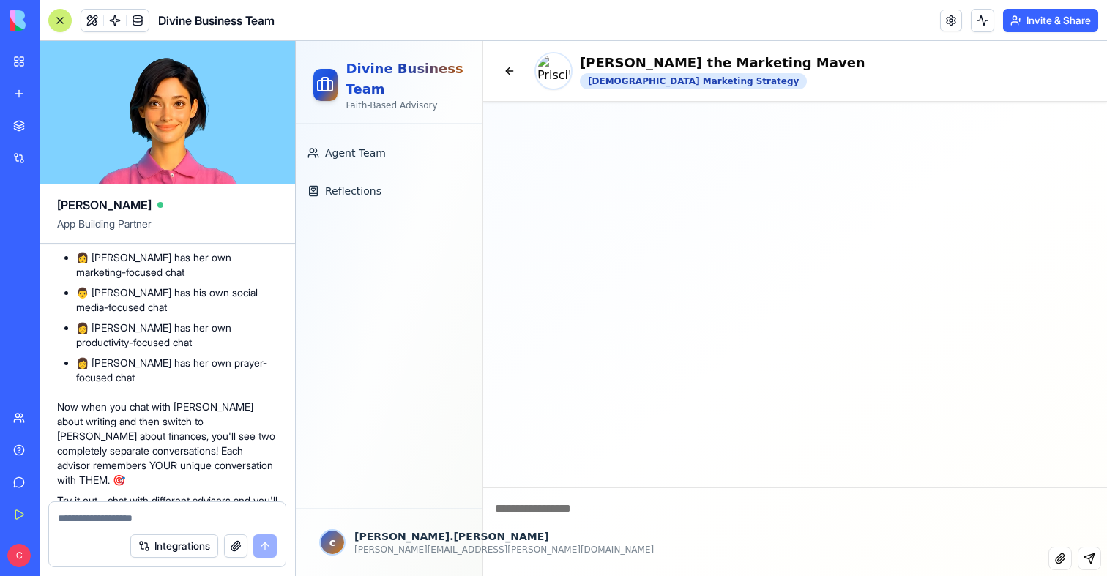
scroll to position [4950, 0]
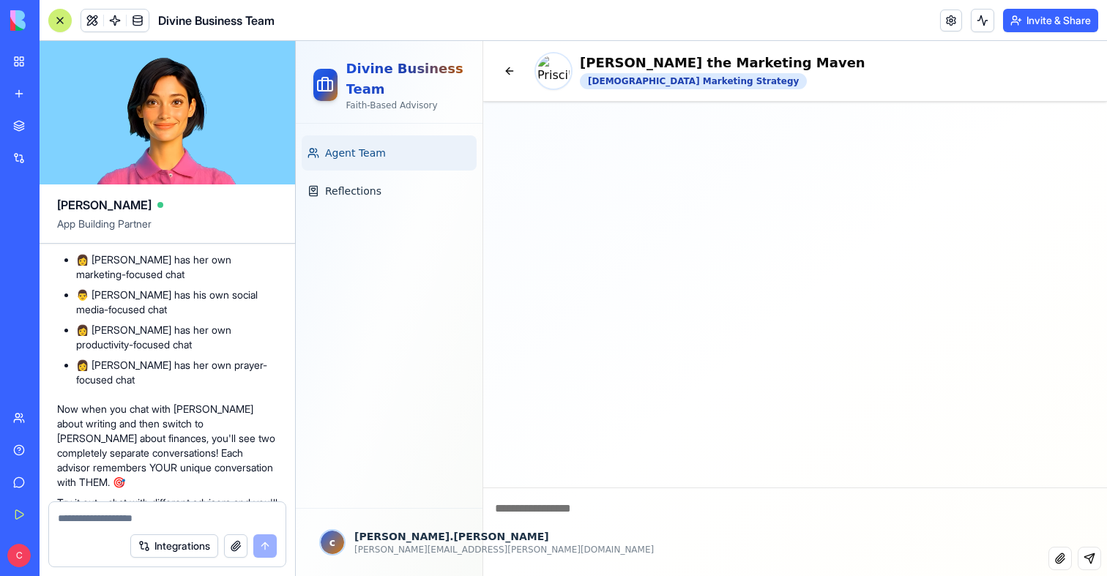
click at [413, 154] on link "Agent Team" at bounding box center [389, 152] width 175 height 35
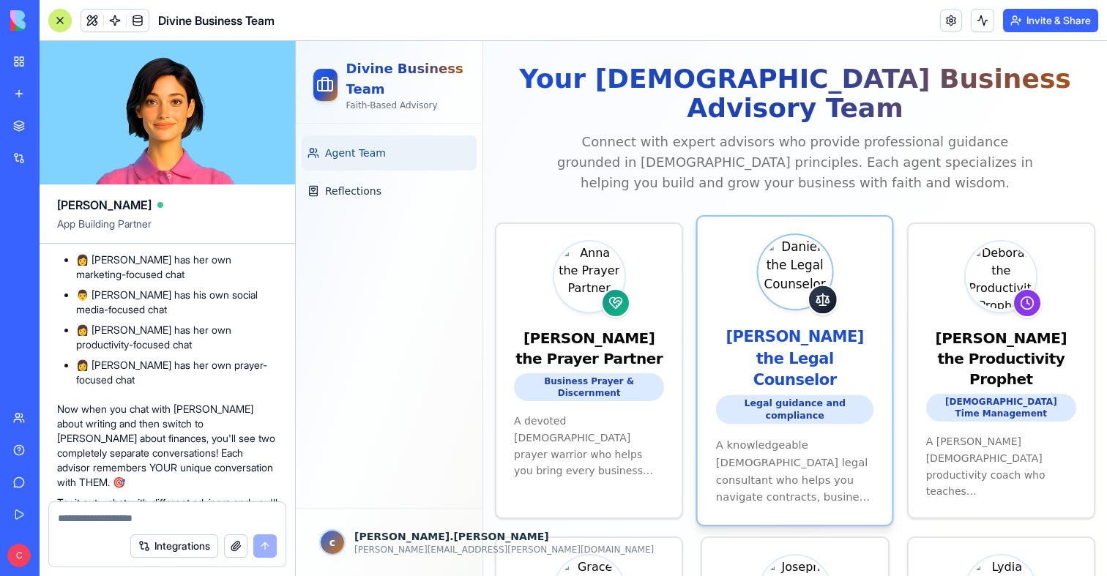
scroll to position [492, 0]
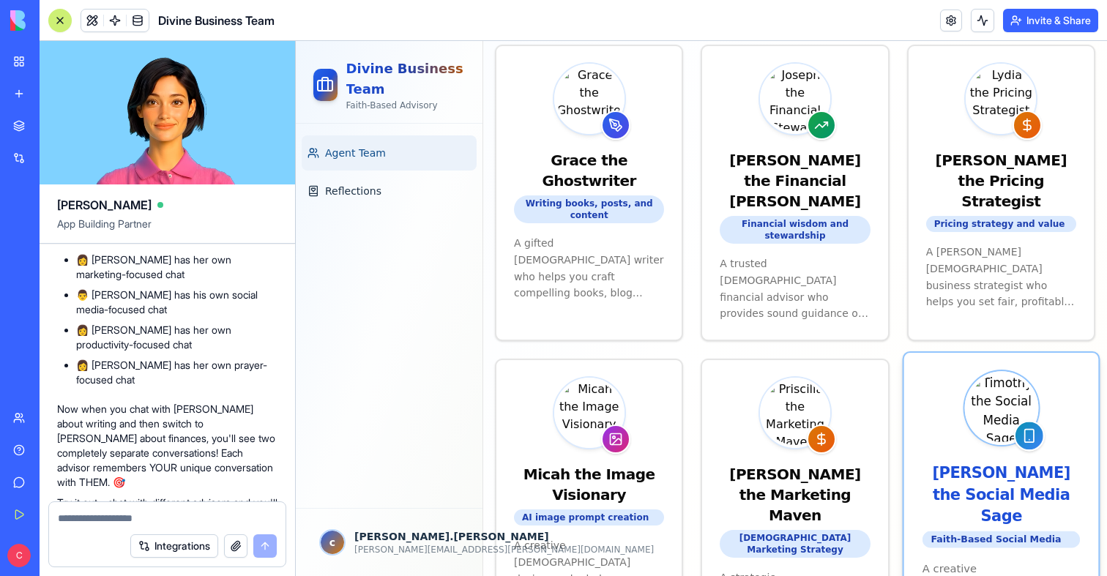
click at [976, 374] on img at bounding box center [1000, 407] width 67 height 67
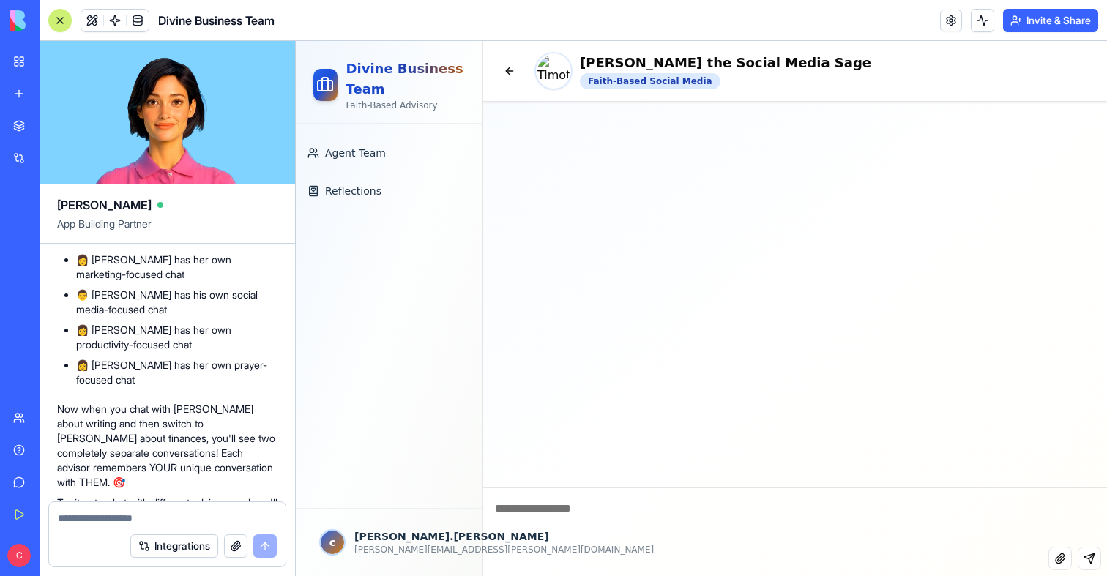
click at [564, 523] on textarea at bounding box center [795, 517] width 624 height 59
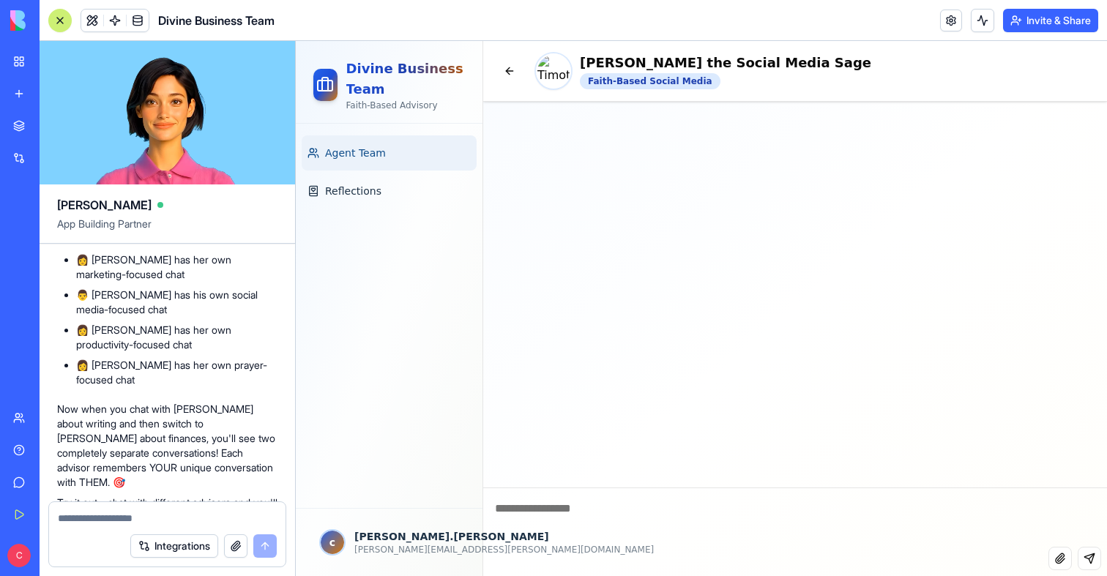
click at [414, 165] on link "Agent Team" at bounding box center [389, 152] width 175 height 35
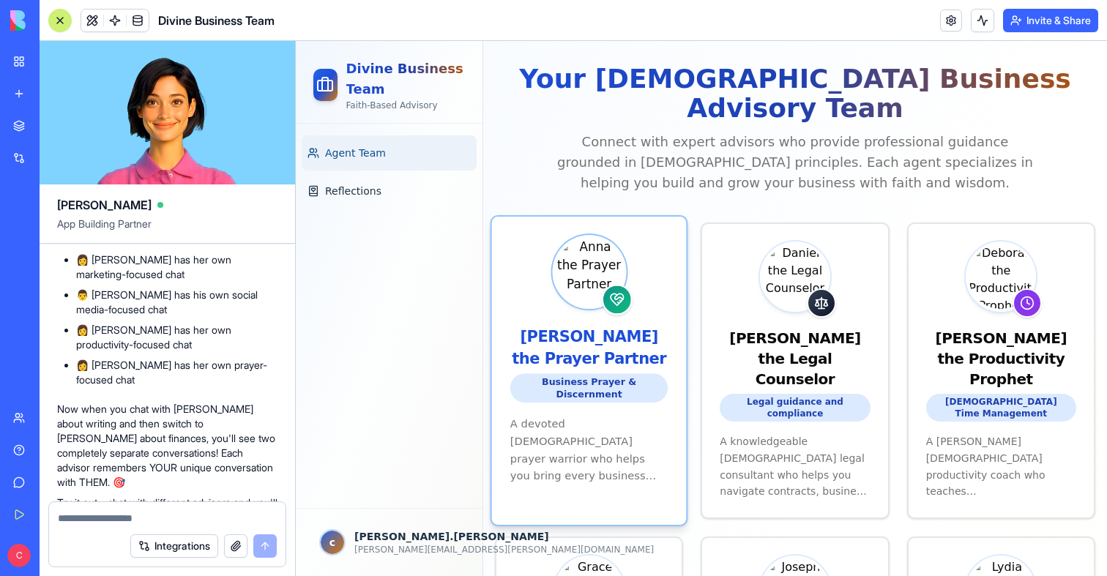
click at [607, 257] on img at bounding box center [588, 271] width 67 height 67
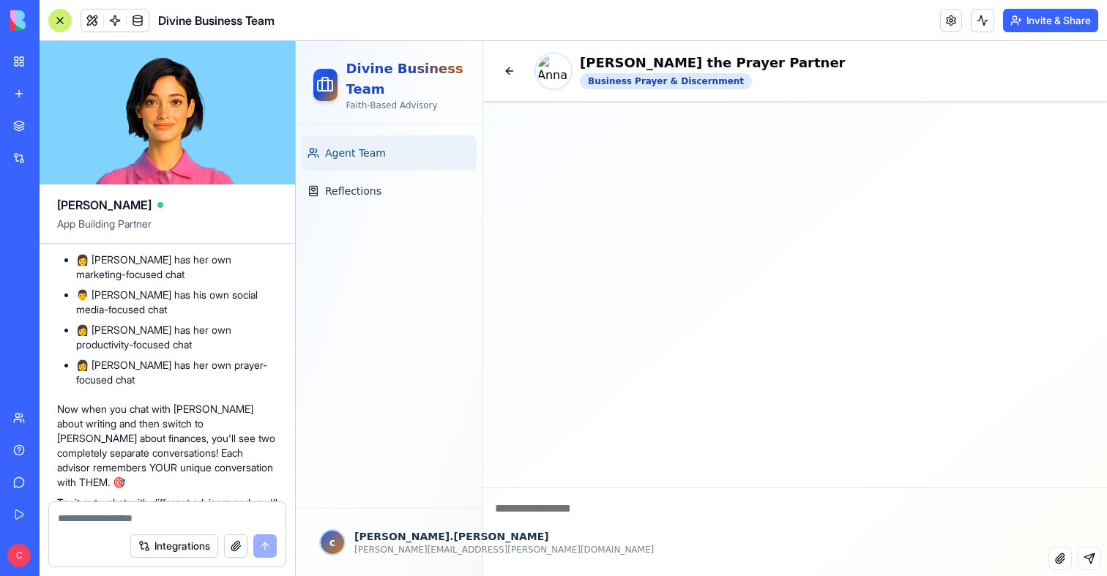
click at [351, 158] on span "Agent Team" at bounding box center [355, 153] width 61 height 15
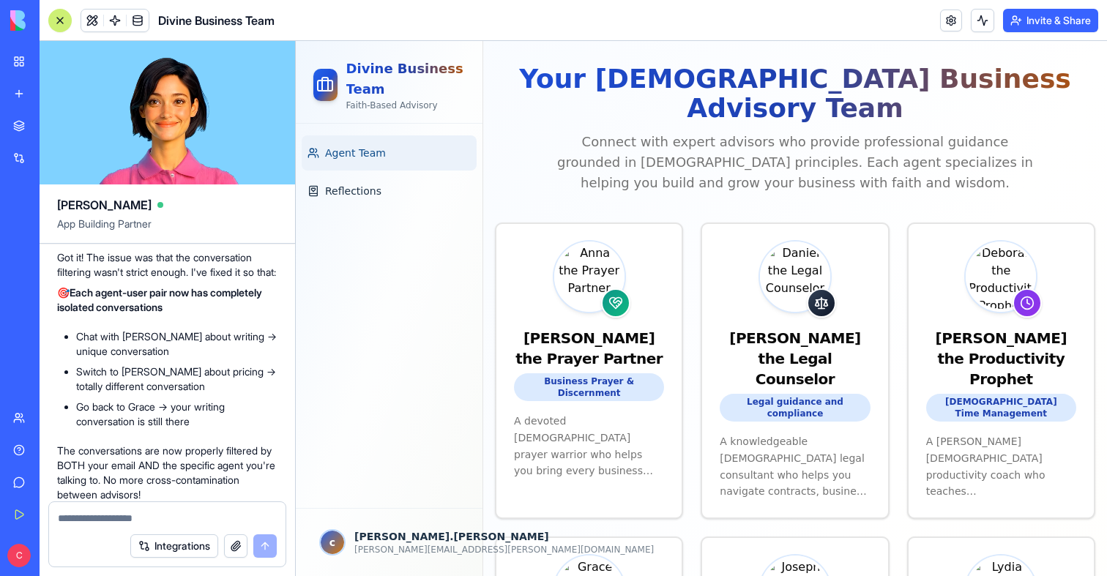
click at [577, 328] on div "Anna the Prayer Partner" at bounding box center [589, 348] width 150 height 41
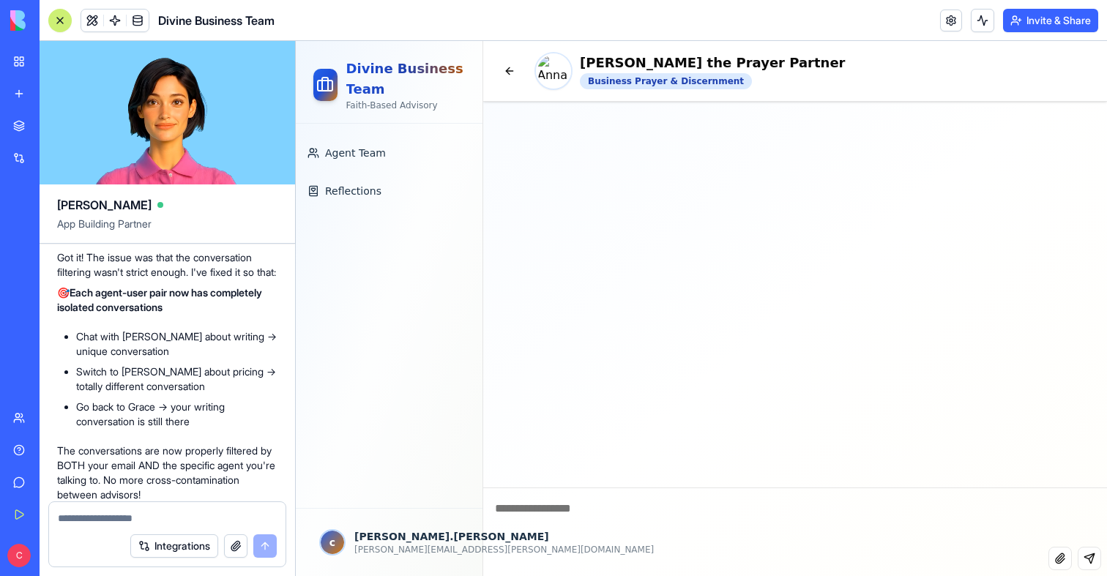
click at [45, 217] on link "Divine Business Team" at bounding box center [33, 228] width 59 height 29
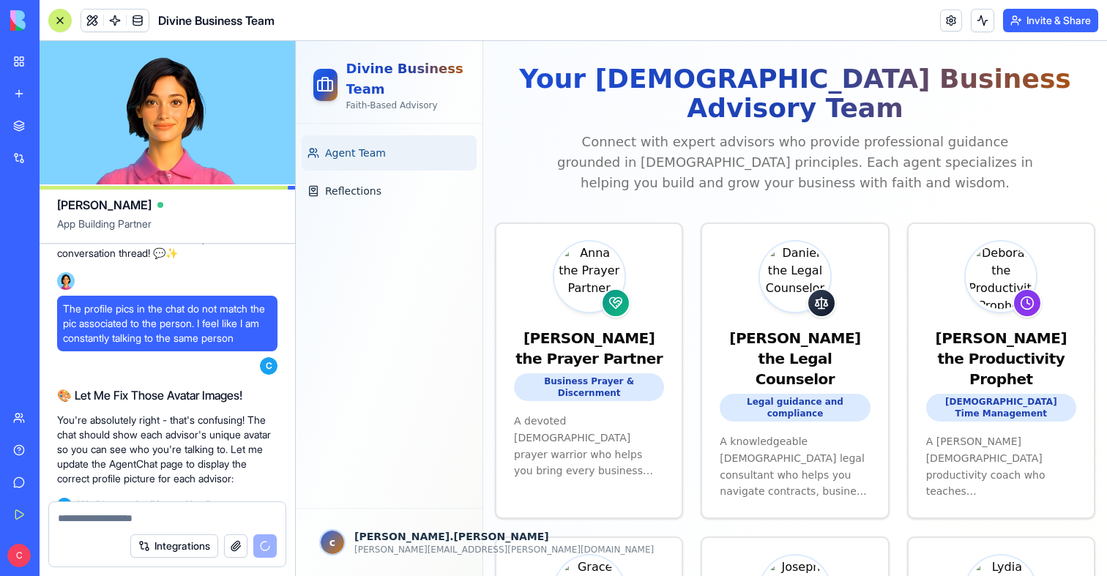
scroll to position [6802, 0]
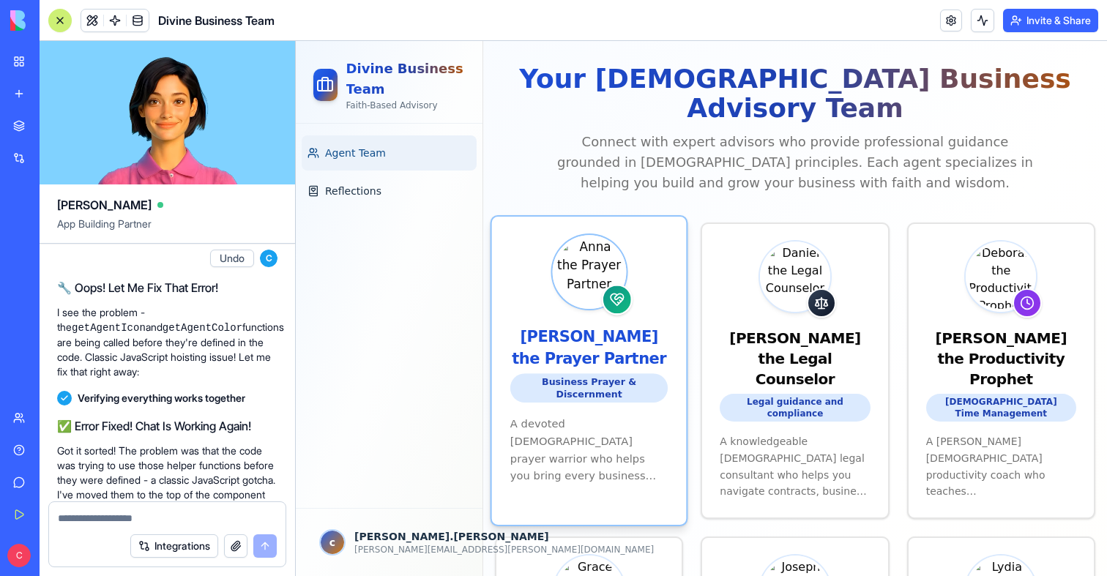
click at [585, 326] on div "Anna the Prayer Partner" at bounding box center [589, 347] width 158 height 43
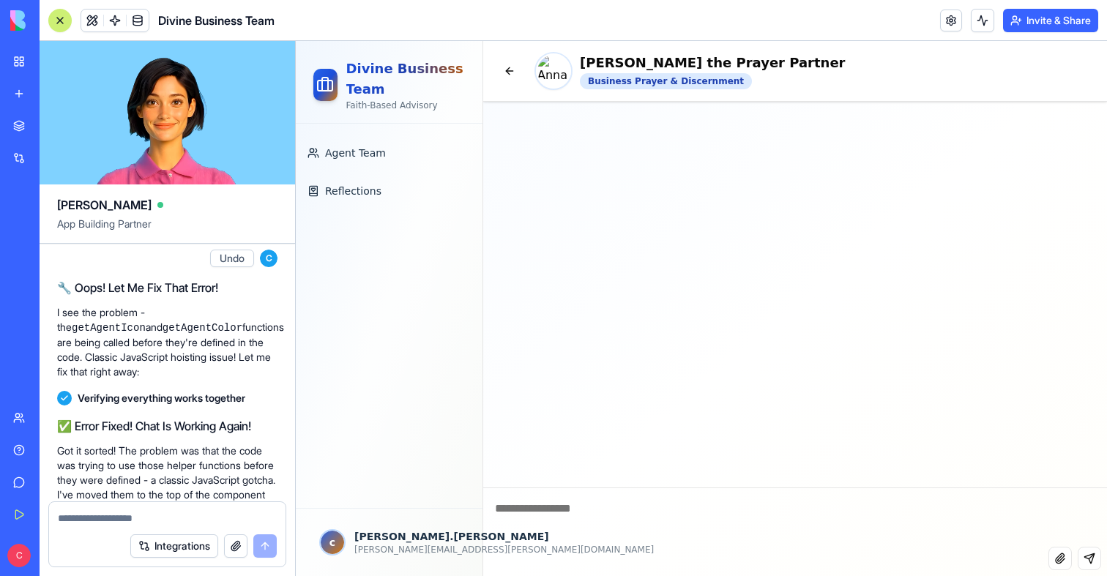
click at [594, 520] on textarea at bounding box center [795, 517] width 624 height 59
click at [33, 54] on link "My Workspace" at bounding box center [33, 61] width 59 height 29
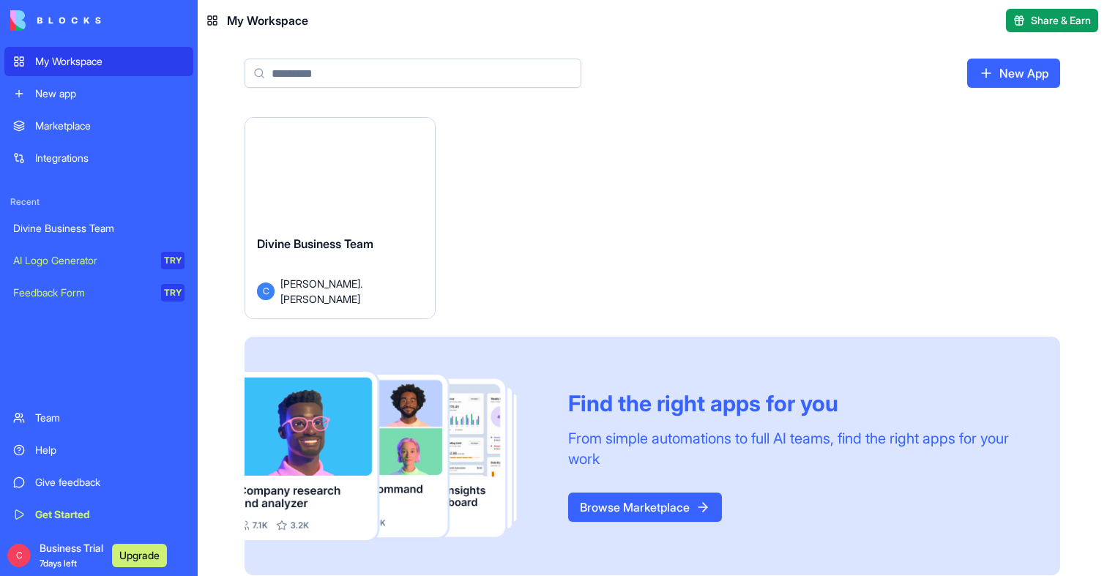
click at [354, 194] on div "Launch" at bounding box center [340, 177] width 190 height 119
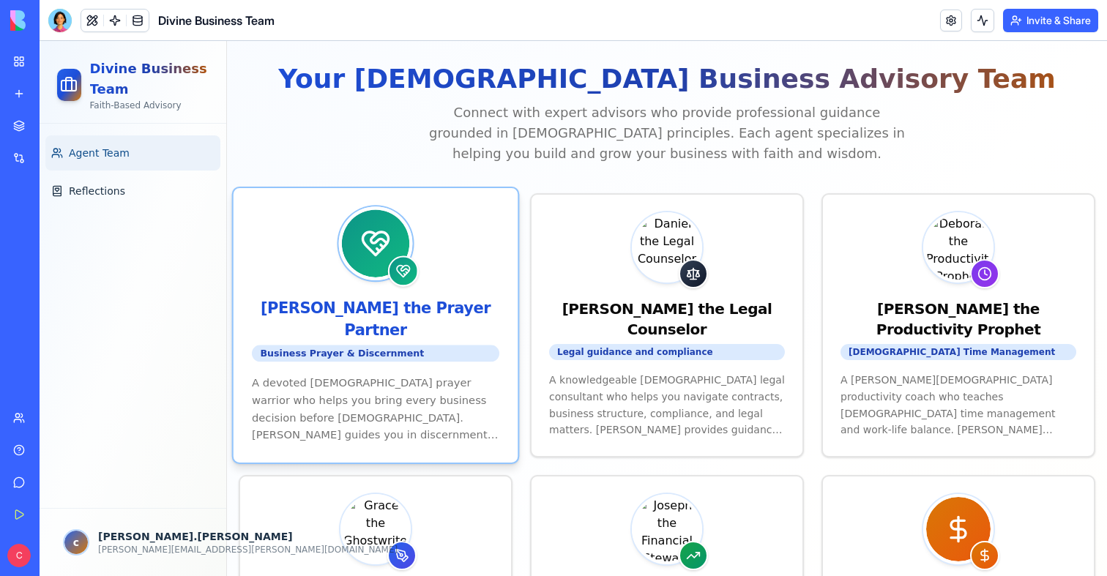
click at [403, 240] on span at bounding box center [375, 242] width 67 height 67
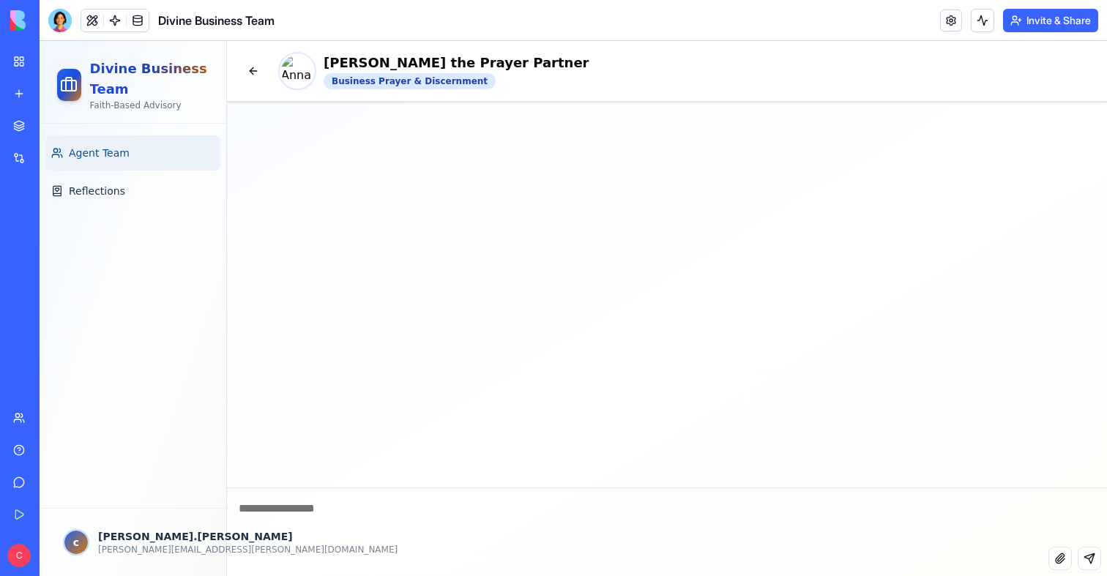
click at [111, 160] on span "Agent Team" at bounding box center [99, 153] width 61 height 15
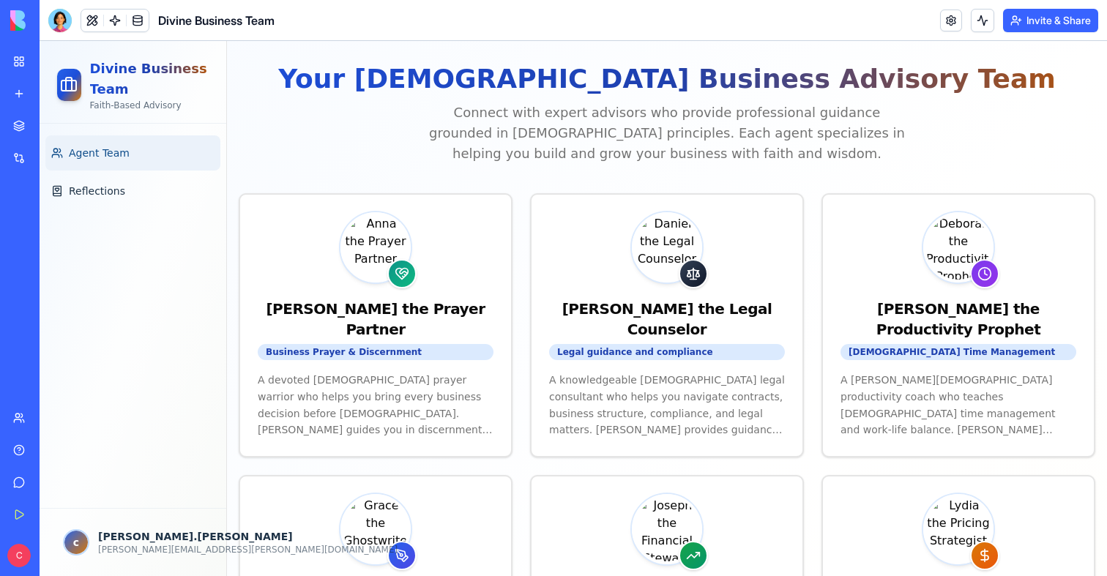
click at [657, 269] on img at bounding box center [667, 247] width 64 height 64
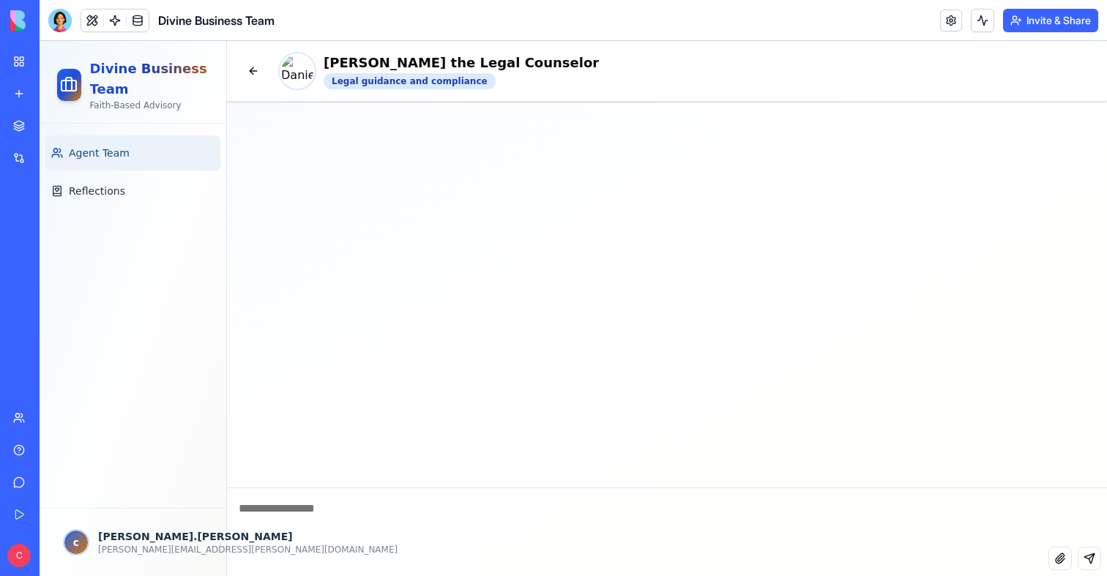
click at [97, 143] on link "Agent Team" at bounding box center [132, 152] width 175 height 35
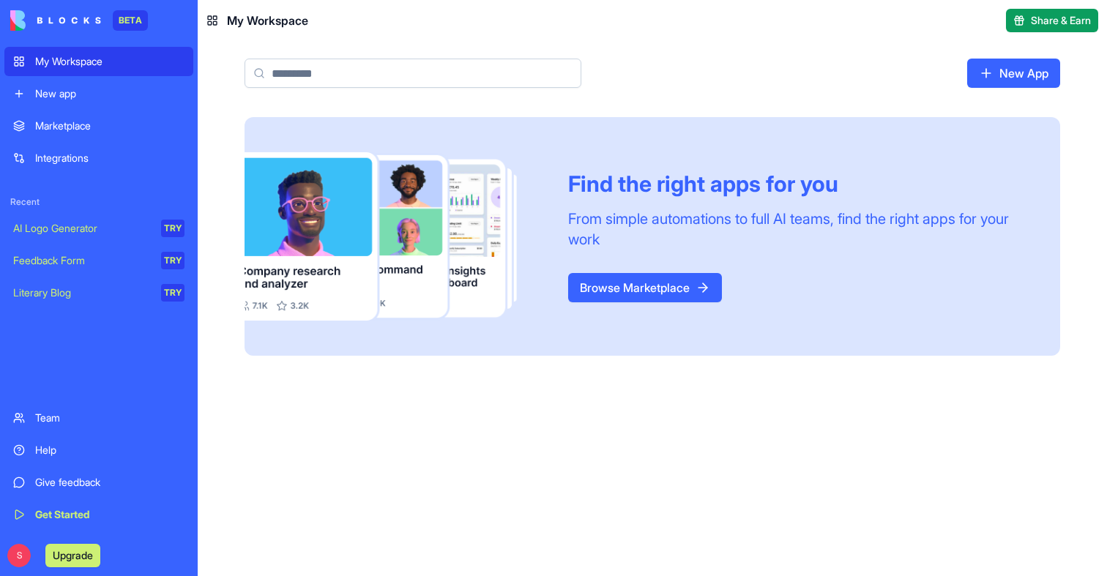
click at [71, 552] on button "Upgrade" at bounding box center [72, 555] width 55 height 23
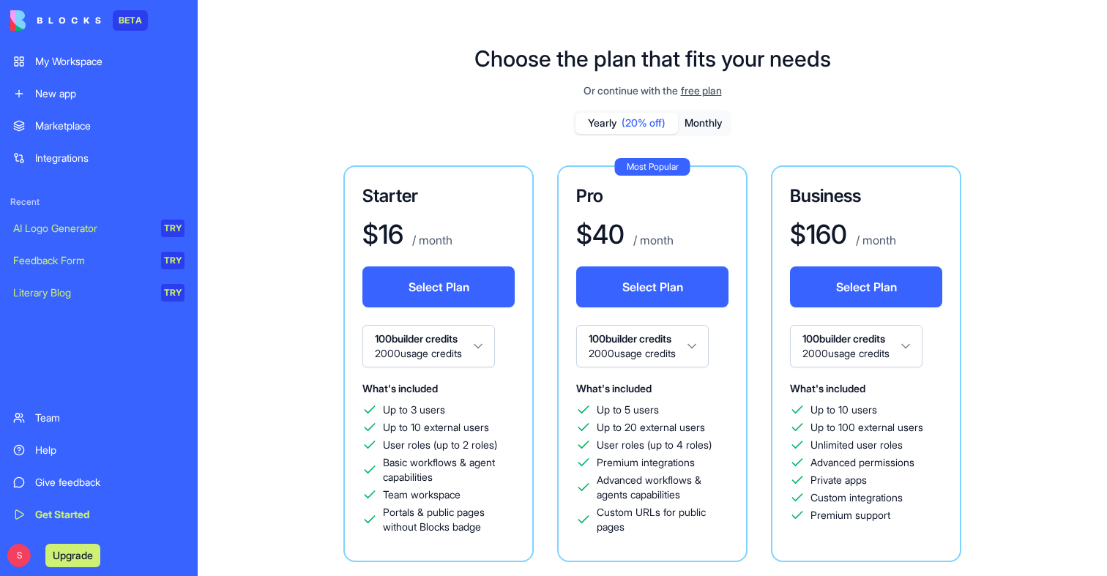
click at [457, 349] on html "BETA My Workspace New app Marketplace Integrations Recent AI Logo Generator TRY…" at bounding box center [553, 288] width 1107 height 576
click at [422, 282] on button "Select Plan" at bounding box center [438, 286] width 152 height 41
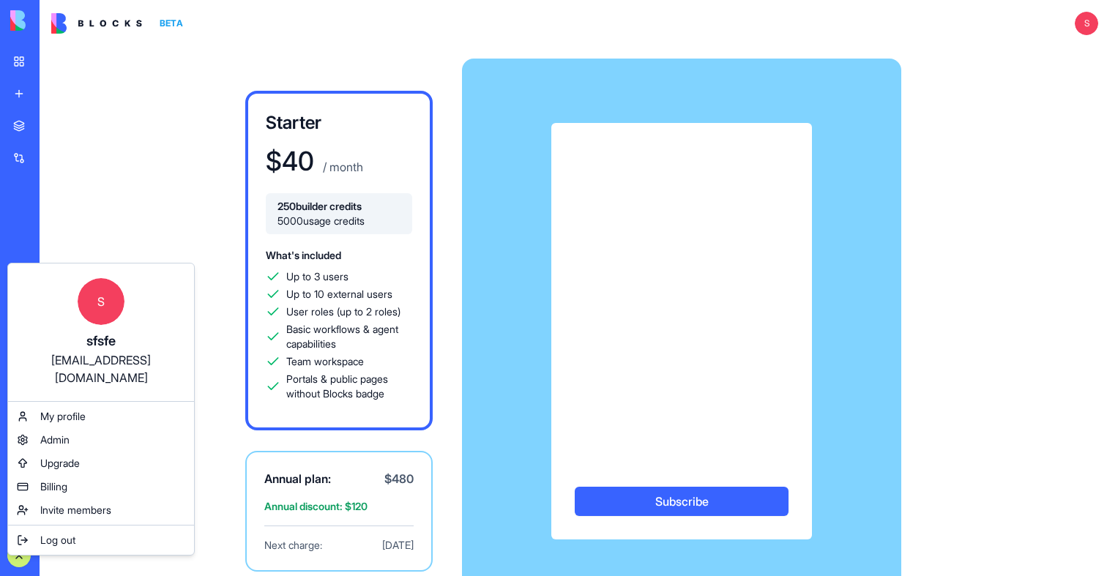
click at [12, 233] on html "BETA My Workspace New app Marketplace Integrations Recent AI Logo Generator TRY…" at bounding box center [553, 288] width 1107 height 576
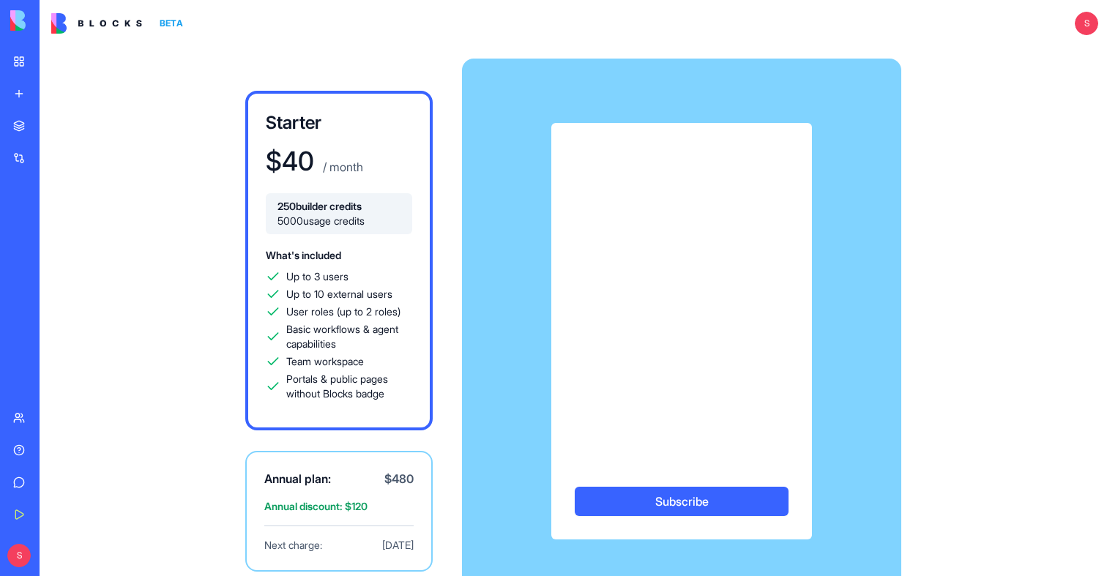
click at [20, 234] on div "AI Logo Generator" at bounding box center [16, 228] width 7 height 15
